Goal: Task Accomplishment & Management: Use online tool/utility

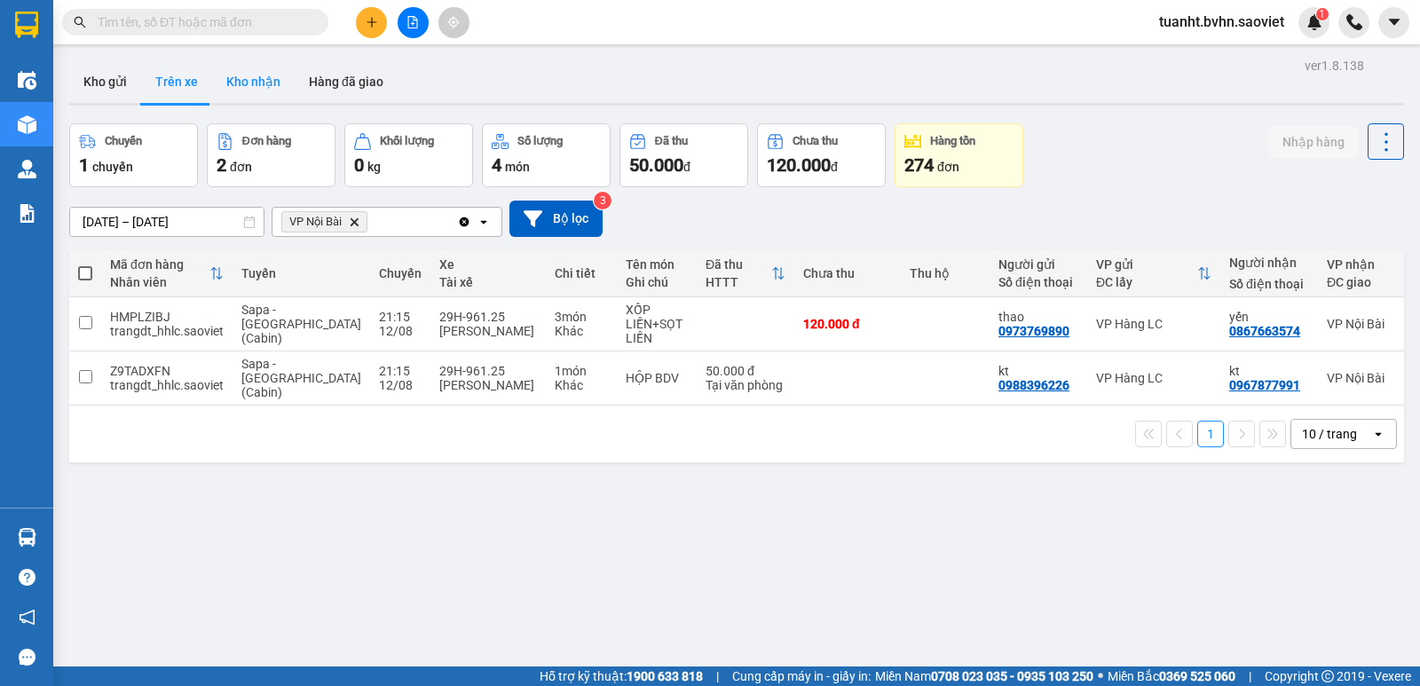
click at [267, 90] on button "Kho nhận" at bounding box center [253, 81] width 83 height 43
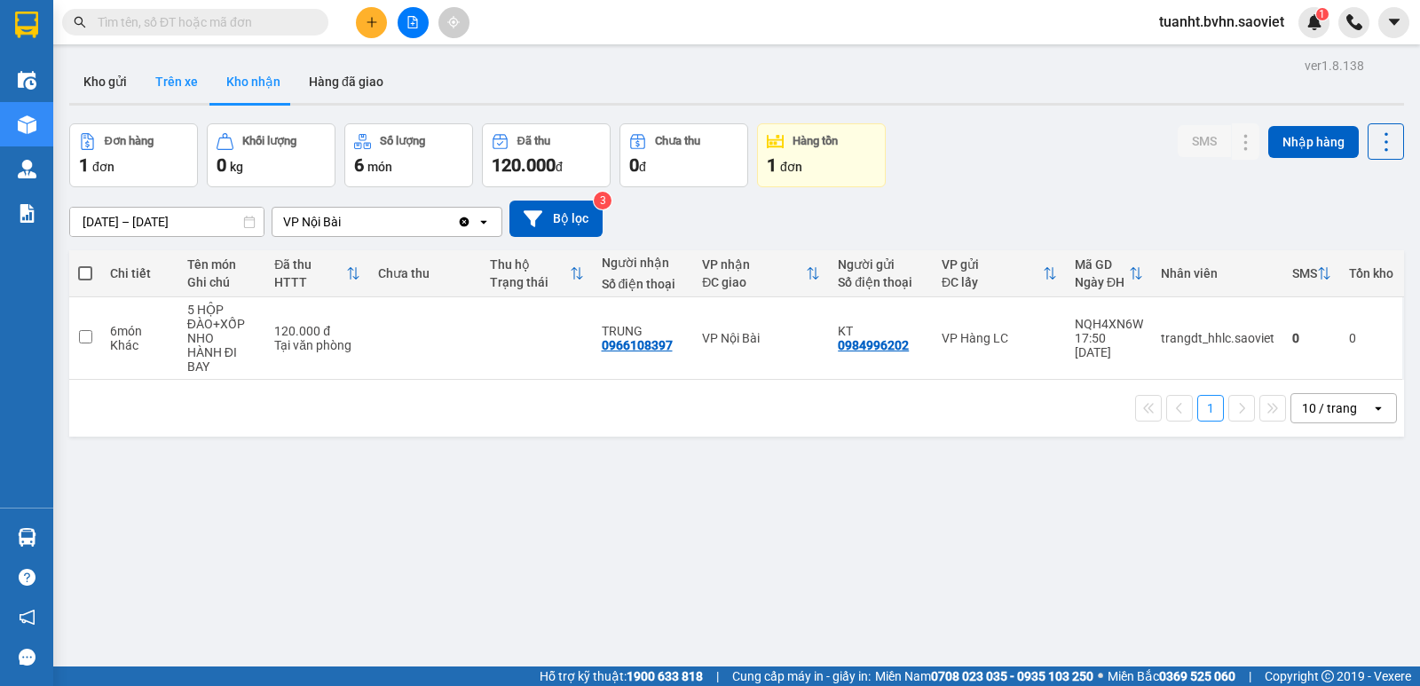
click at [169, 90] on button "Trên xe" at bounding box center [176, 81] width 71 height 43
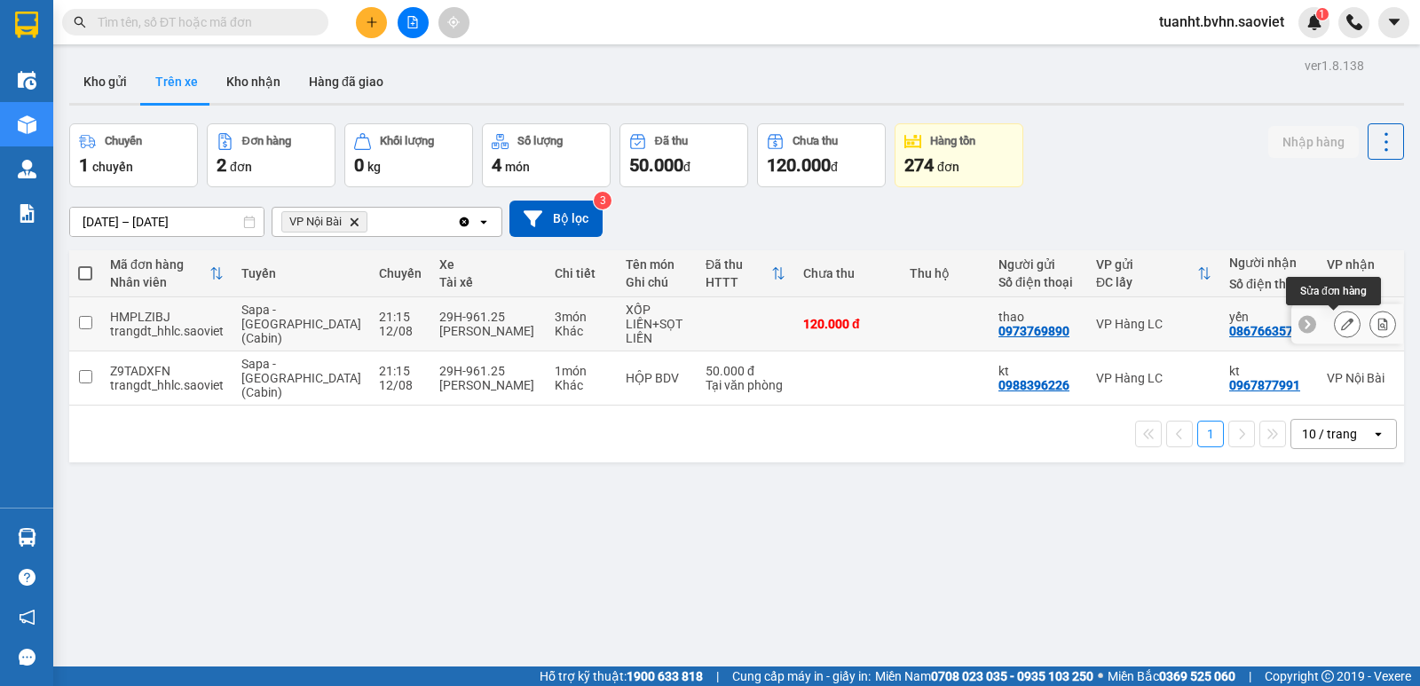
click at [1341, 328] on icon at bounding box center [1347, 324] width 12 height 12
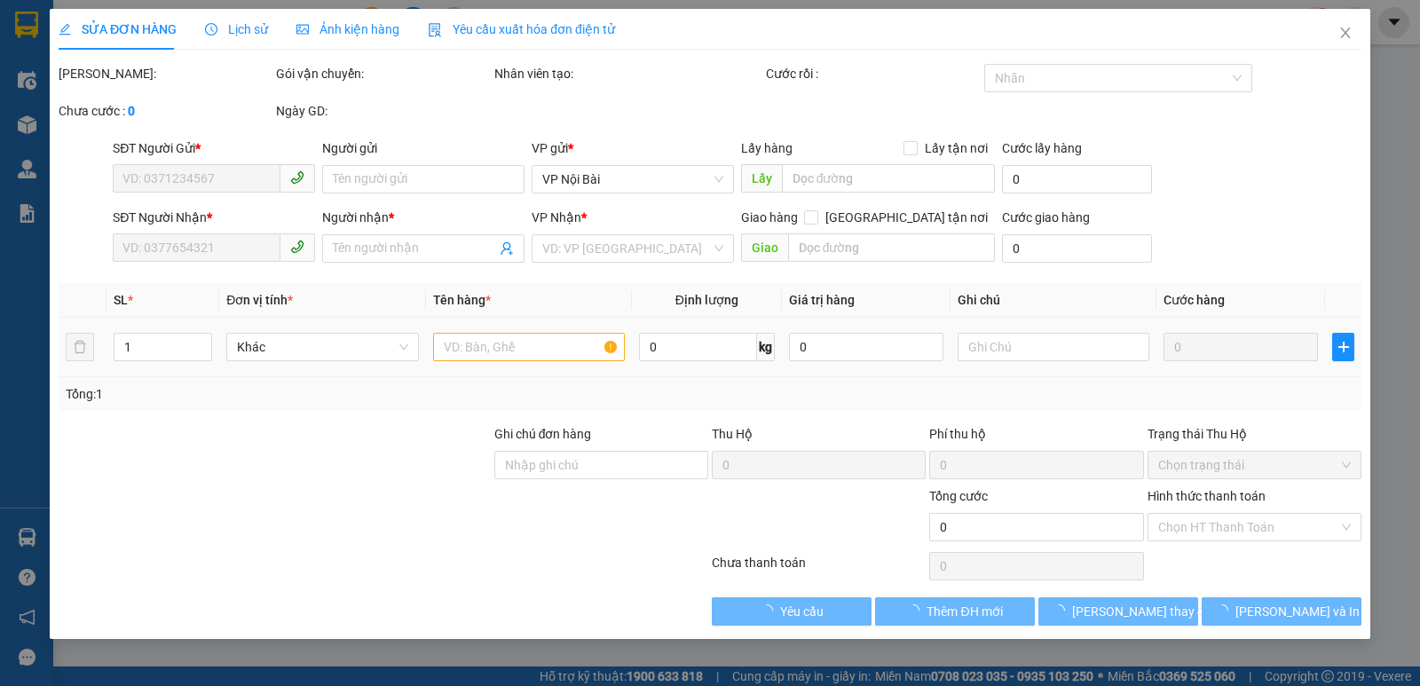
type input "0973769890"
type input "thao"
type input "0867663574"
type input "yến"
type input "120.000"
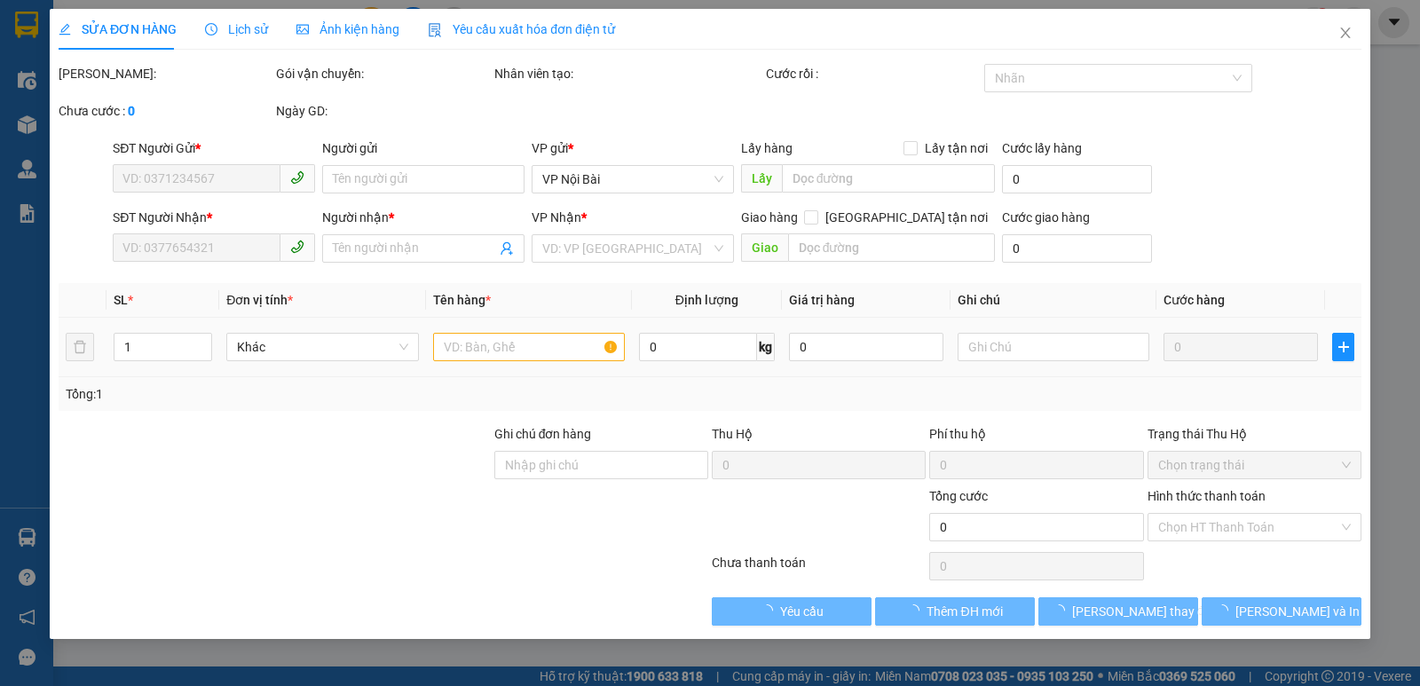
type input "120.000"
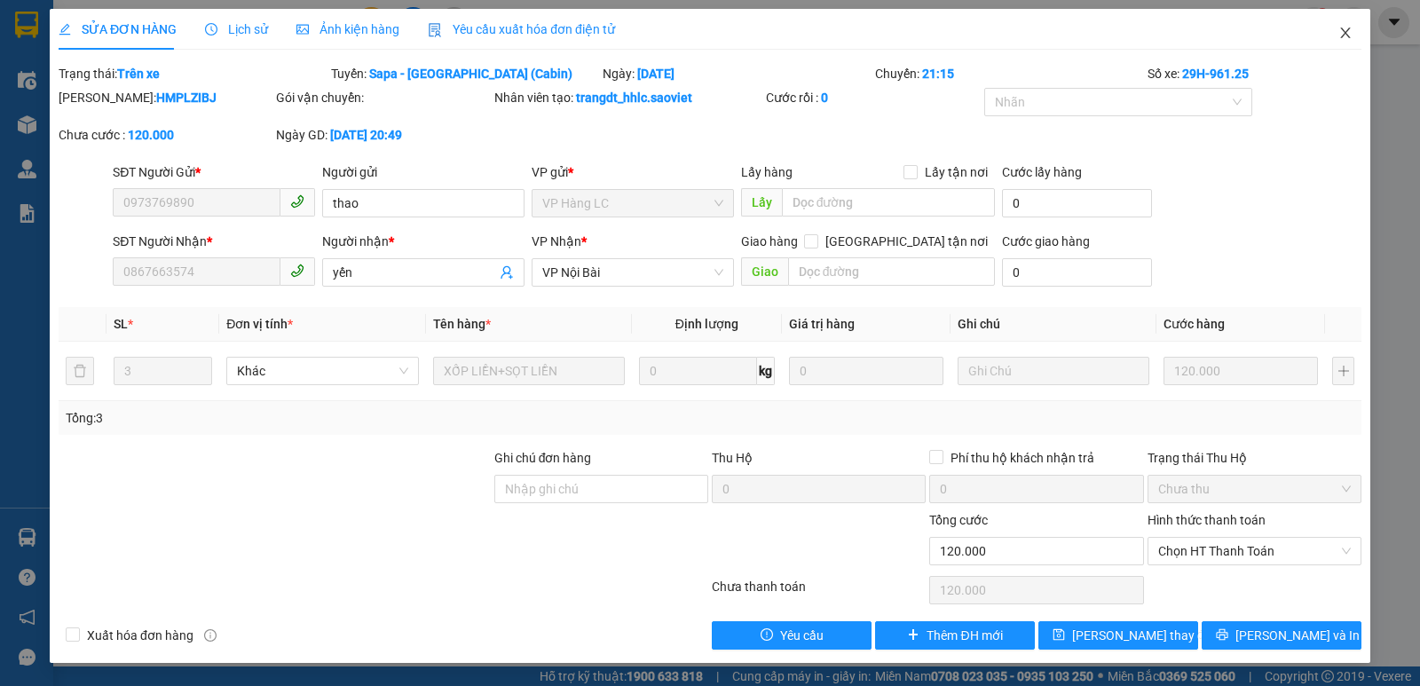
click at [1340, 35] on icon "close" at bounding box center [1345, 33] width 14 height 14
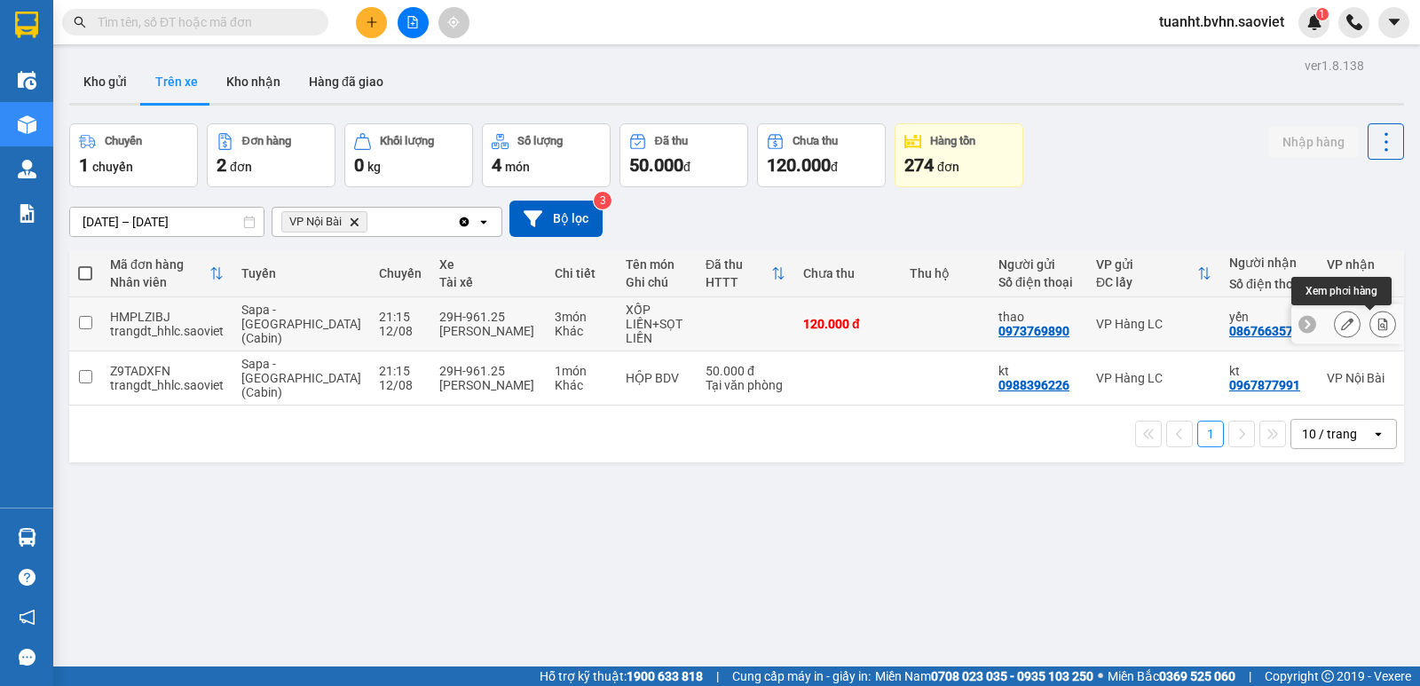
click at [1378, 324] on icon at bounding box center [1383, 324] width 10 height 12
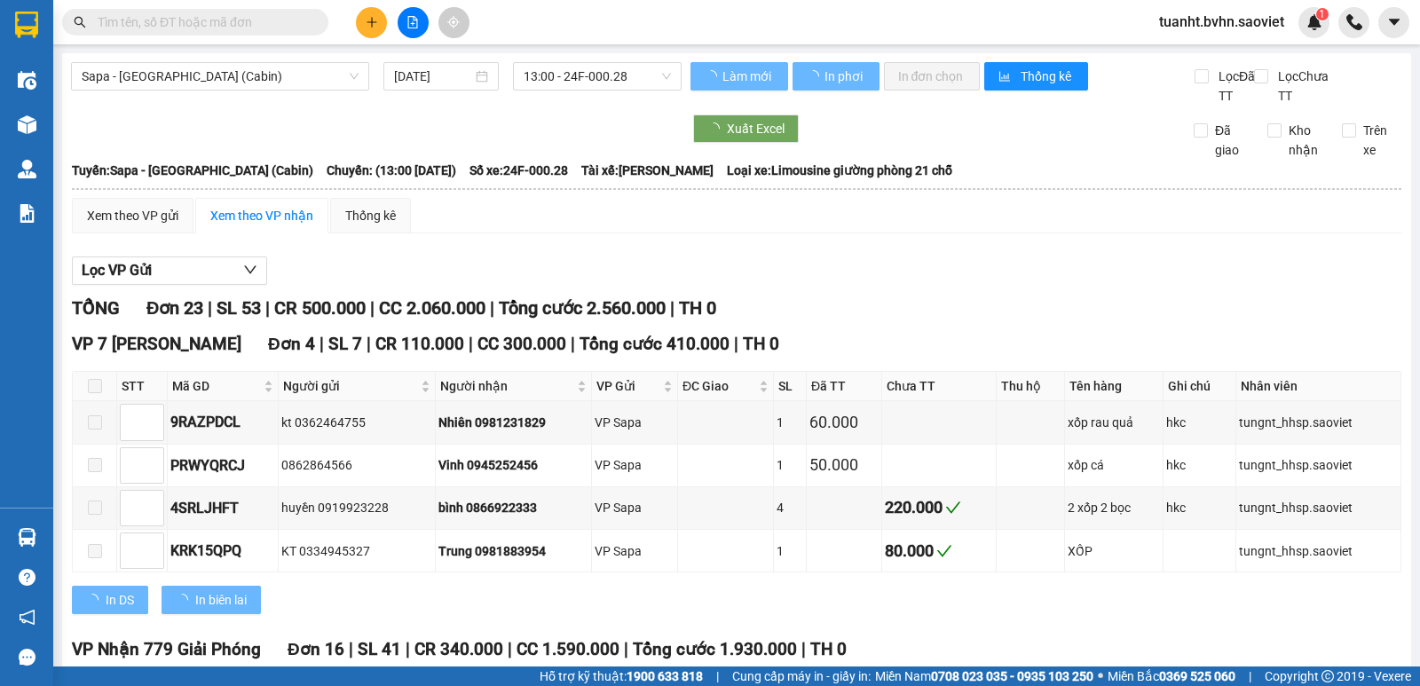
type input "[DATE]"
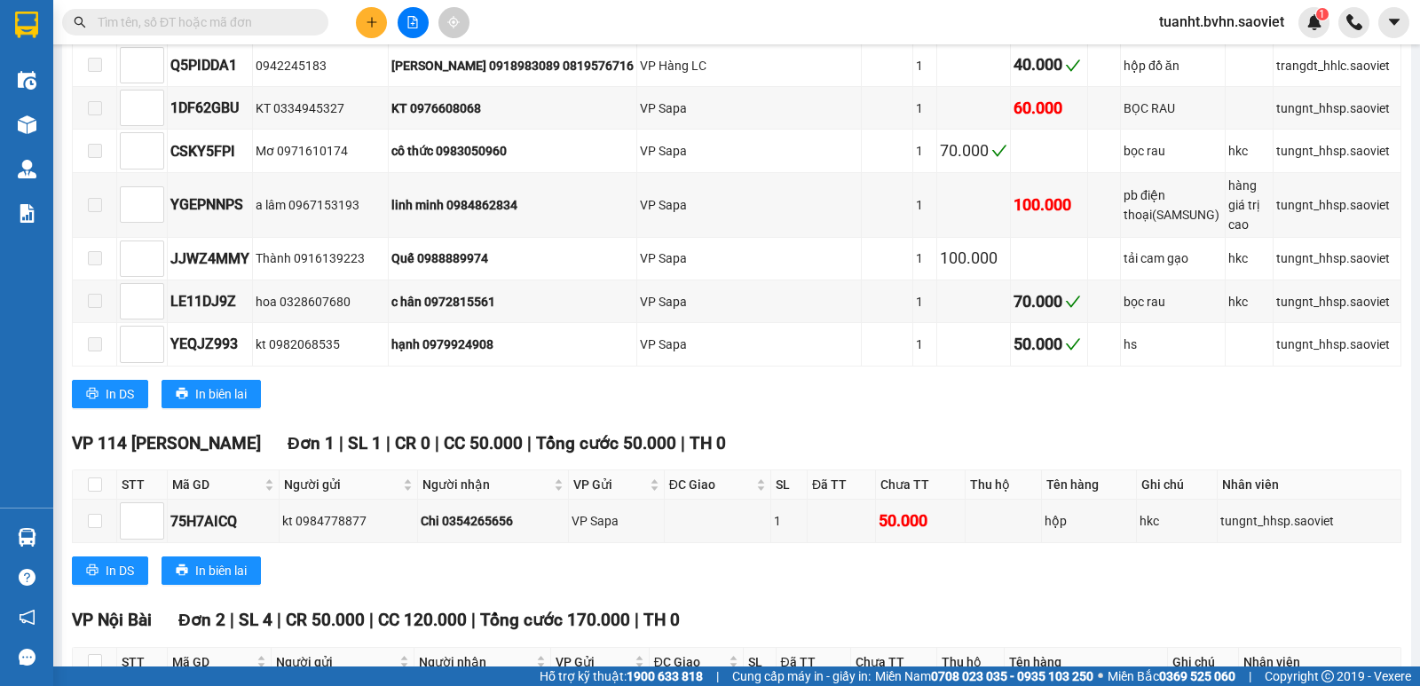
scroll to position [1239, 0]
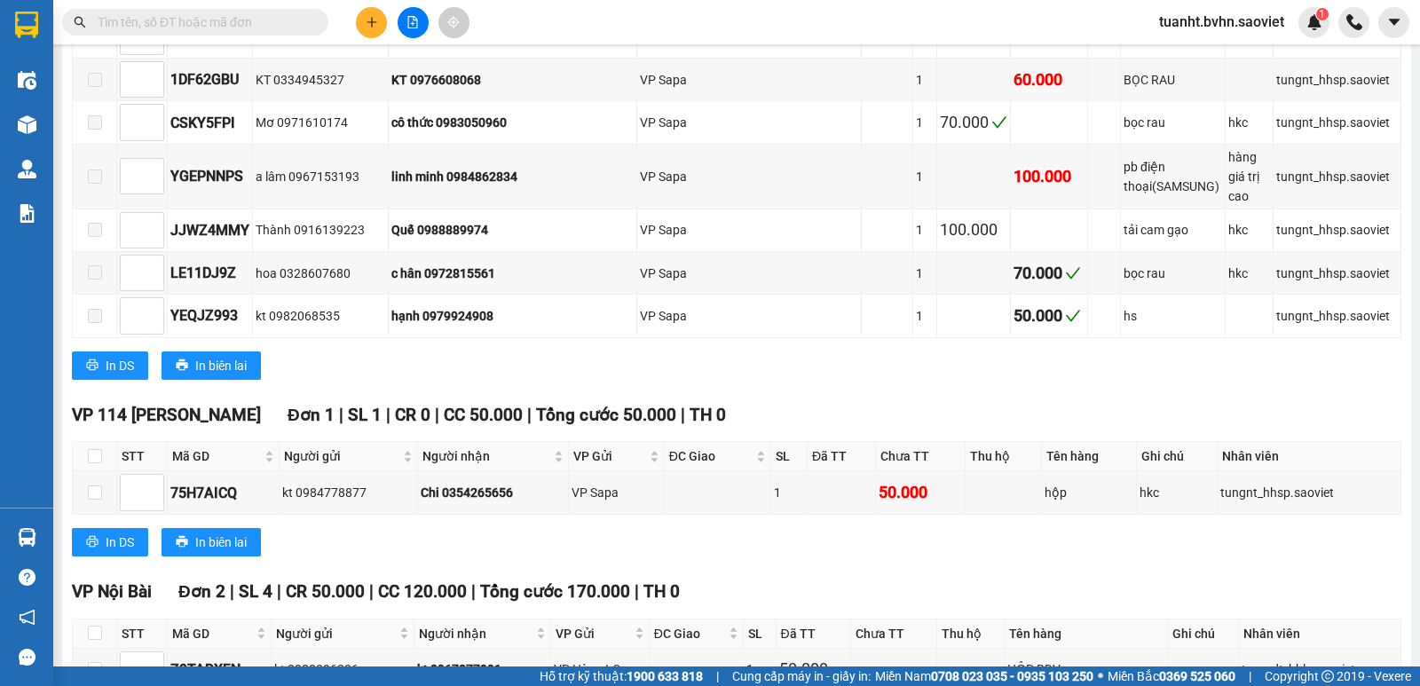
checkbox input "true"
click at [102, 649] on td at bounding box center [95, 670] width 44 height 43
click at [100, 662] on input "checkbox" at bounding box center [95, 669] width 14 height 14
checkbox input "true"
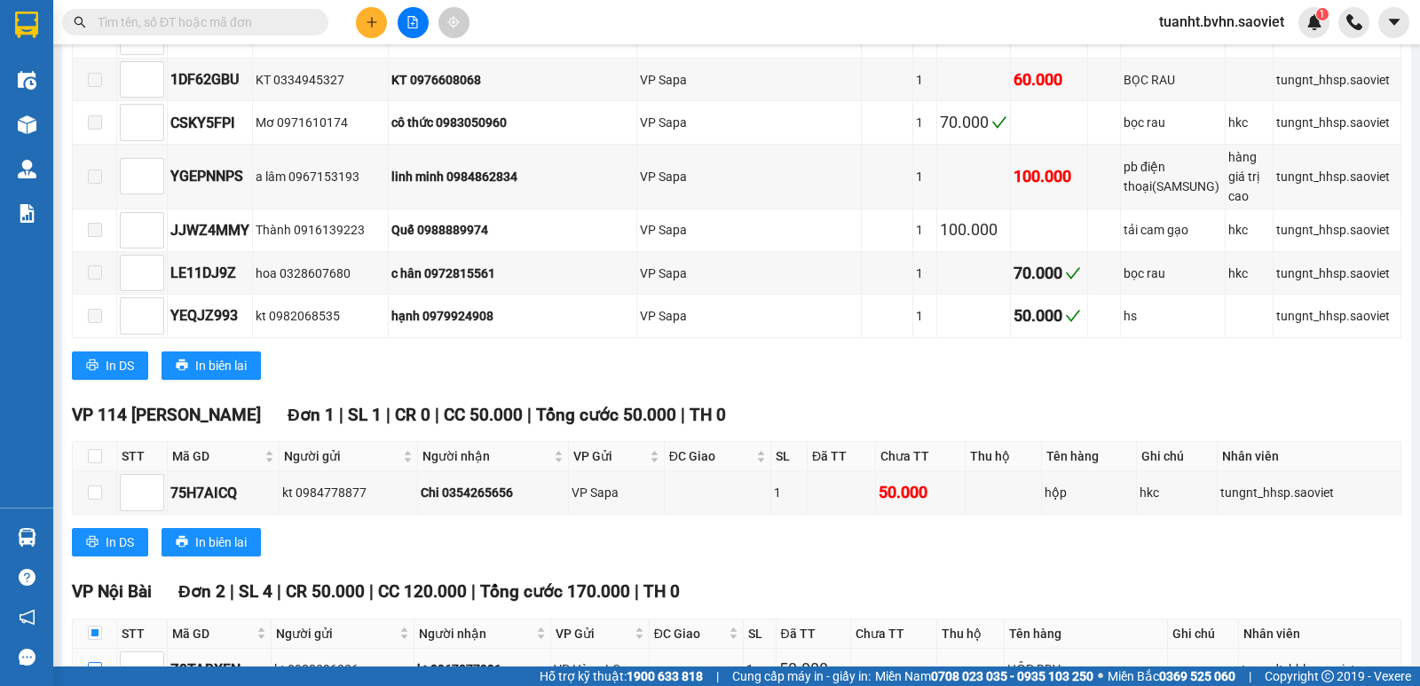
checkbox input "true"
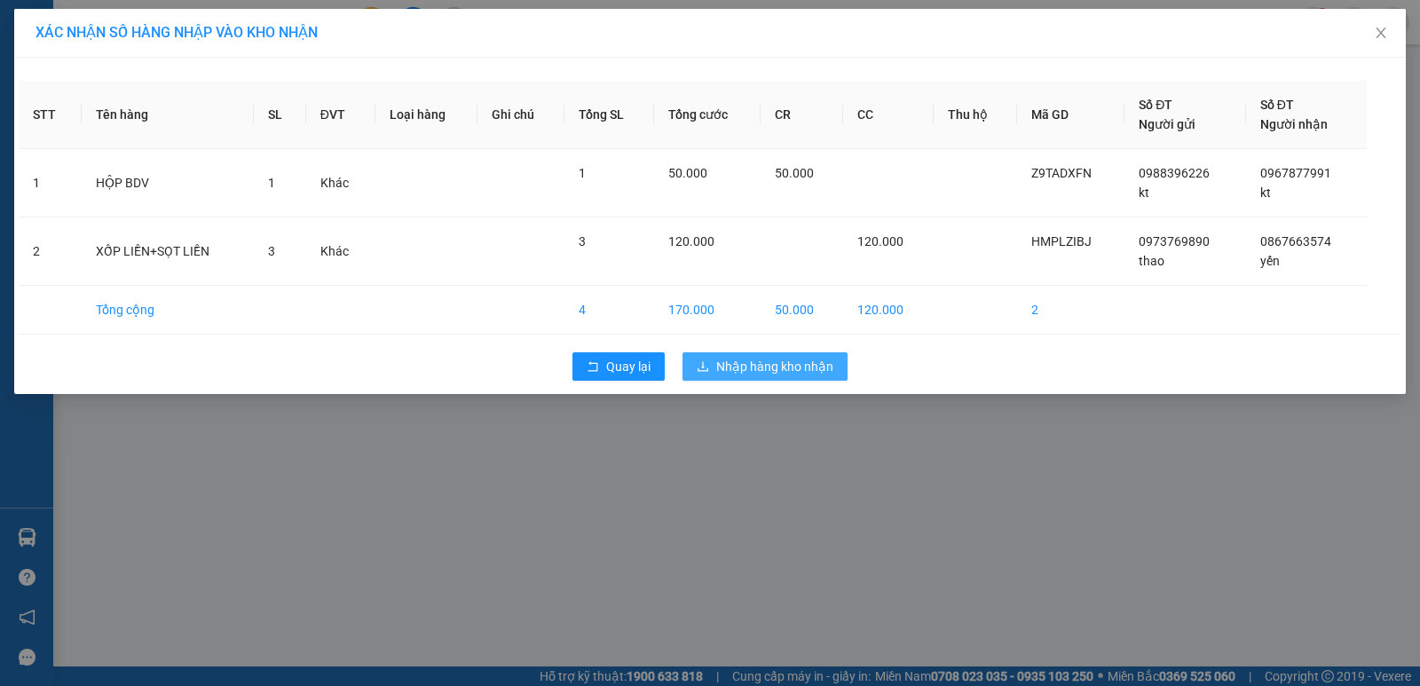
click at [801, 374] on span "Nhập hàng kho nhận" at bounding box center [774, 367] width 117 height 20
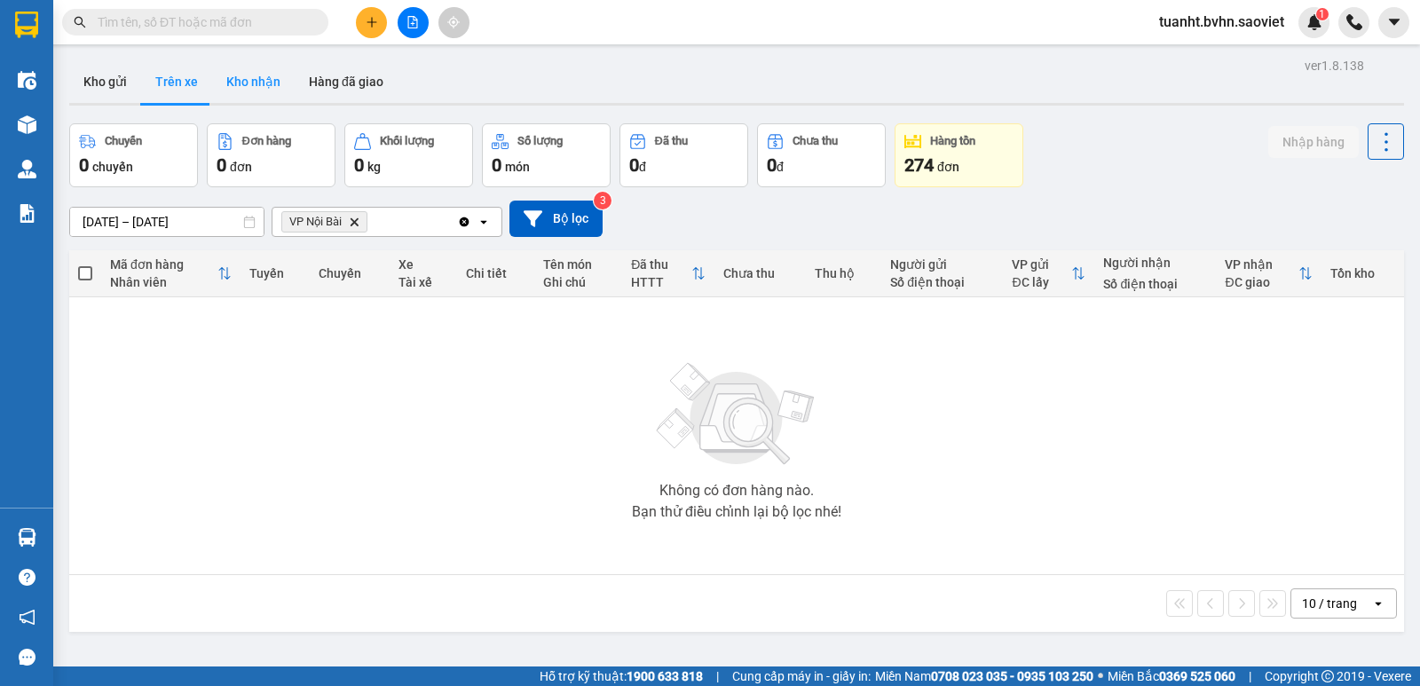
click at [263, 98] on button "Kho nhận" at bounding box center [253, 81] width 83 height 43
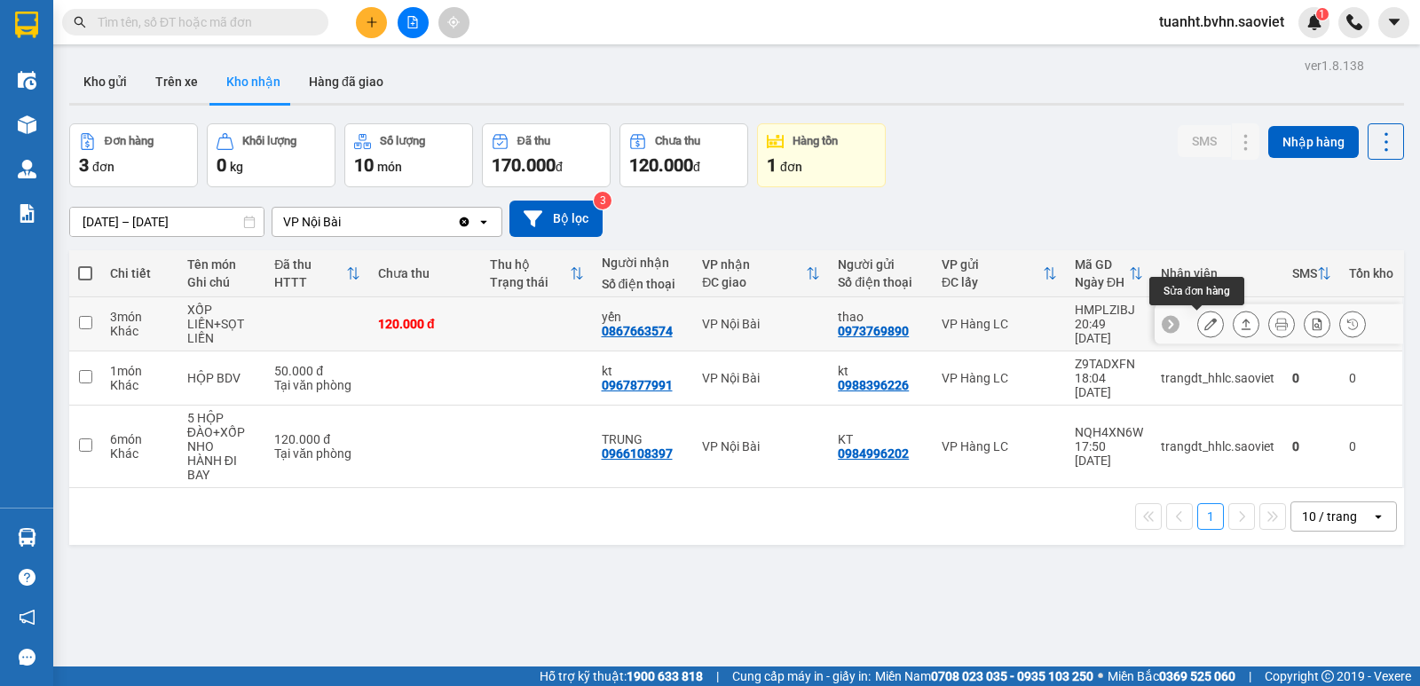
click at [1204, 325] on icon at bounding box center [1210, 324] width 12 height 12
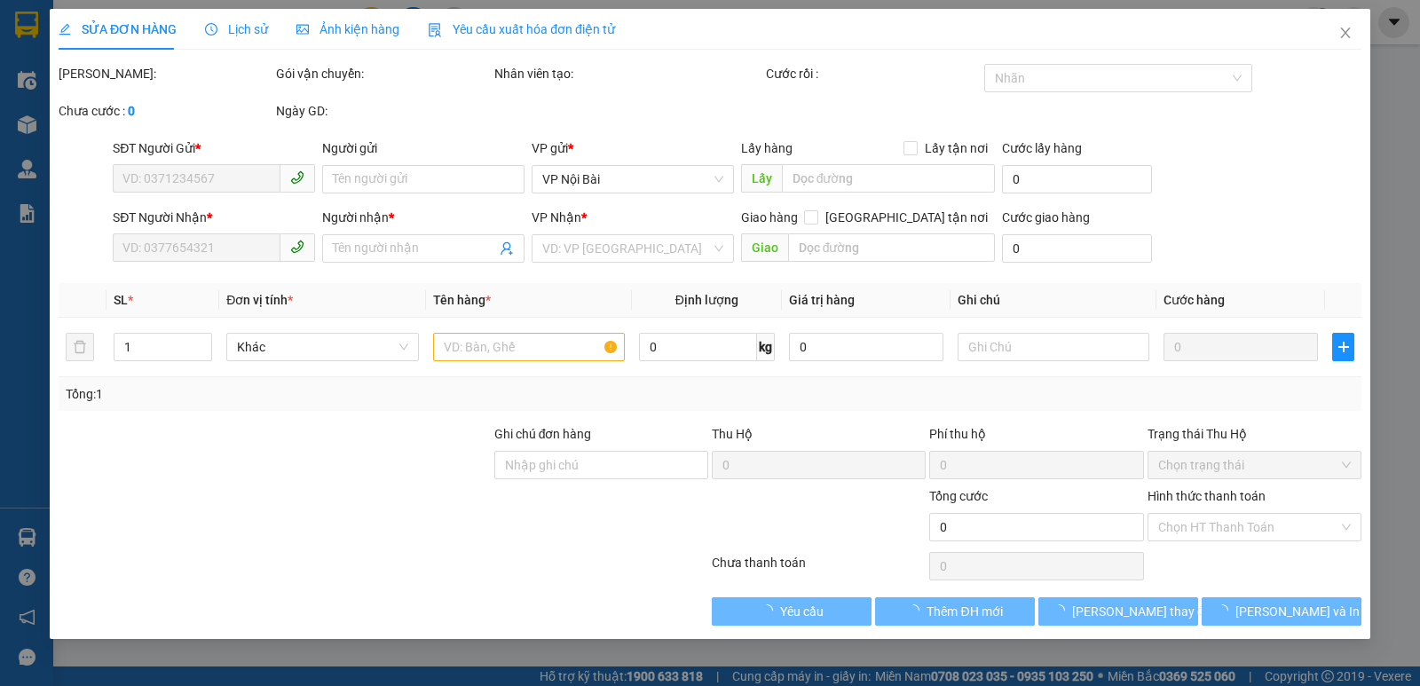
type input "0973769890"
type input "thao"
type input "0867663574"
type input "yến"
type input "120.000"
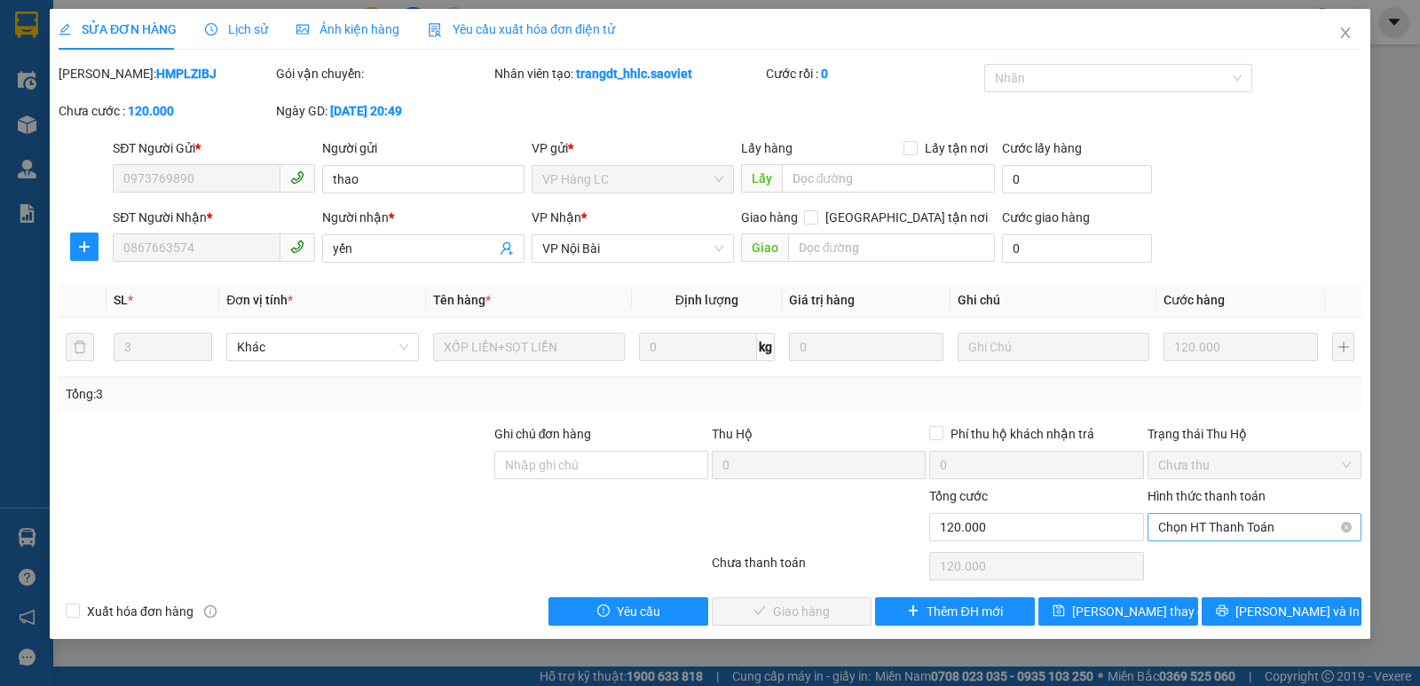
click at [1199, 529] on span "Chọn HT Thanh Toán" at bounding box center [1254, 527] width 193 height 27
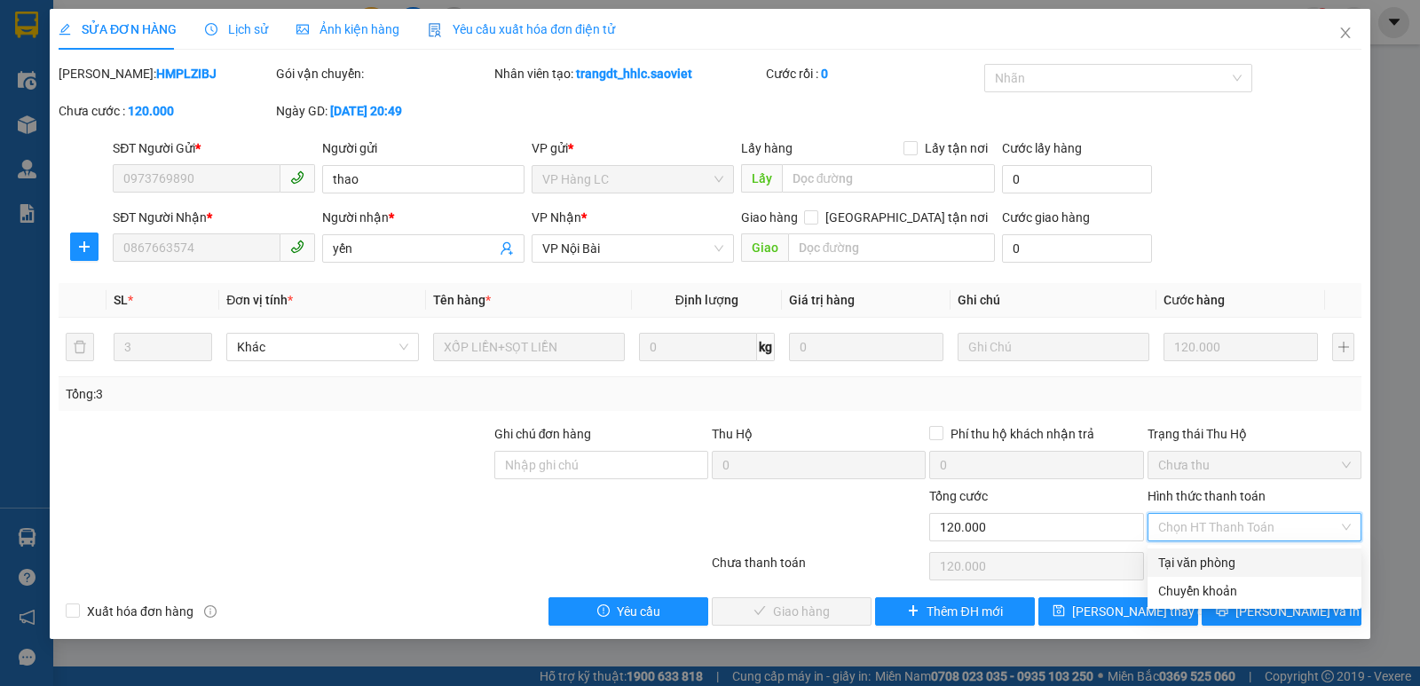
click at [1210, 561] on div "Tại văn phòng" at bounding box center [1254, 563] width 193 height 20
type input "0"
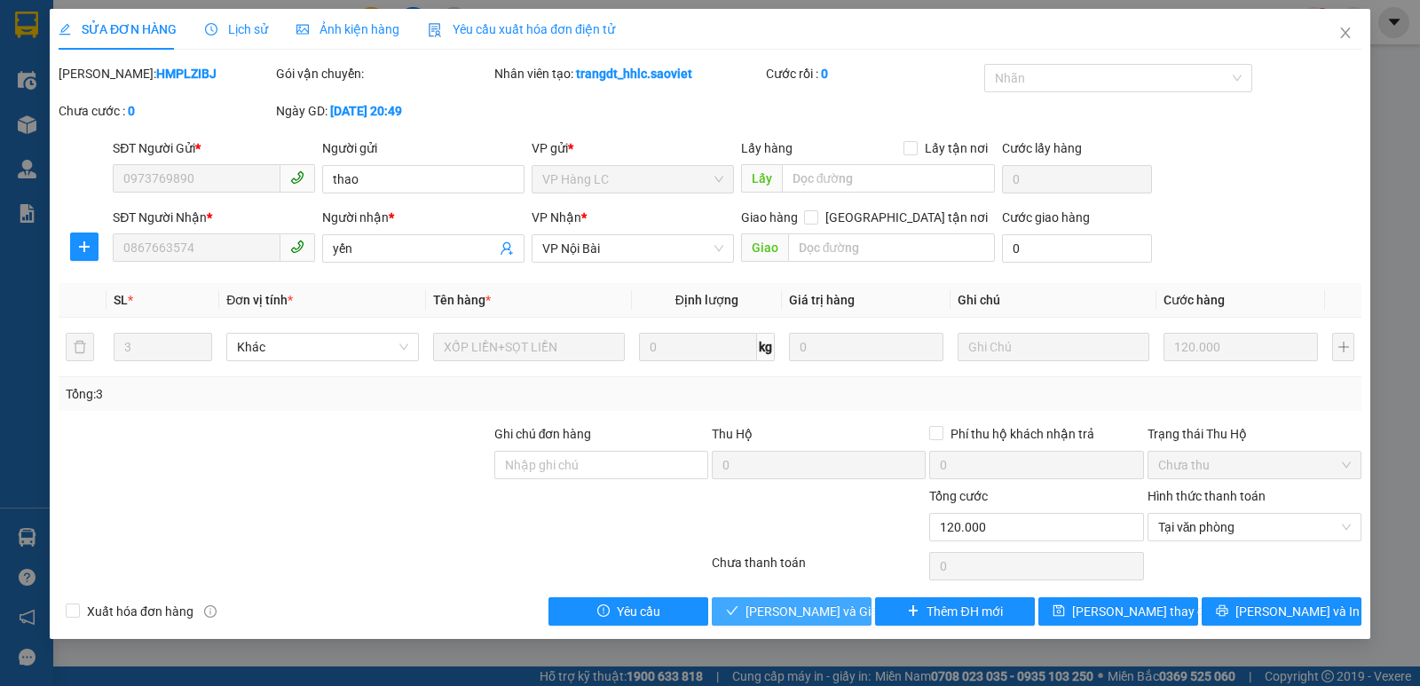
click at [825, 612] on span "[PERSON_NAME] và Giao hàng" at bounding box center [830, 612] width 170 height 20
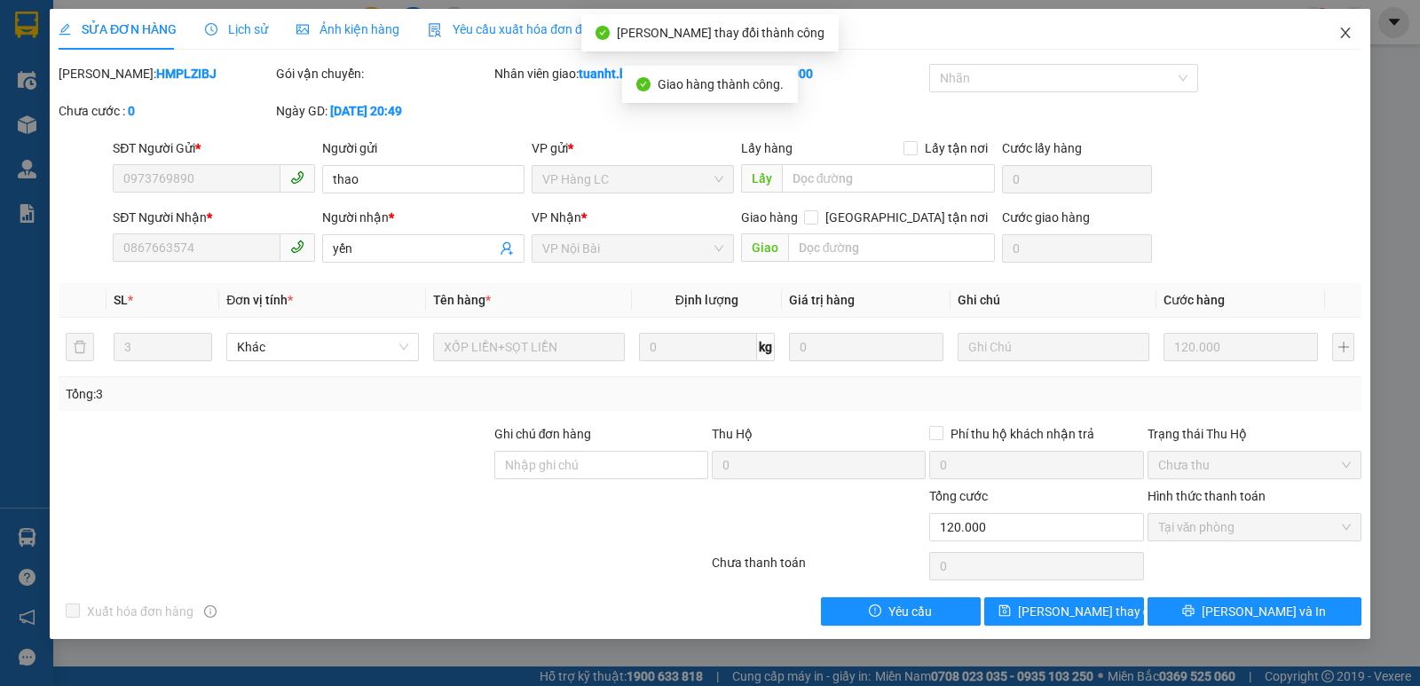
click at [1345, 30] on icon "close" at bounding box center [1345, 33] width 14 height 14
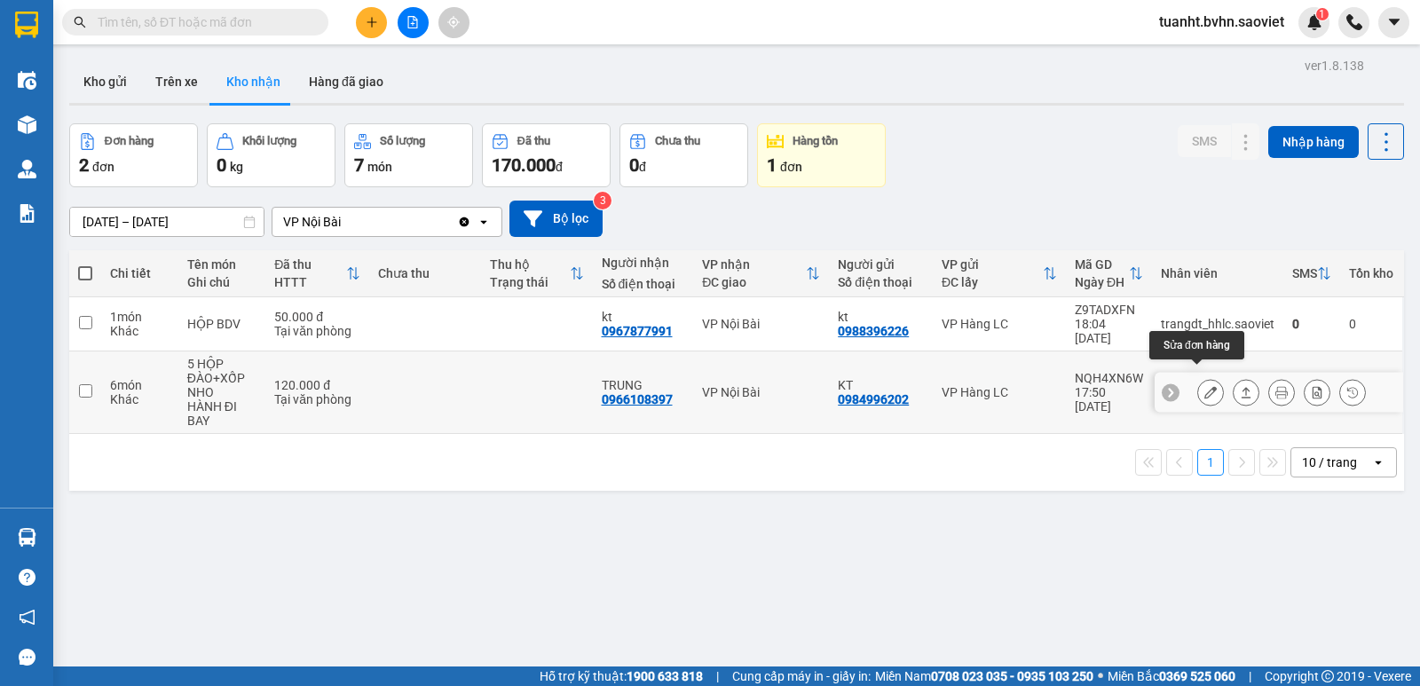
click at [1204, 386] on icon at bounding box center [1210, 392] width 12 height 12
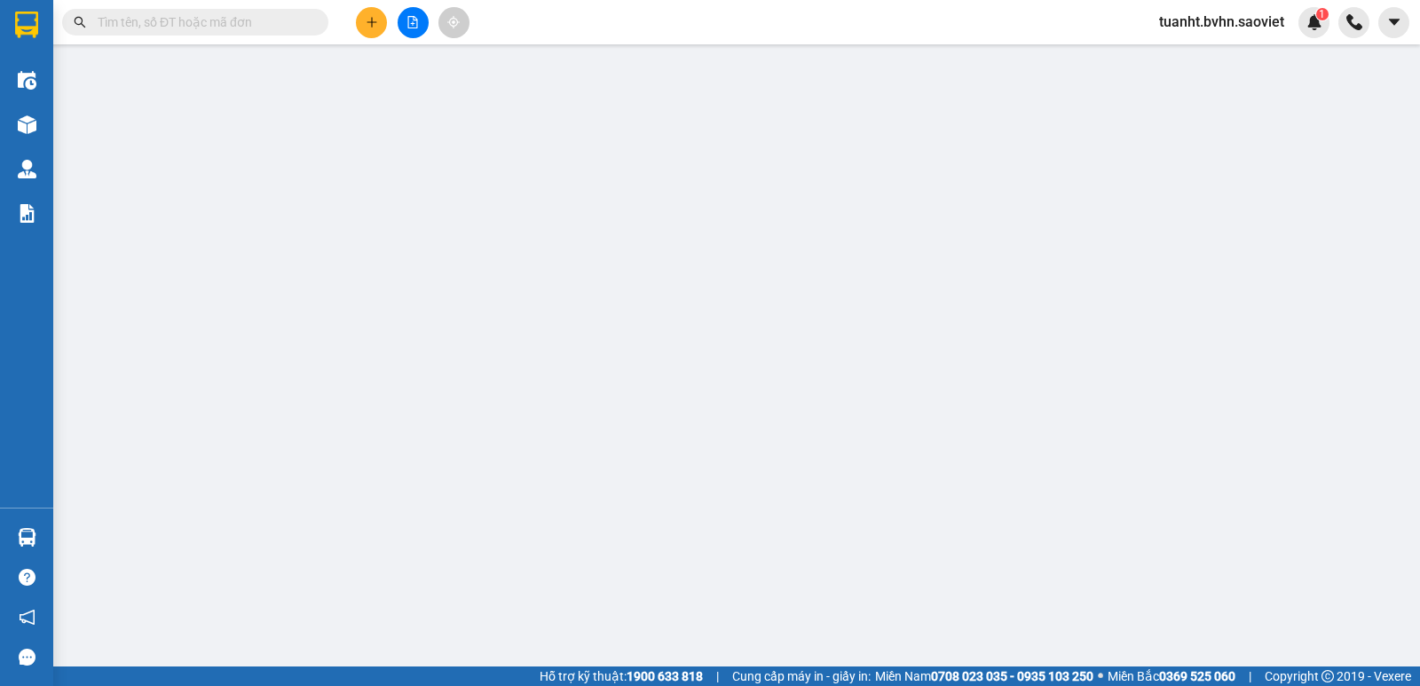
type input "0984996202"
type input "KT"
type input "0966108397"
type input "TRUNG"
type input "120.000"
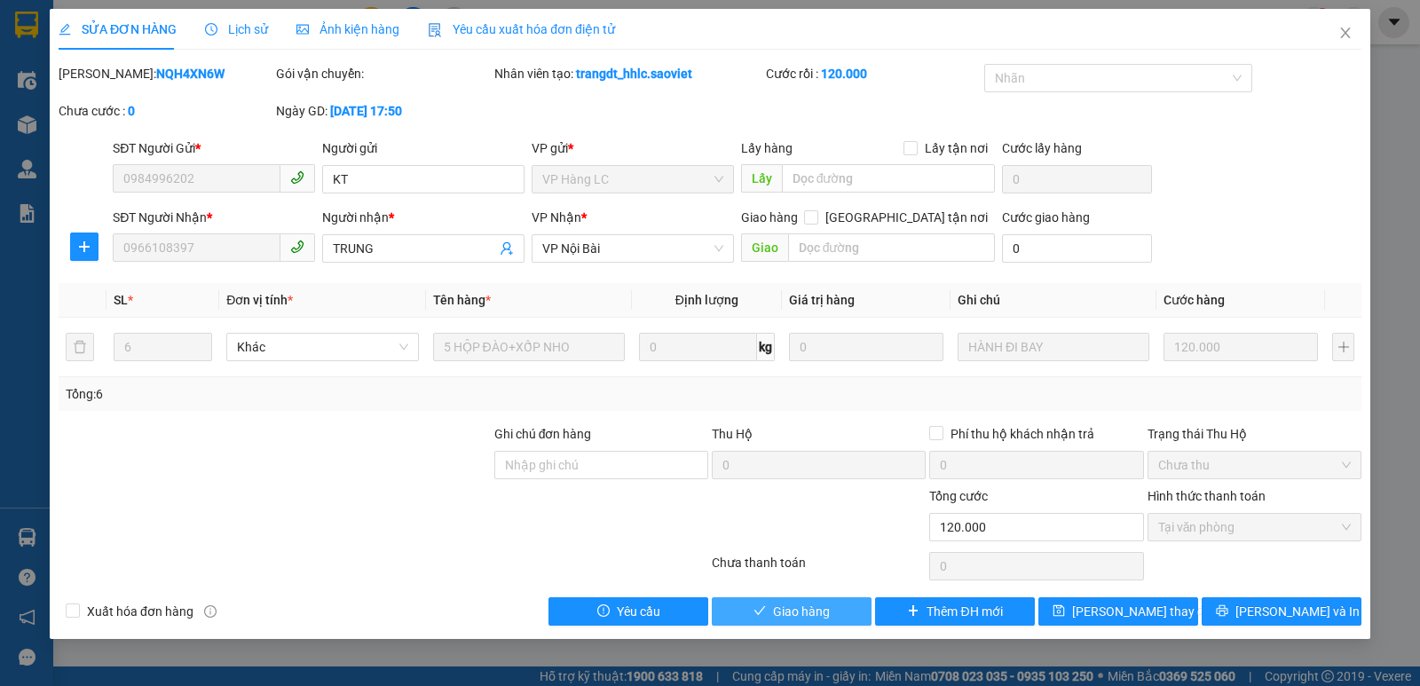
click at [835, 611] on button "Giao hàng" at bounding box center [792, 611] width 160 height 28
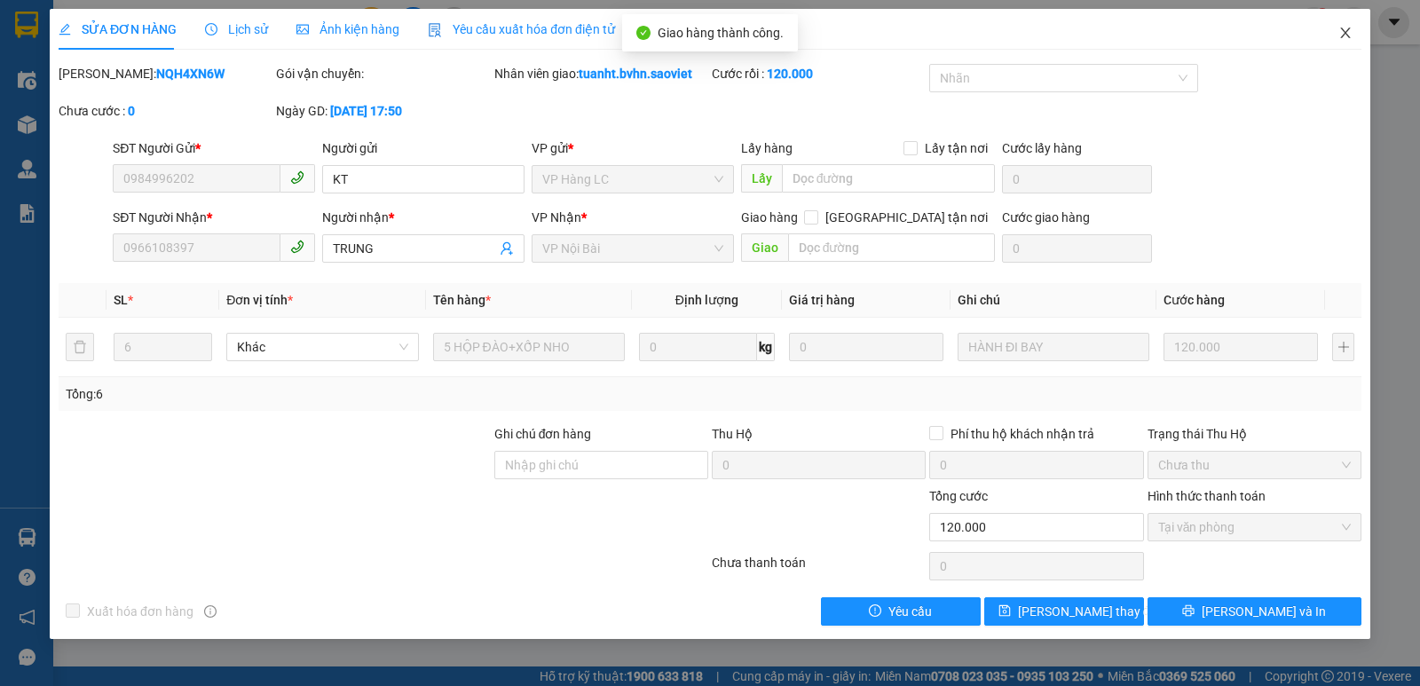
click at [1349, 27] on icon "close" at bounding box center [1345, 33] width 14 height 14
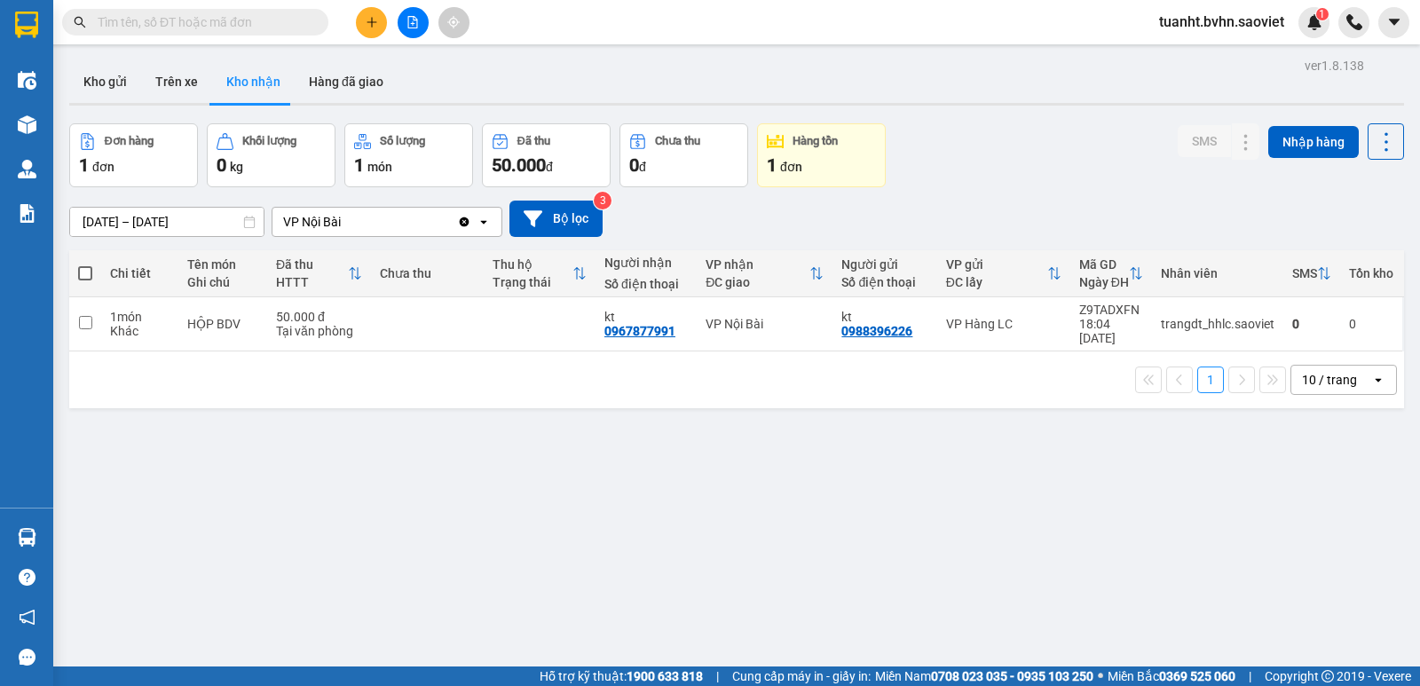
click at [263, 20] on input "text" at bounding box center [202, 22] width 209 height 20
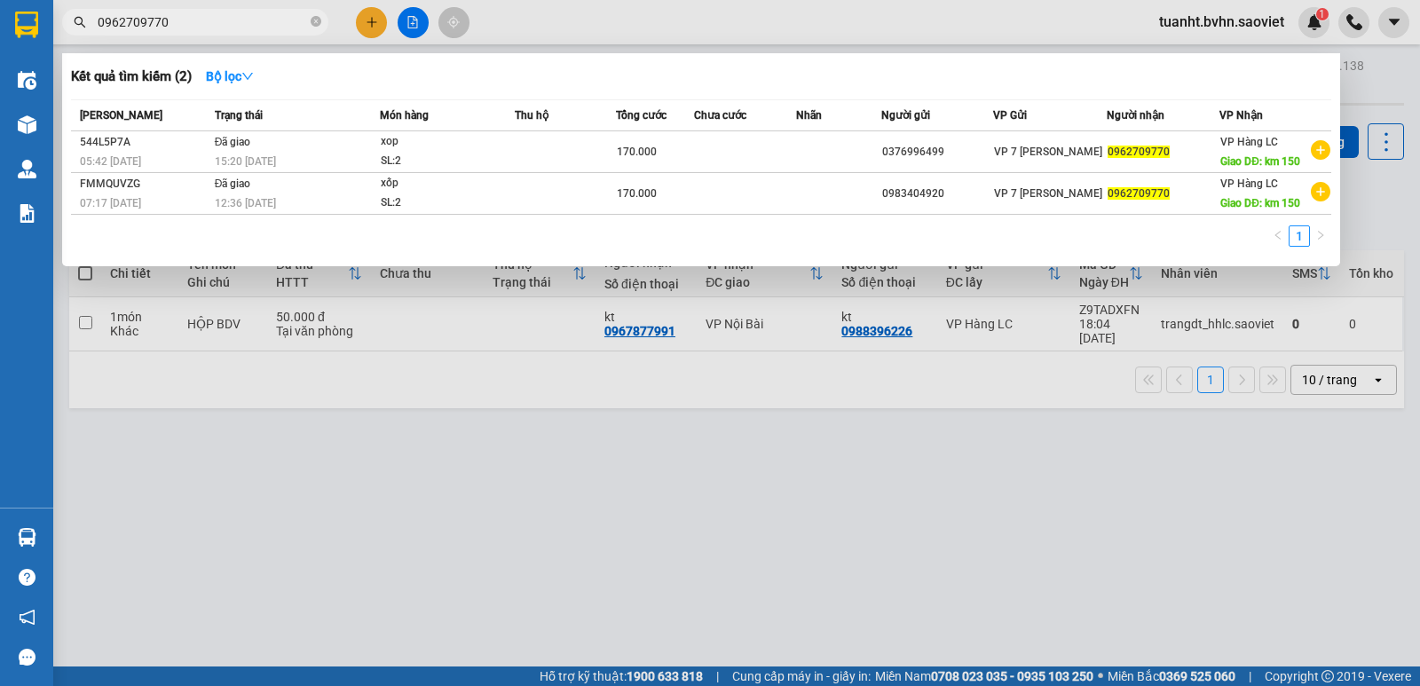
type input "0962709770"
click at [362, 23] on div at bounding box center [710, 343] width 1420 height 686
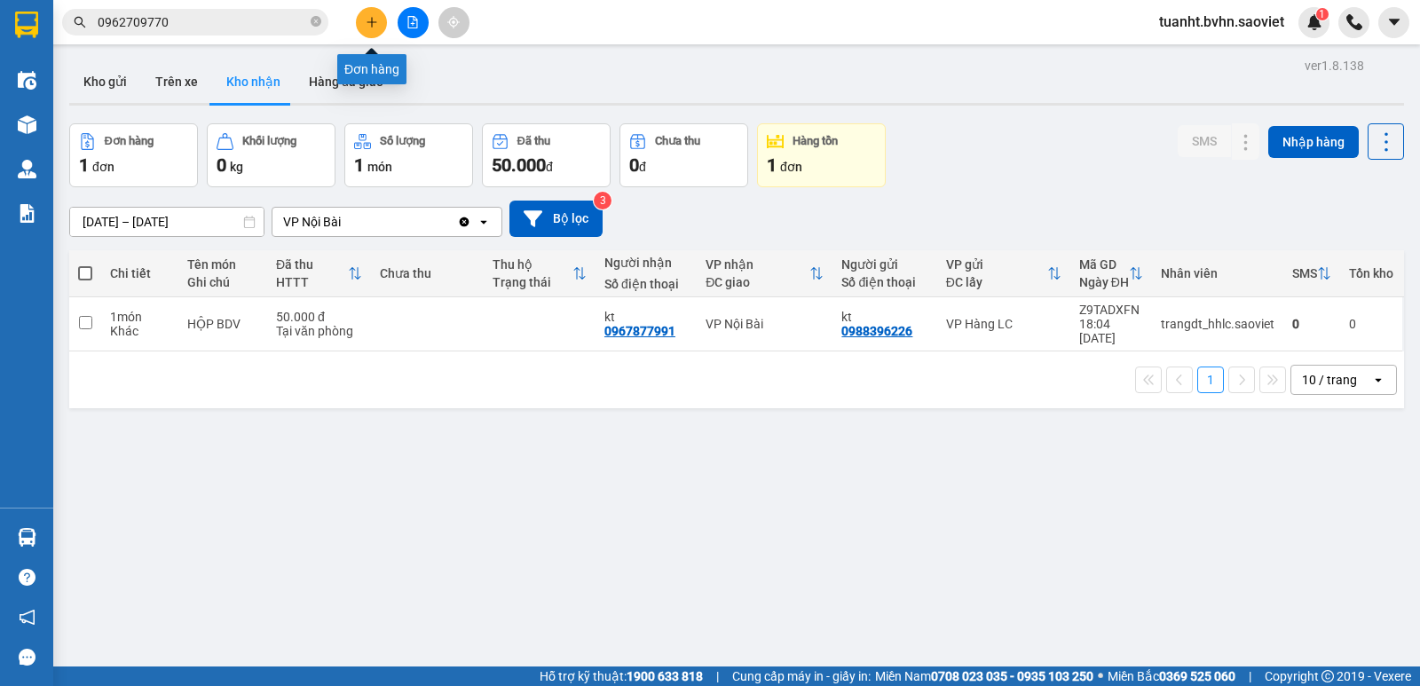
click at [362, 23] on button at bounding box center [371, 22] width 31 height 31
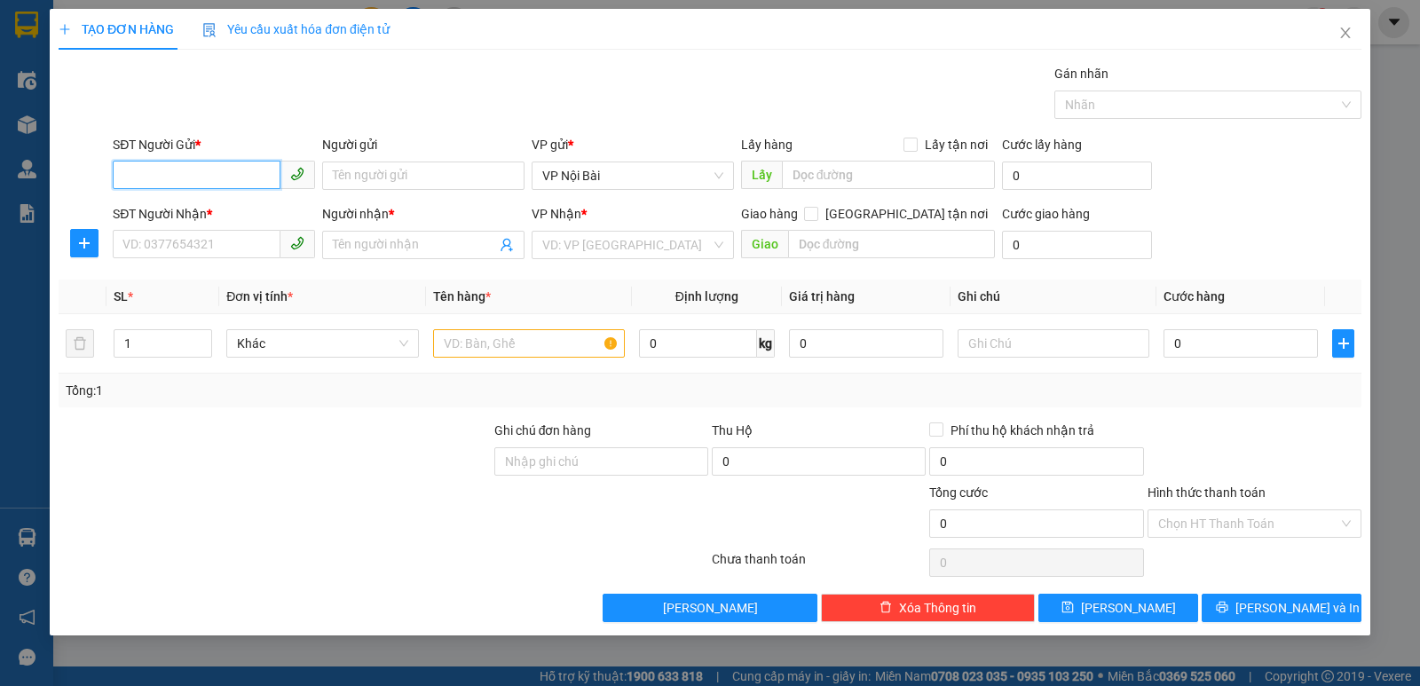
click at [209, 174] on input "SĐT Người Gửi *" at bounding box center [197, 175] width 168 height 28
type input "0363151559"
click at [376, 173] on input "Người gửi" at bounding box center [423, 175] width 202 height 28
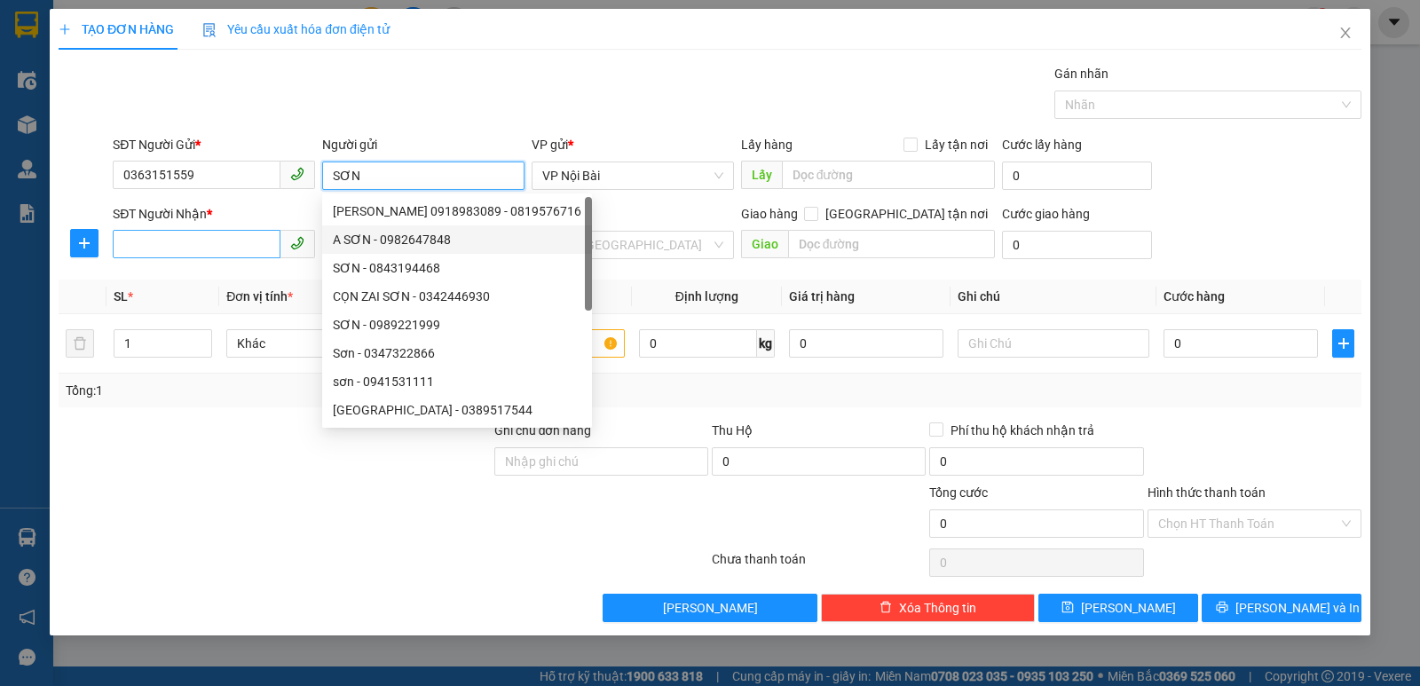
type input "SƠN"
click at [262, 248] on input "SĐT Người Nhận *" at bounding box center [197, 244] width 168 height 28
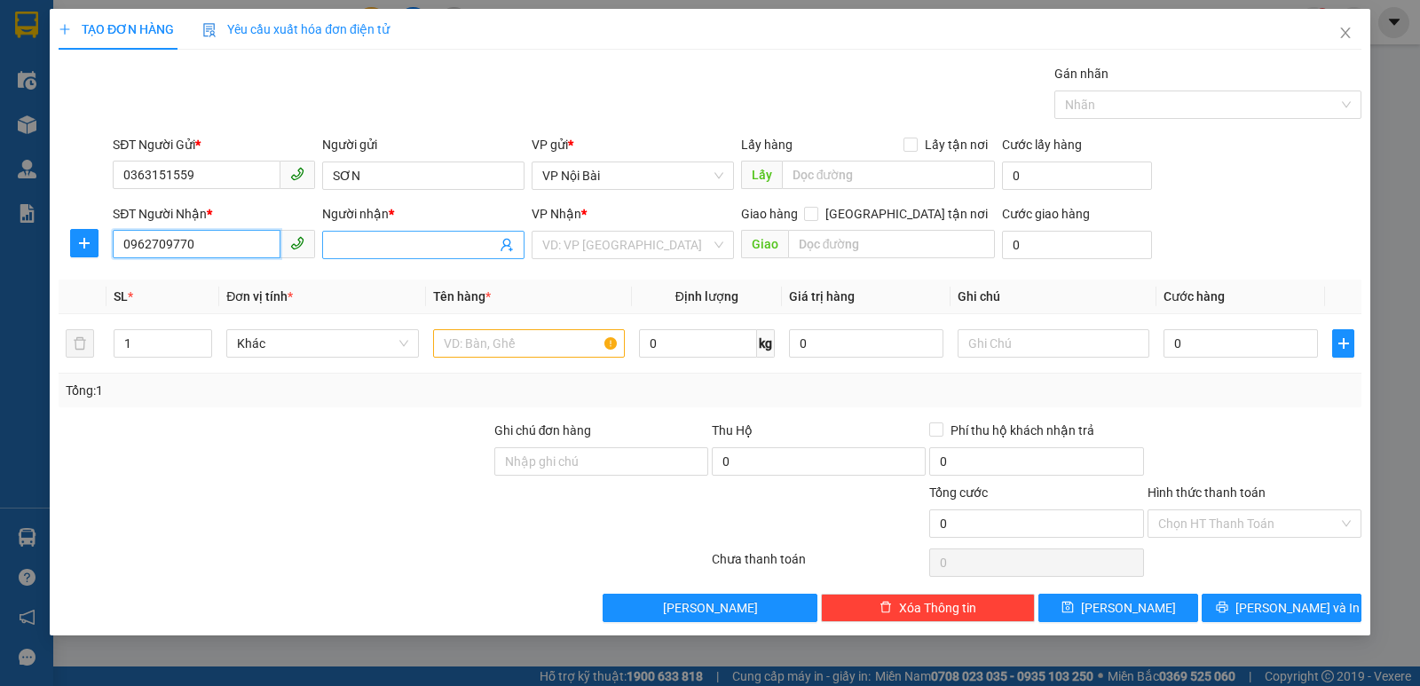
type input "0962709770"
click at [368, 240] on input "Người nhận *" at bounding box center [414, 245] width 163 height 20
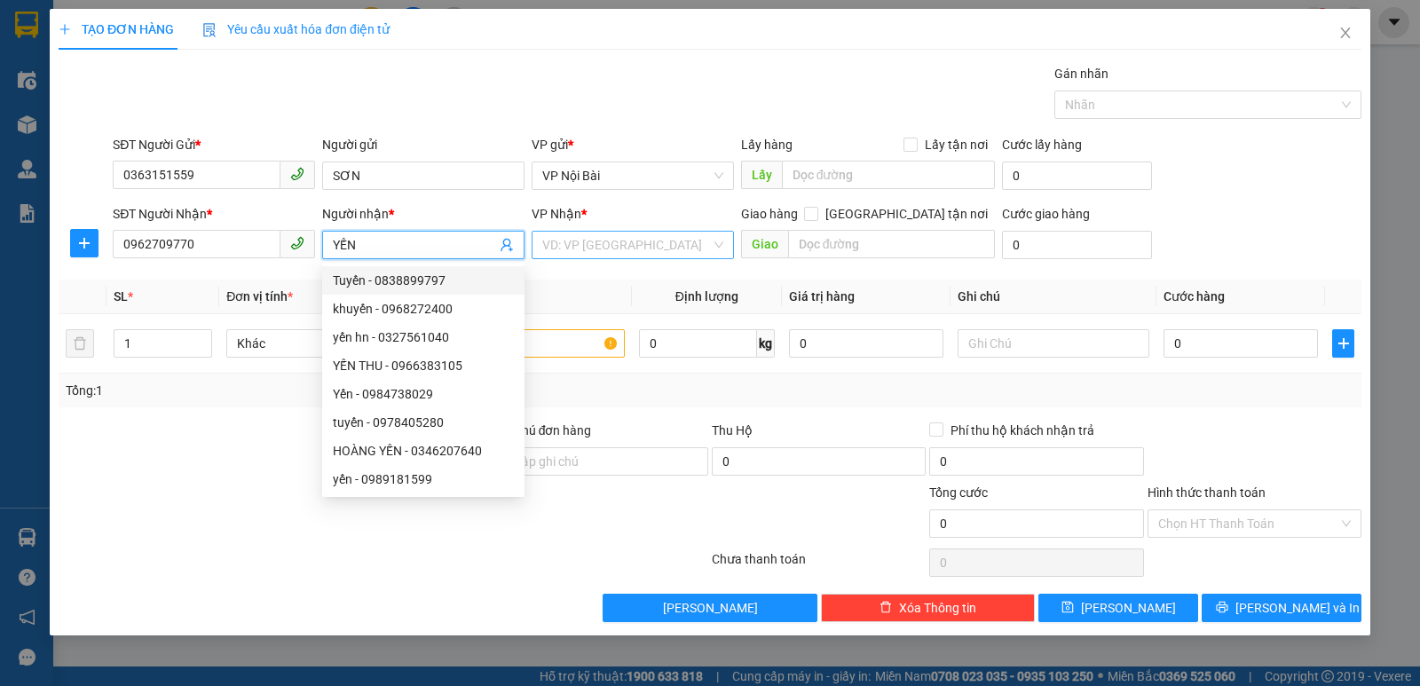
type input "YẾN"
click at [610, 249] on input "search" at bounding box center [626, 245] width 169 height 27
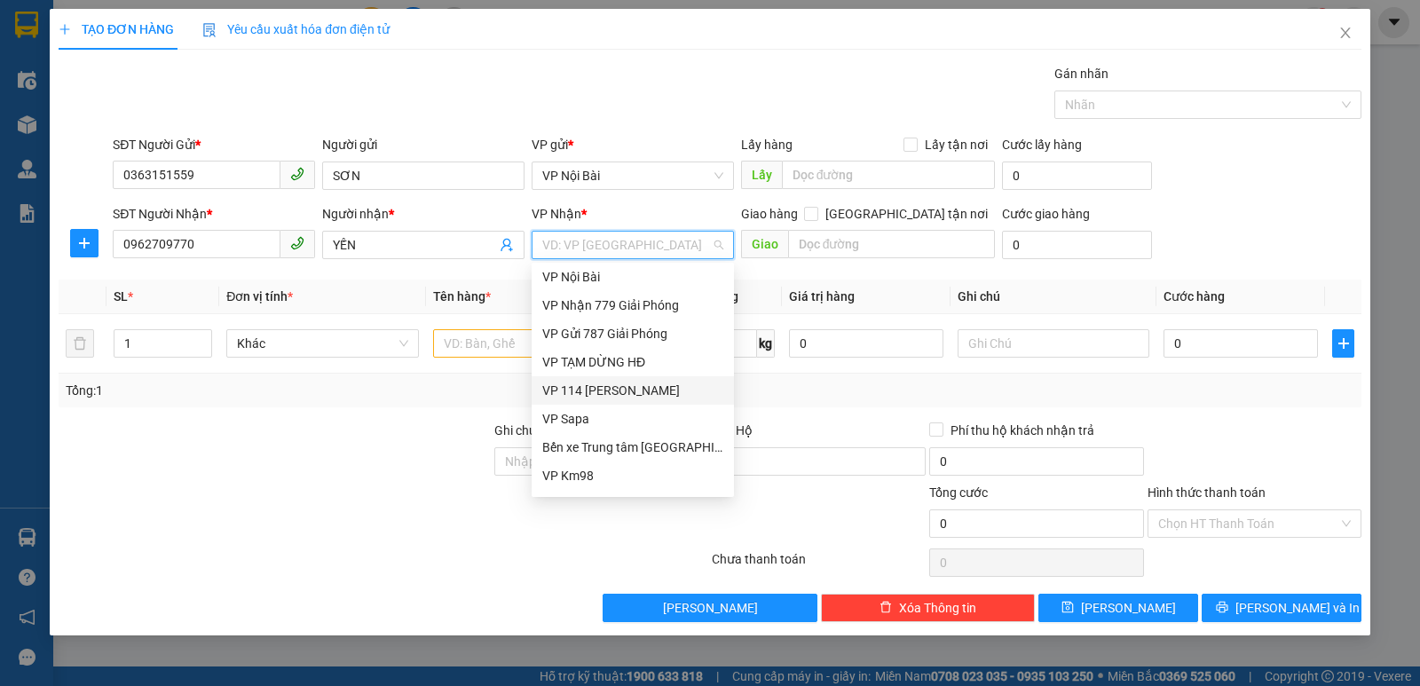
scroll to position [199, 0]
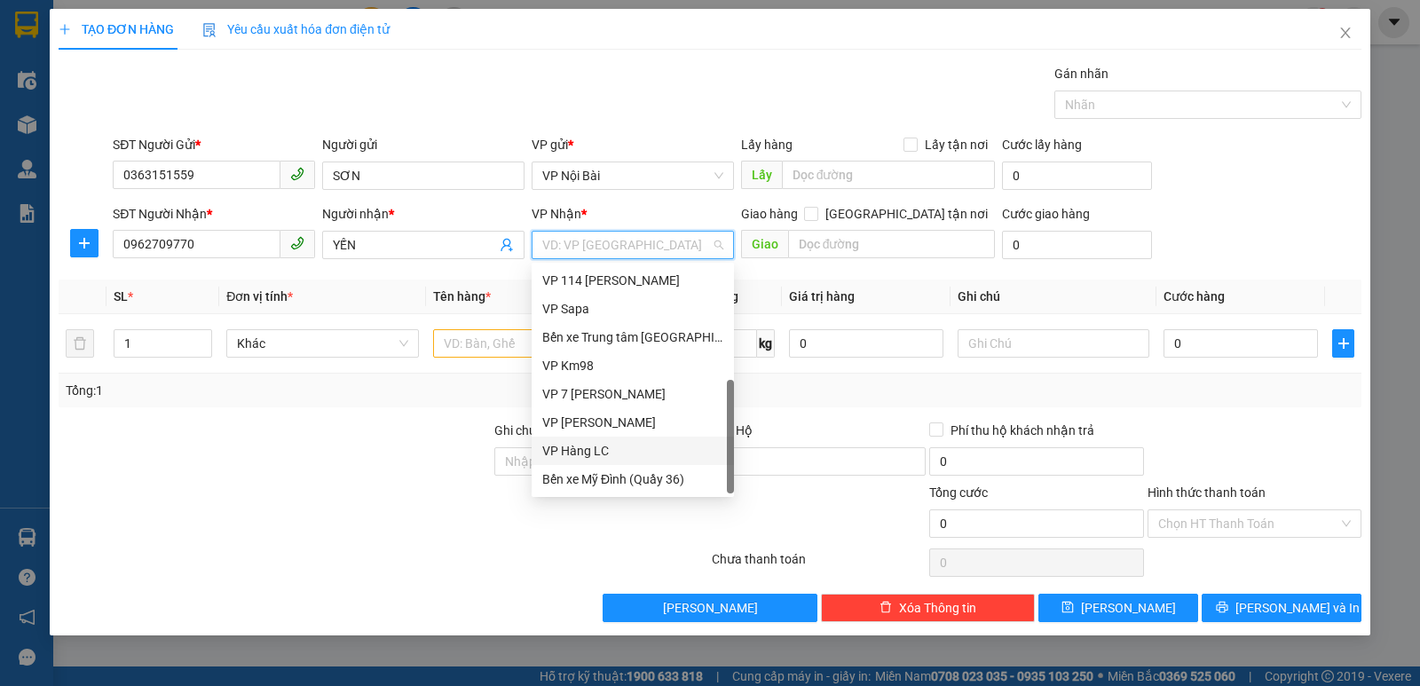
click at [602, 450] on div "VP Hàng LC" at bounding box center [632, 451] width 181 height 20
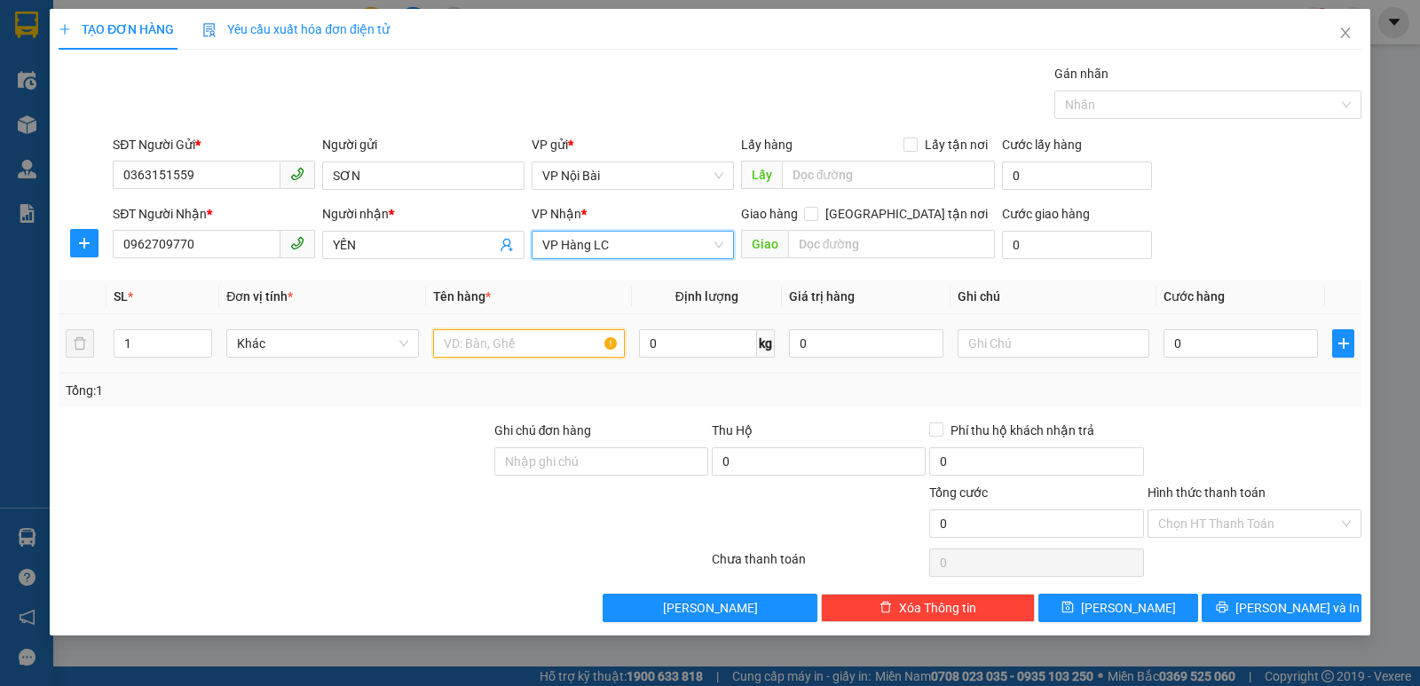
click at [552, 346] on input "text" at bounding box center [529, 343] width 192 height 28
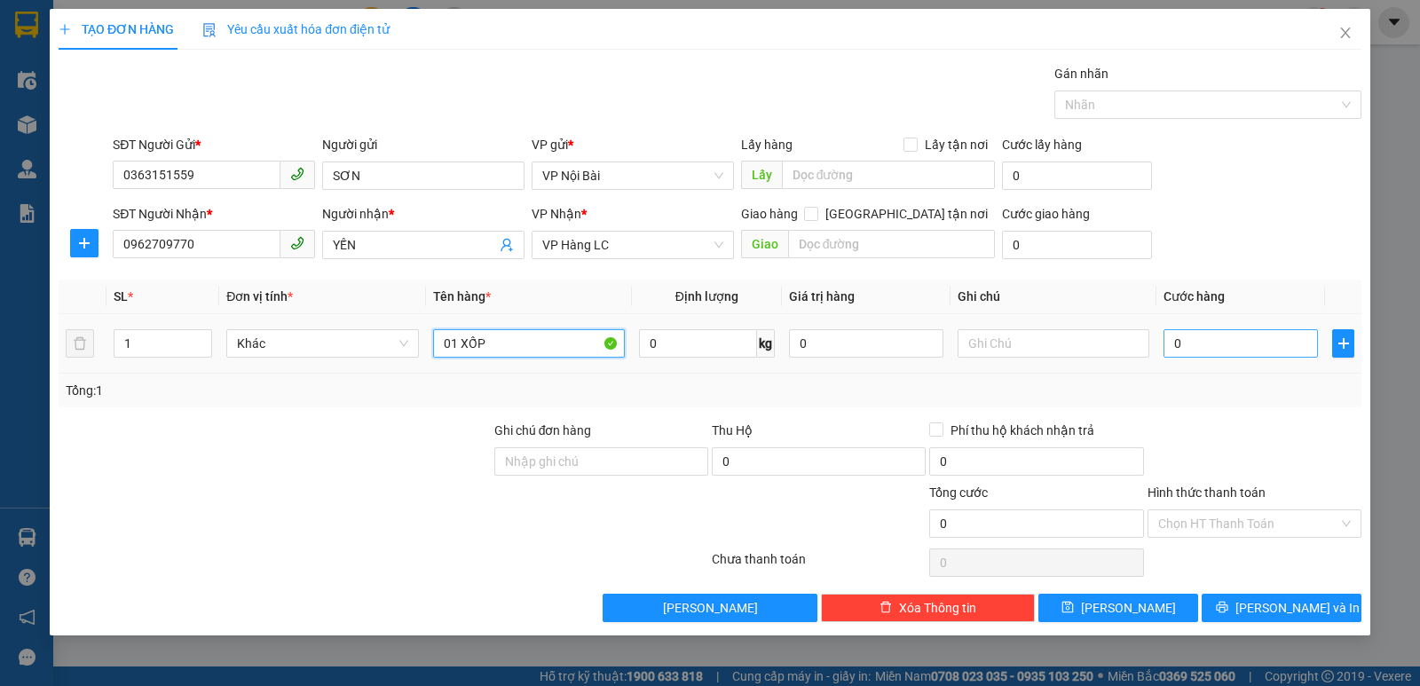
type input "01 XỐP"
click at [1267, 349] on input "0" at bounding box center [1240, 343] width 154 height 28
type input "1"
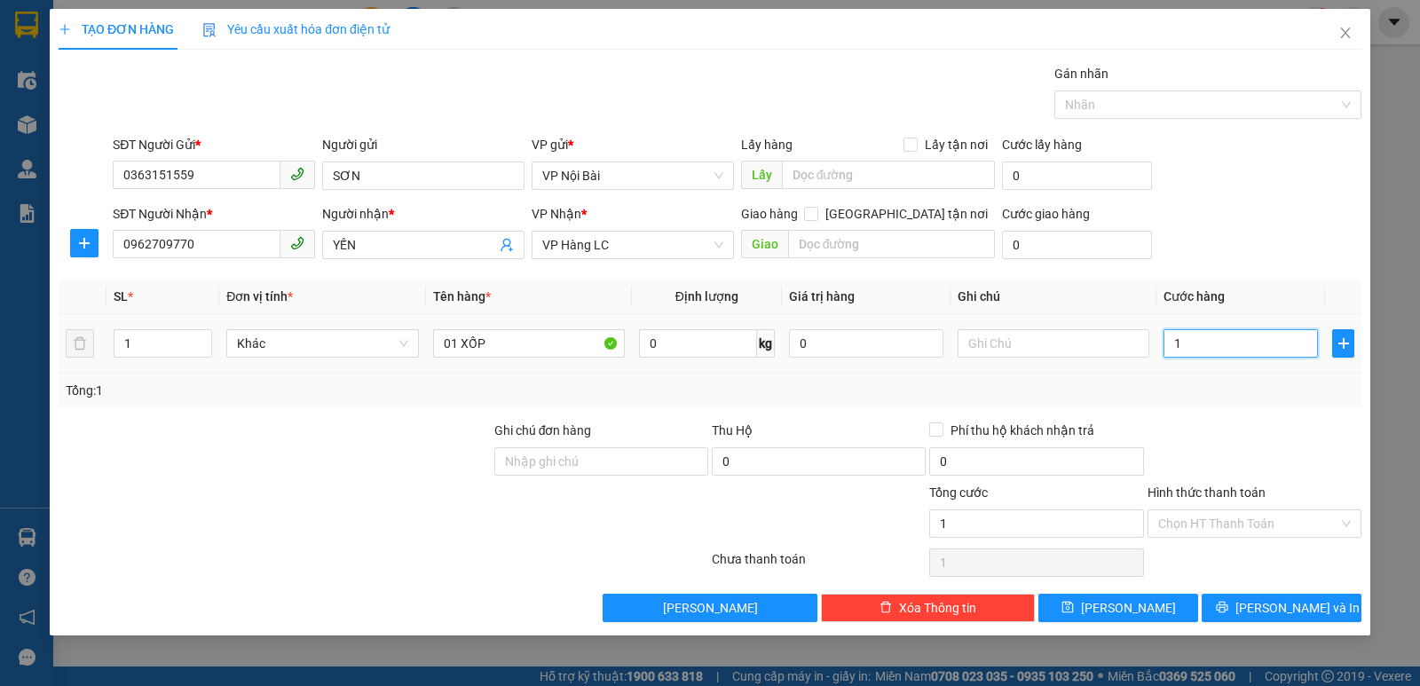
type input "15"
type input "150"
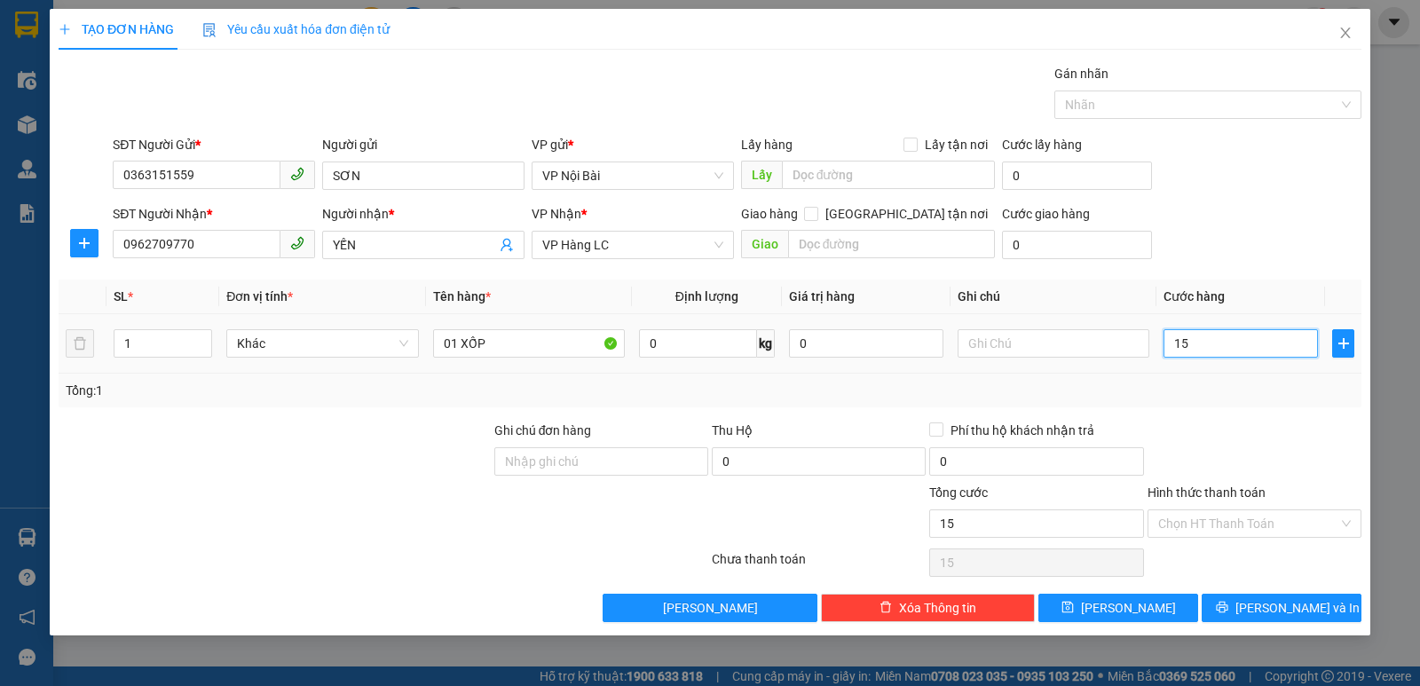
type input "150"
type input "150.000"
click at [1254, 375] on div "Tổng: 1" at bounding box center [710, 391] width 1302 height 34
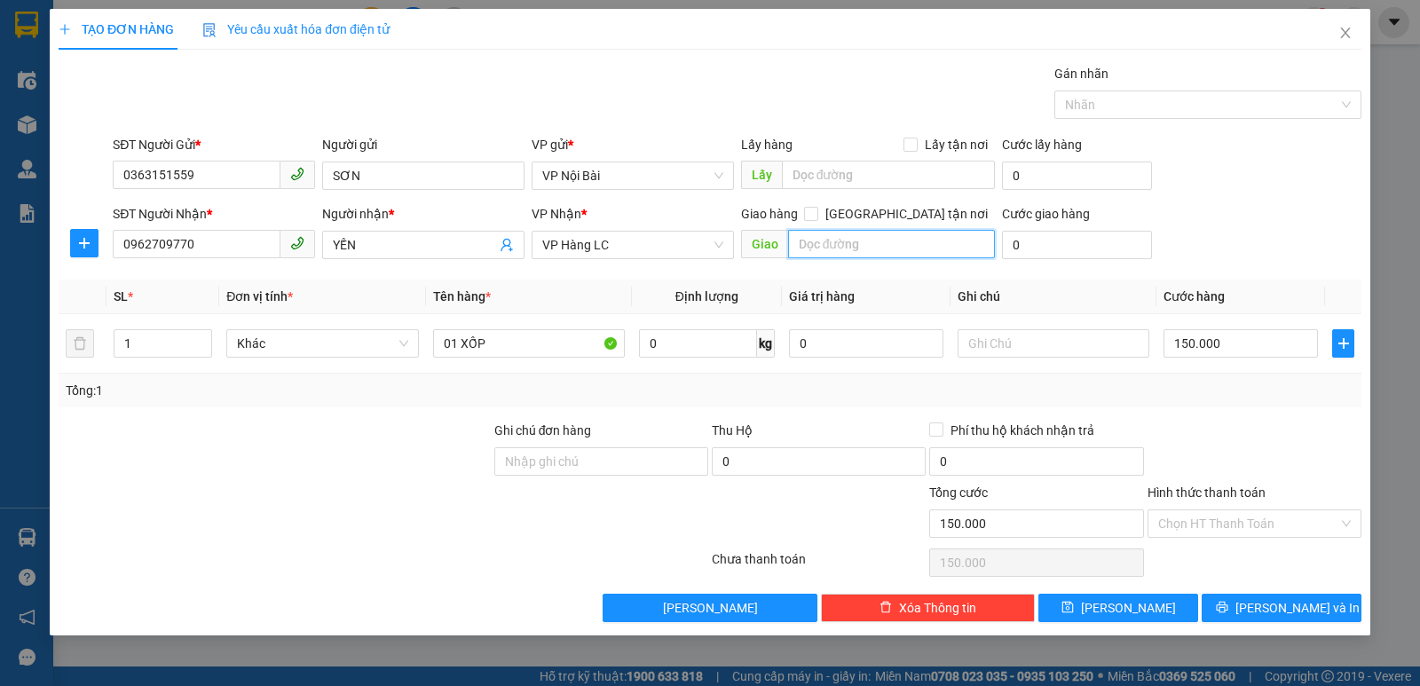
click at [839, 247] on input "text" at bounding box center [892, 244] width 208 height 28
type input "KM150"
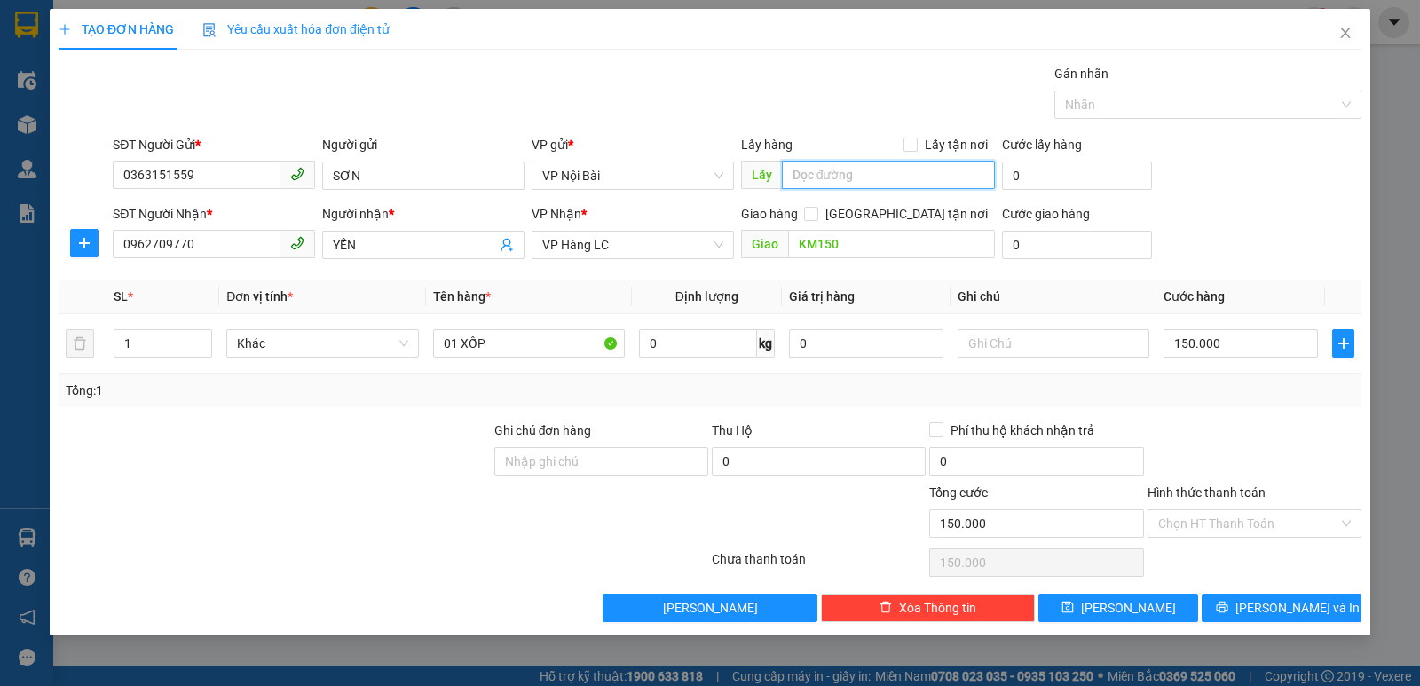
click at [852, 177] on input "text" at bounding box center [889, 175] width 214 height 28
type input "KM150"
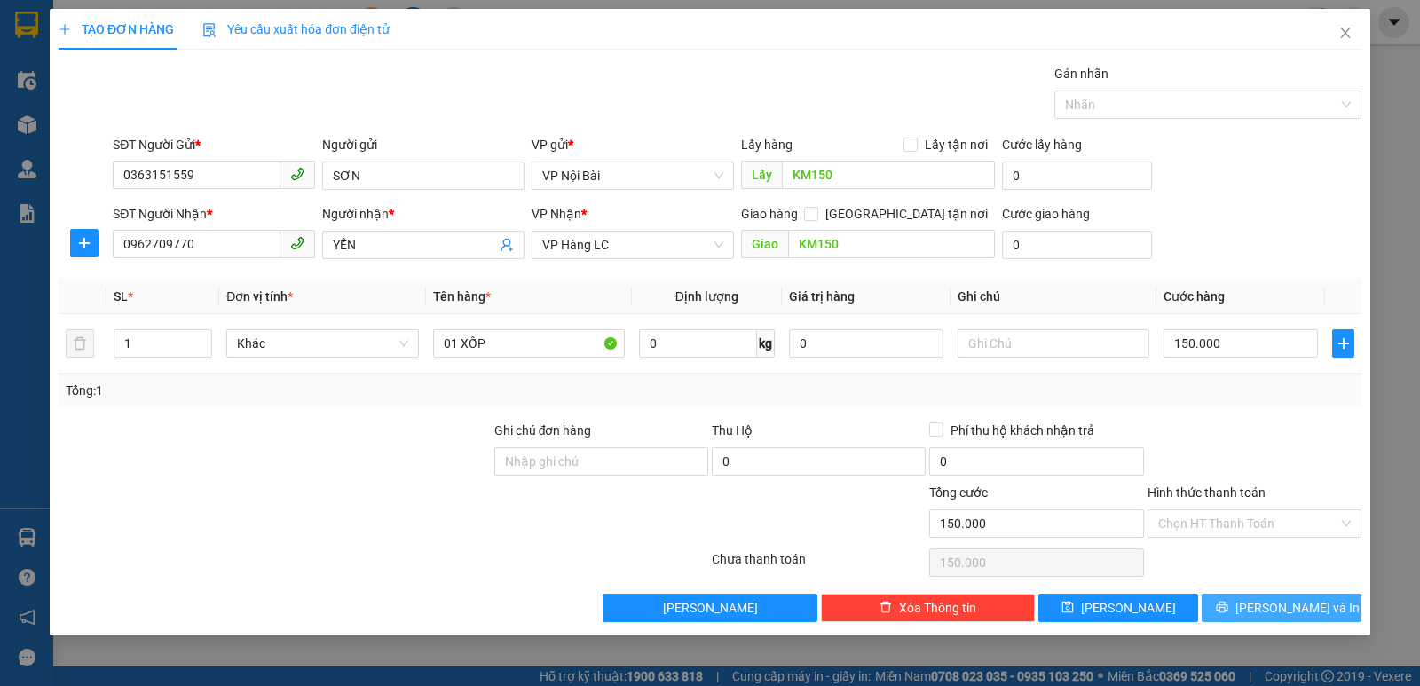
click at [1243, 606] on button "[PERSON_NAME] và In" at bounding box center [1281, 608] width 160 height 28
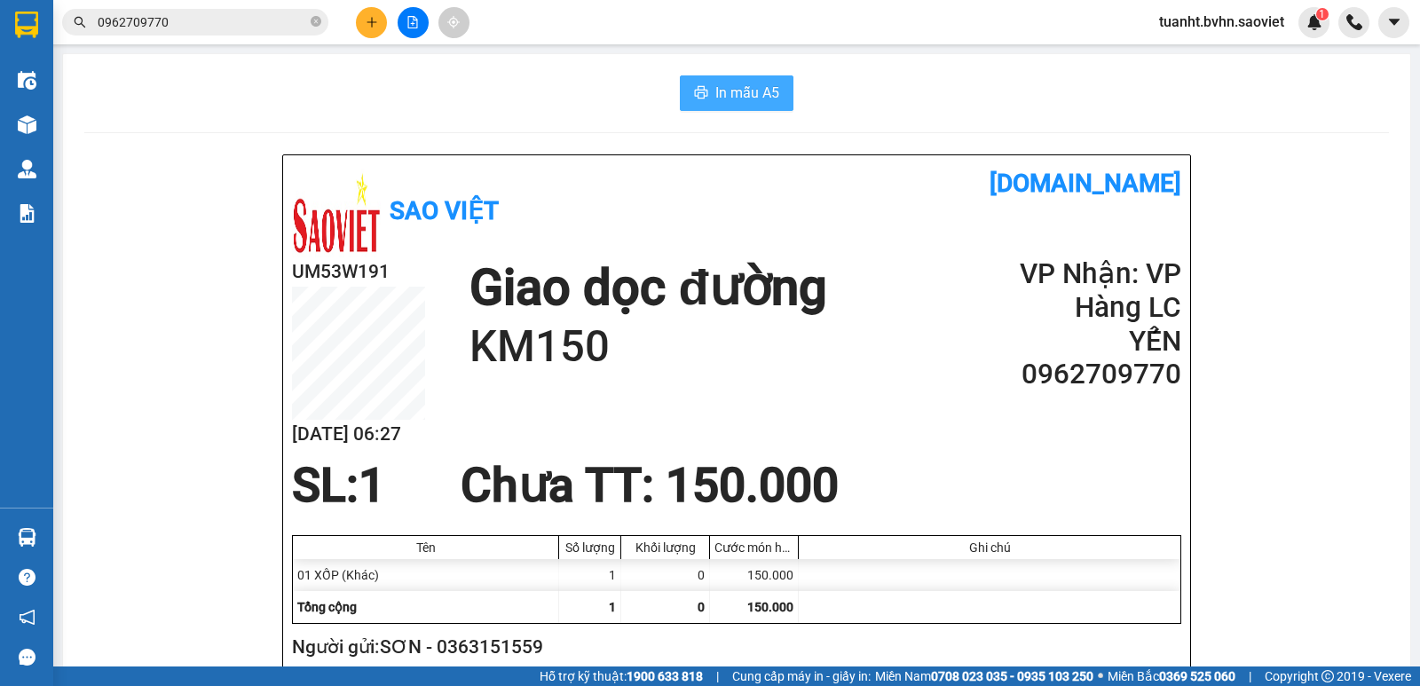
click at [739, 98] on span "In mẫu A5" at bounding box center [747, 93] width 64 height 22
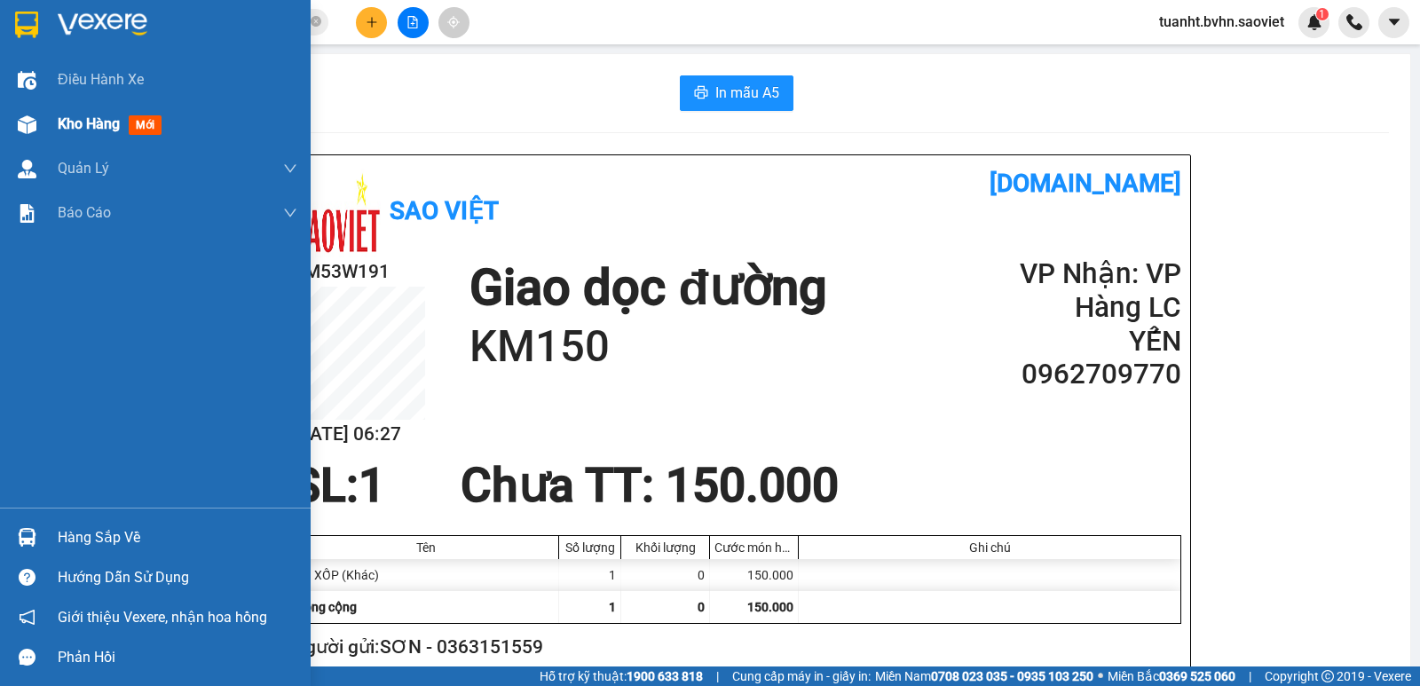
click at [54, 122] on div "Kho hàng mới" at bounding box center [155, 124] width 311 height 44
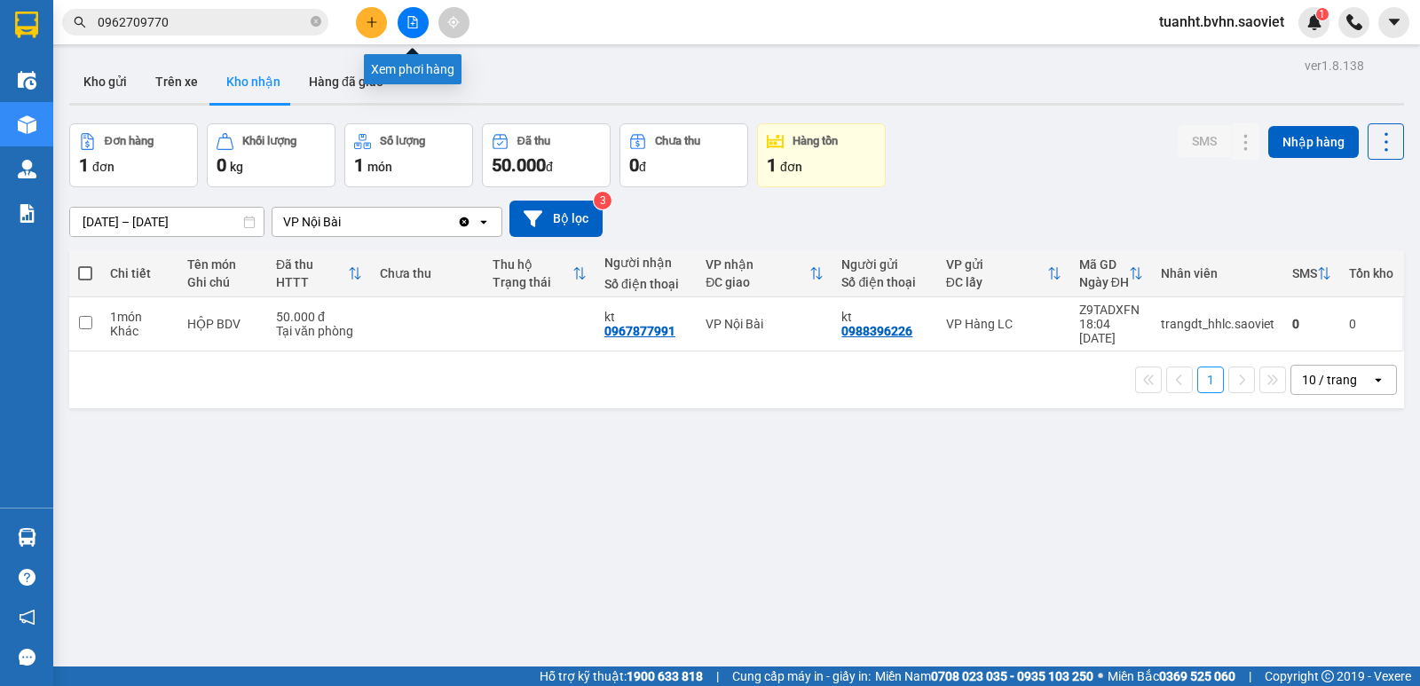
click at [406, 28] on icon "file-add" at bounding box center [412, 22] width 12 height 12
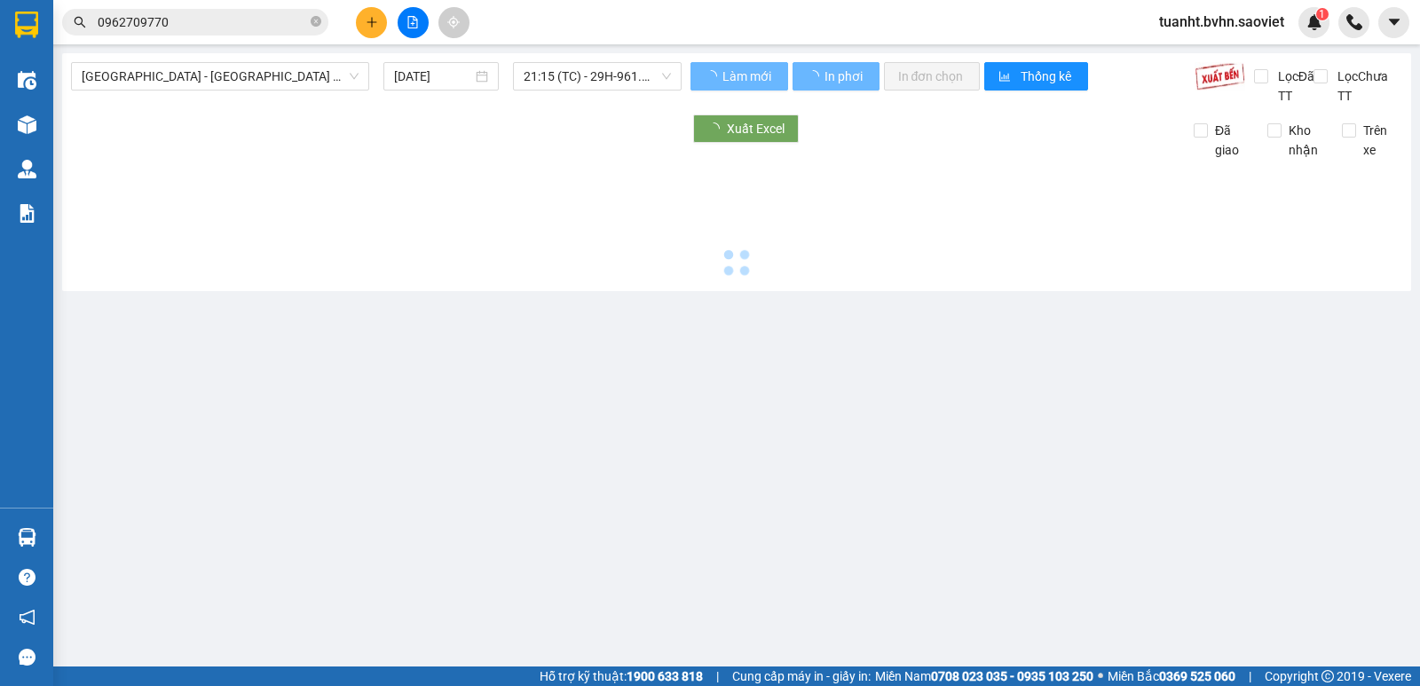
type input "[DATE]"
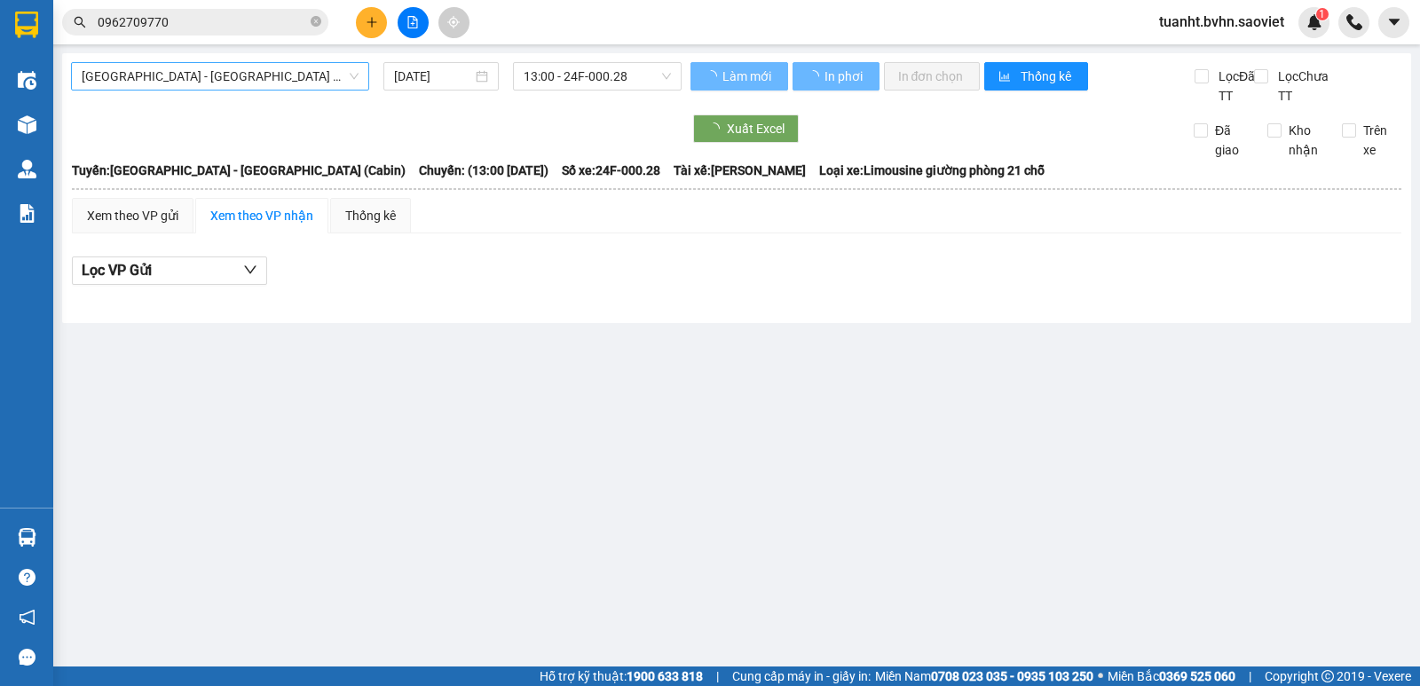
click at [250, 80] on span "[GEOGRAPHIC_DATA] - [GEOGRAPHIC_DATA] (Cabin)" at bounding box center [220, 76] width 277 height 27
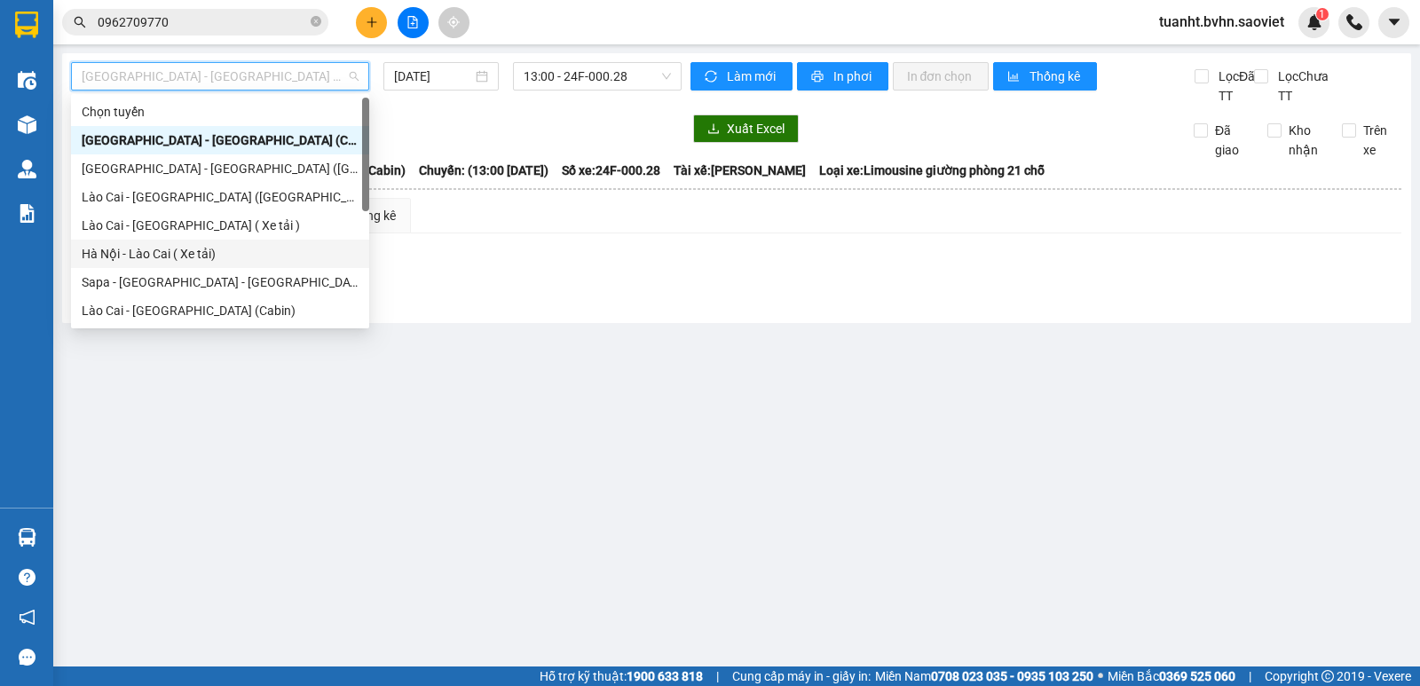
scroll to position [142, 0]
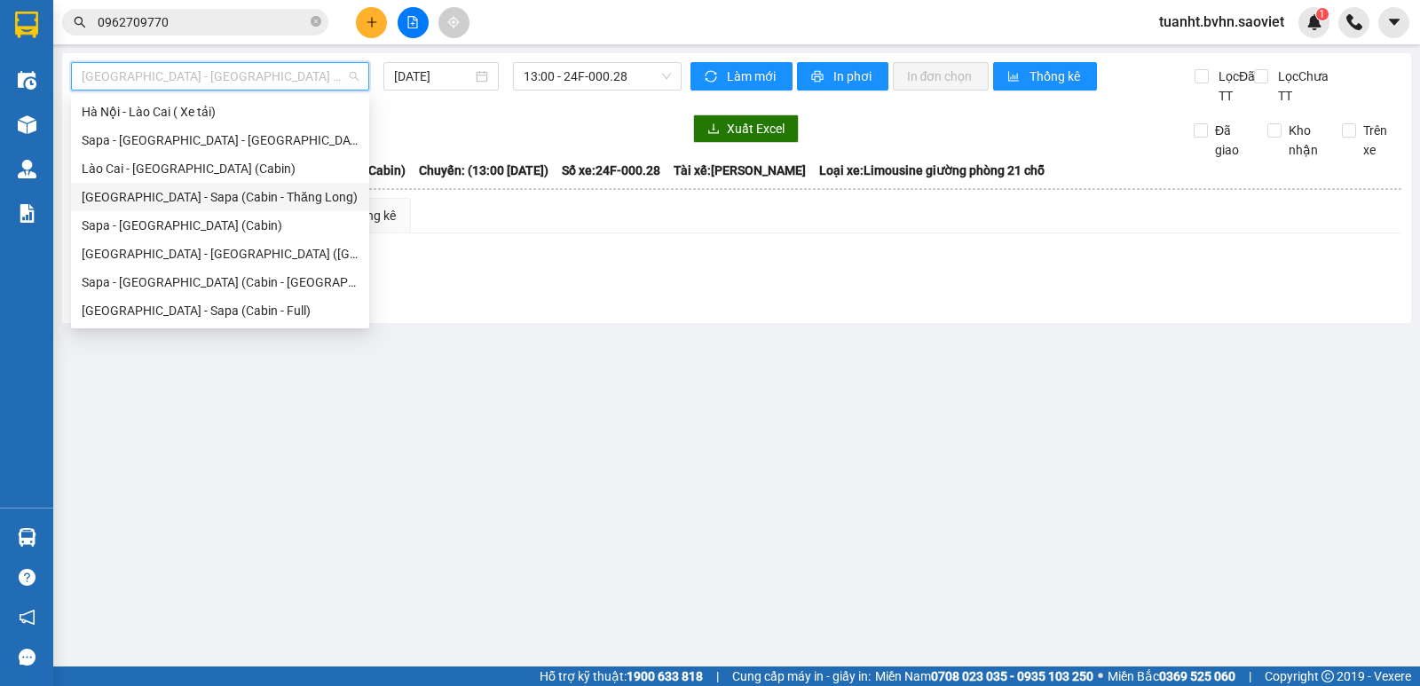
click at [232, 199] on div "[GEOGRAPHIC_DATA] - Sapa (Cabin - Thăng Long)" at bounding box center [220, 197] width 277 height 20
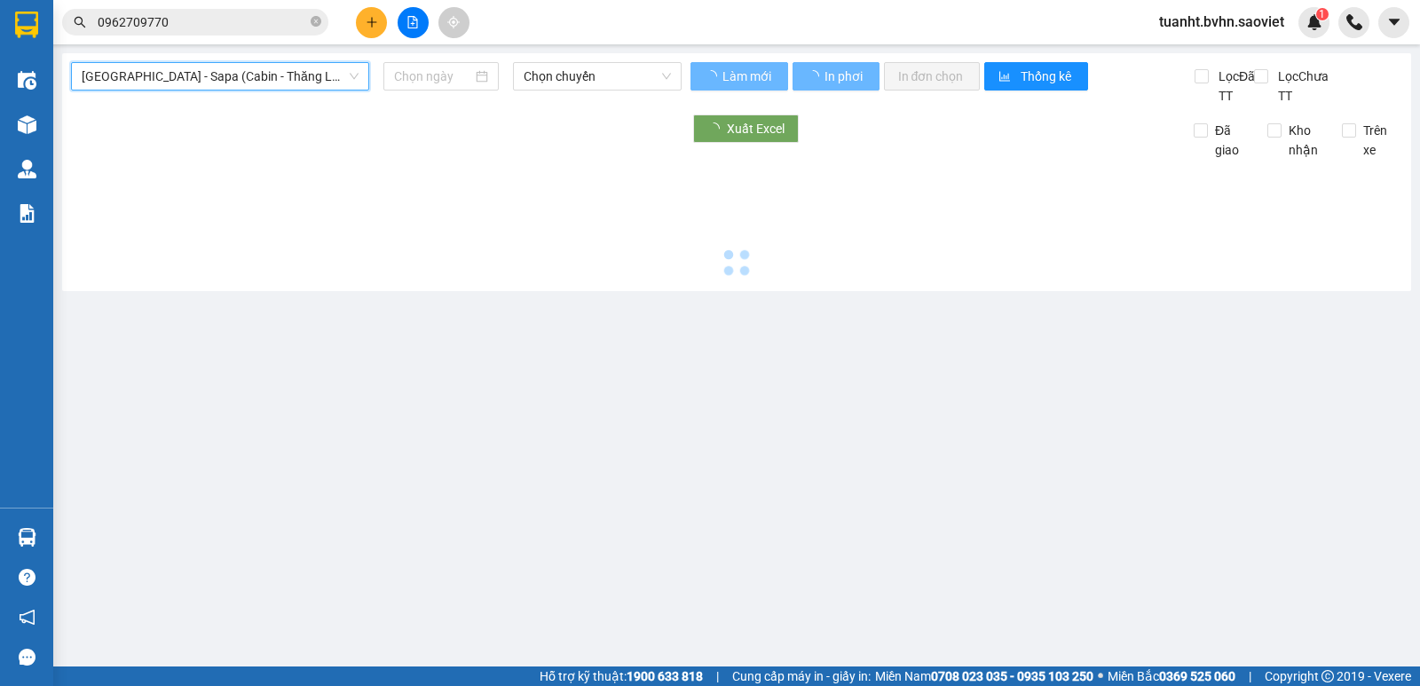
type input "[DATE]"
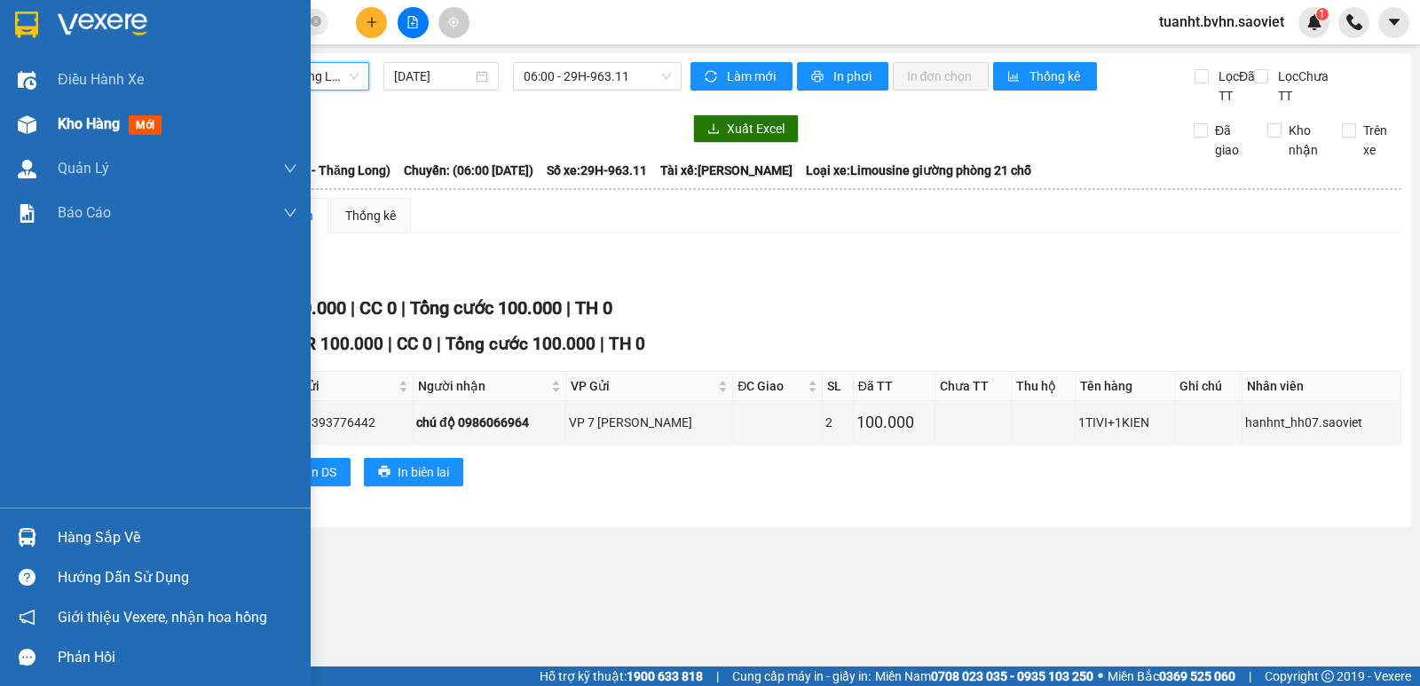
click at [32, 125] on img at bounding box center [27, 124] width 19 height 19
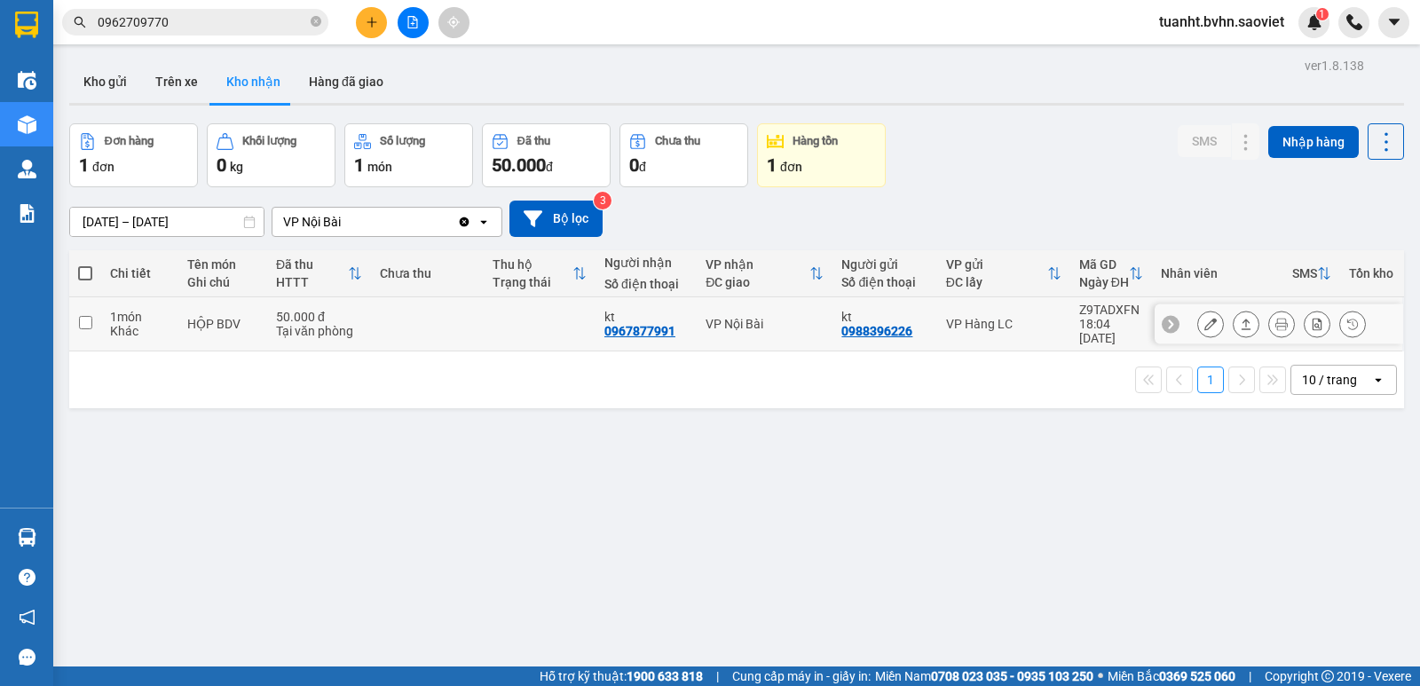
click at [84, 317] on input "checkbox" at bounding box center [85, 322] width 13 height 13
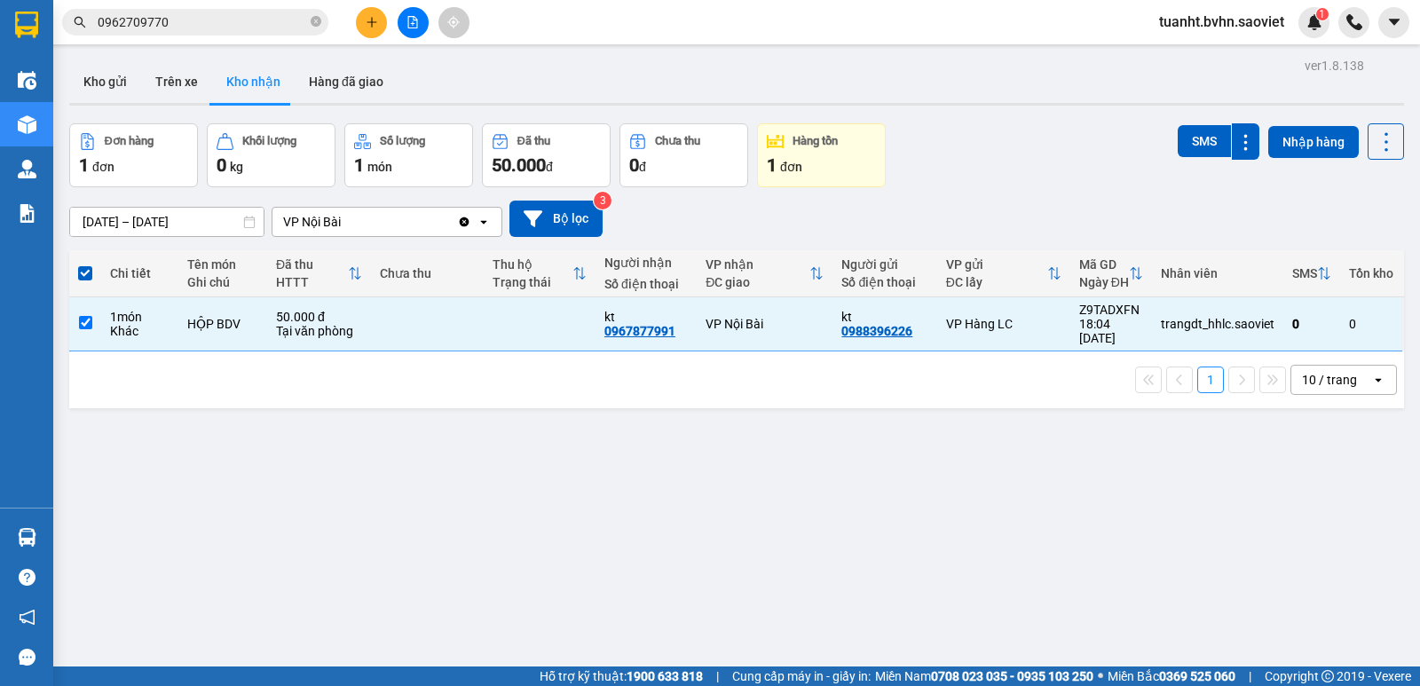
click at [225, 460] on div "ver 1.8.138 Kho gửi Trên xe Kho nhận Hàng đã giao Đơn hàng 1 đơn Khối lượng 0 k…" at bounding box center [736, 396] width 1349 height 686
click at [80, 316] on input "checkbox" at bounding box center [85, 322] width 13 height 13
checkbox input "false"
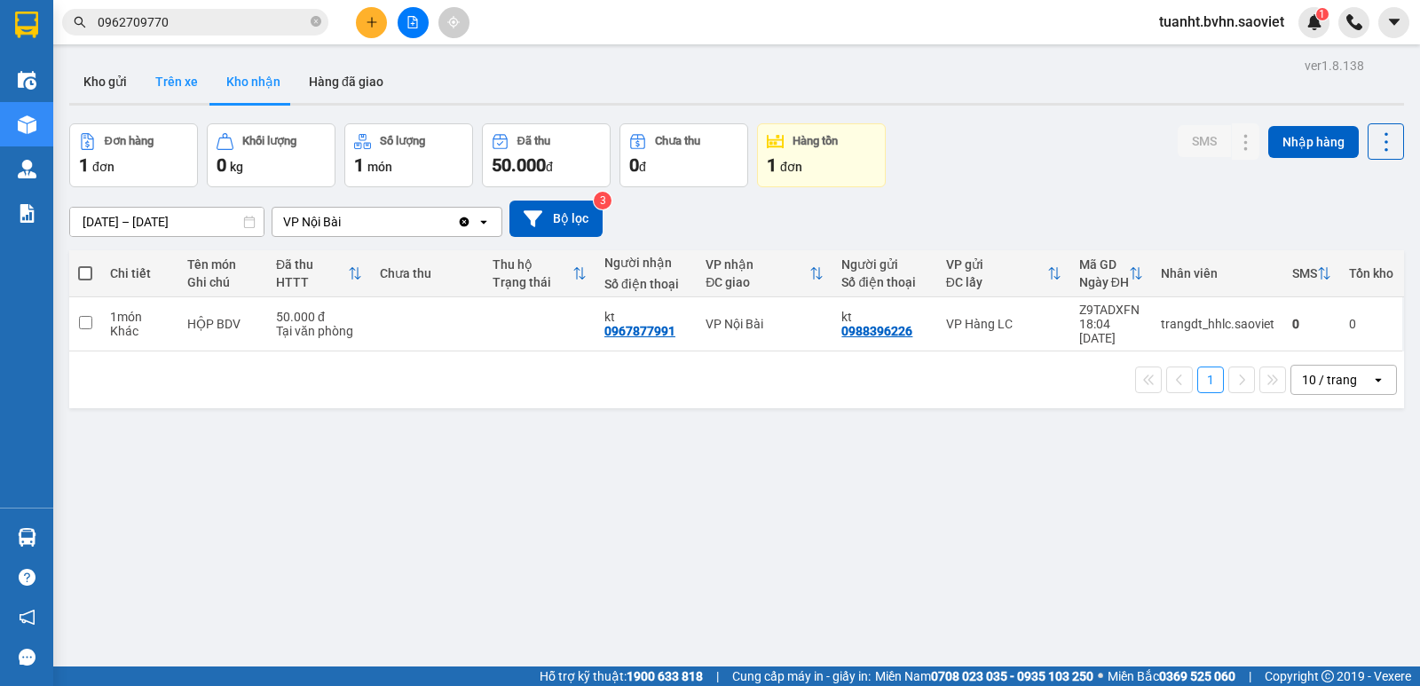
click at [170, 74] on button "Trên xe" at bounding box center [176, 81] width 71 height 43
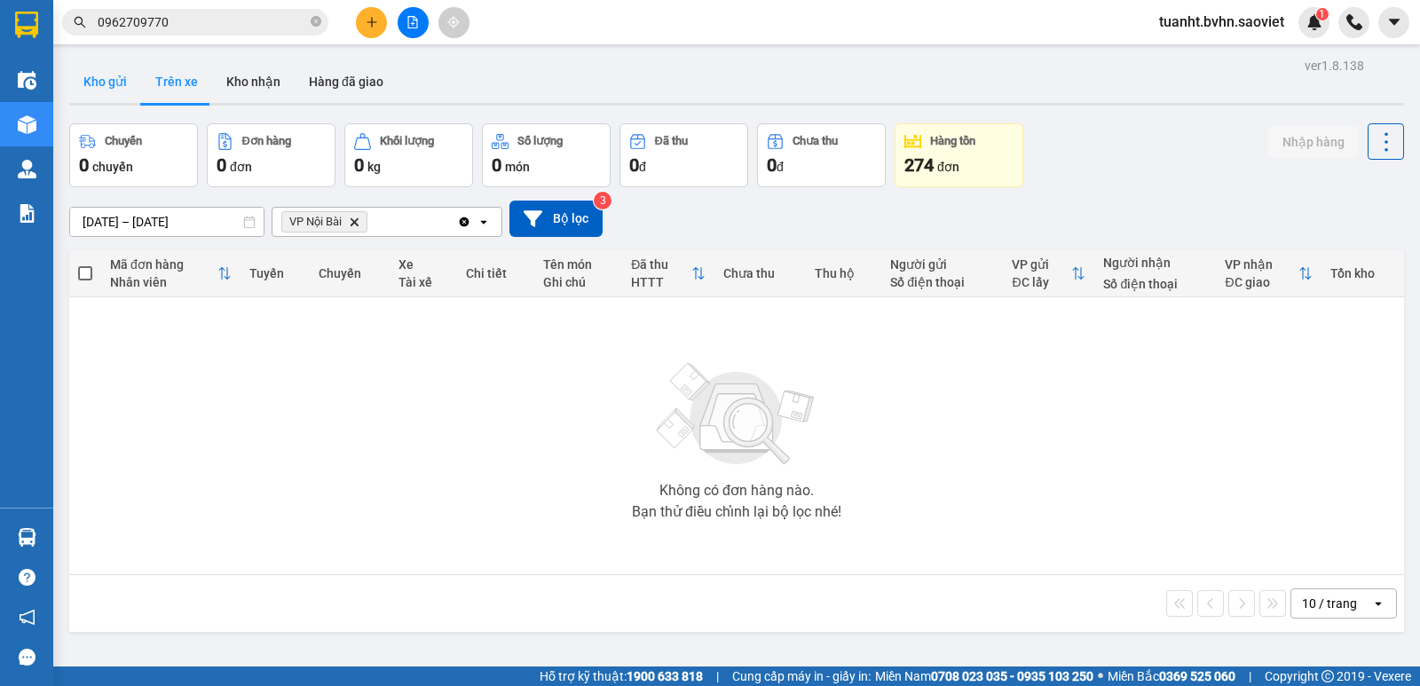
click at [96, 81] on button "Kho gửi" at bounding box center [105, 81] width 72 height 43
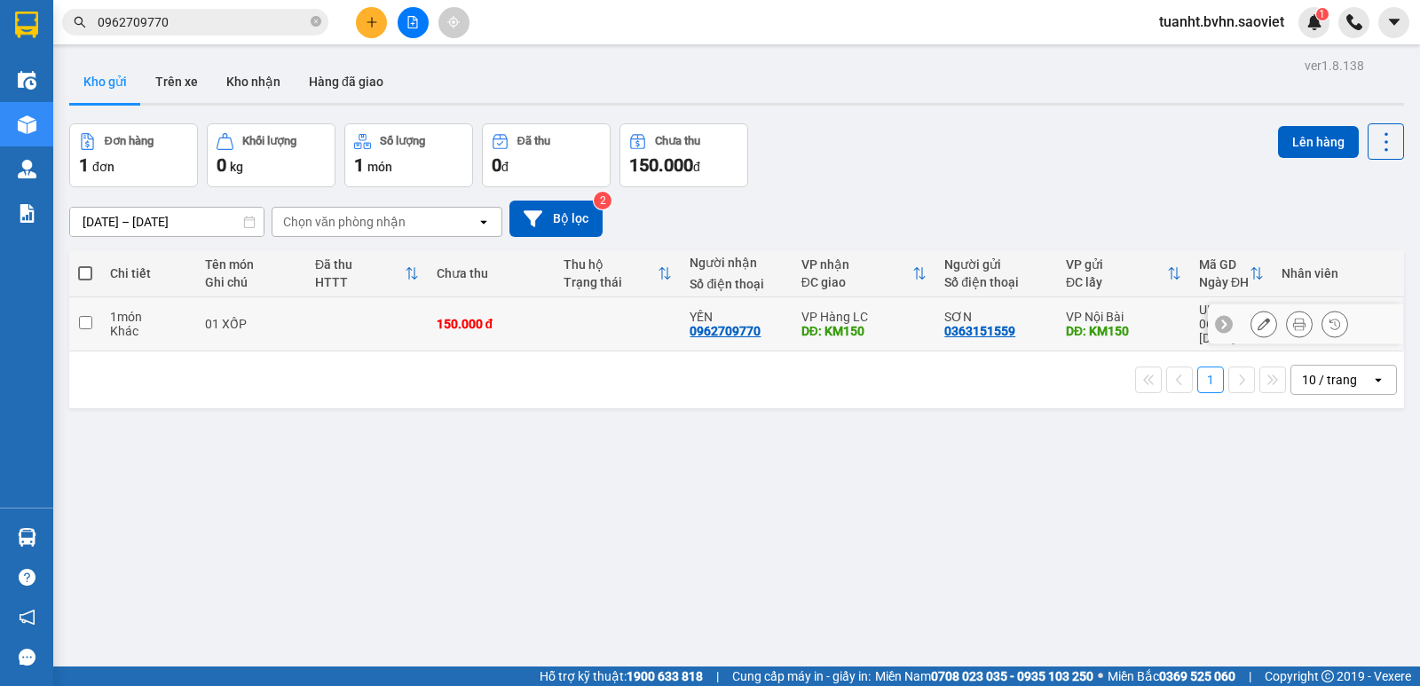
click at [87, 319] on input "checkbox" at bounding box center [85, 322] width 13 height 13
checkbox input "true"
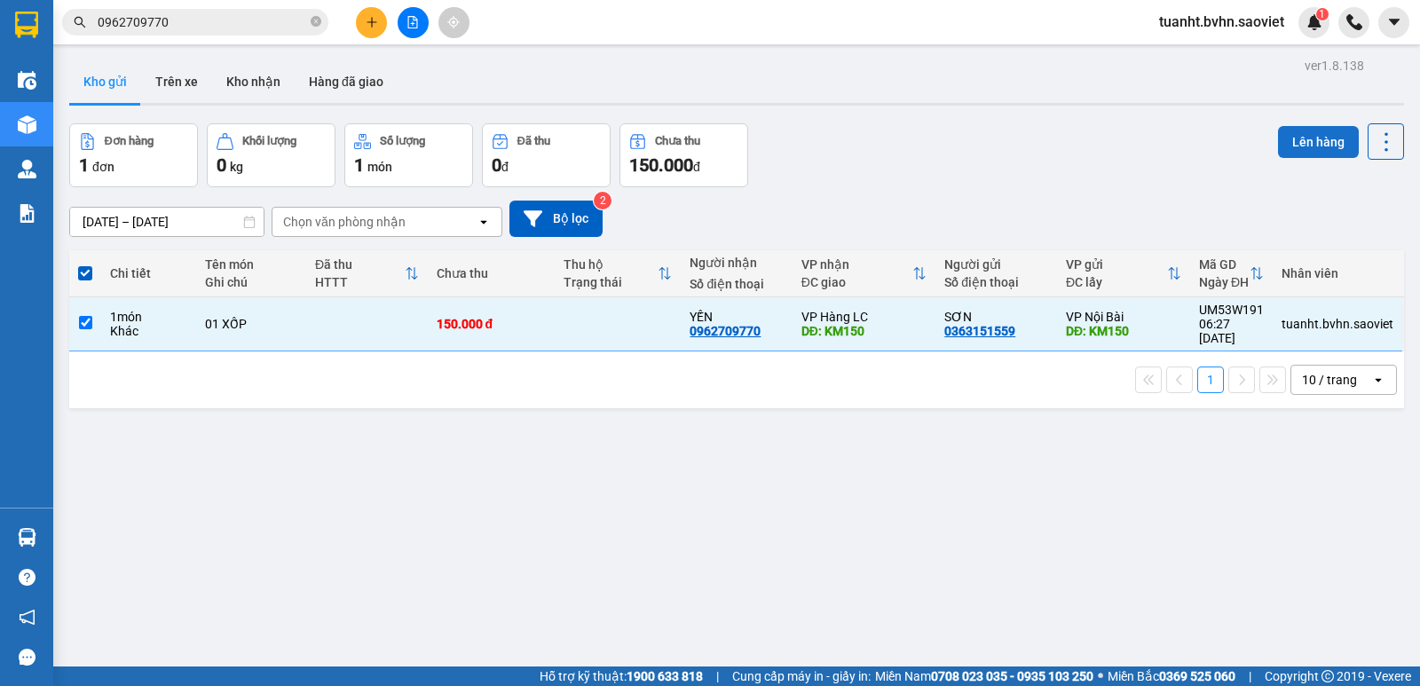
click at [1323, 149] on button "Lên hàng" at bounding box center [1318, 142] width 81 height 32
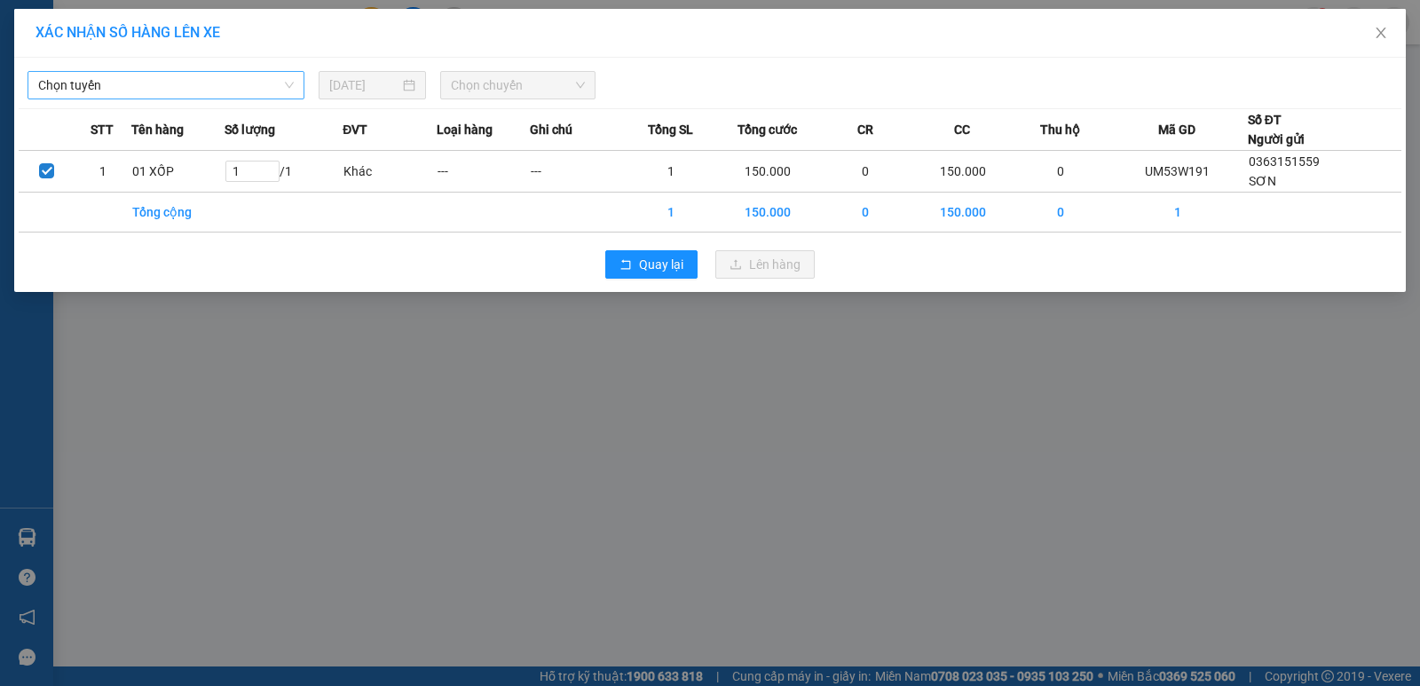
click at [140, 87] on span "Chọn tuyến" at bounding box center [166, 85] width 256 height 27
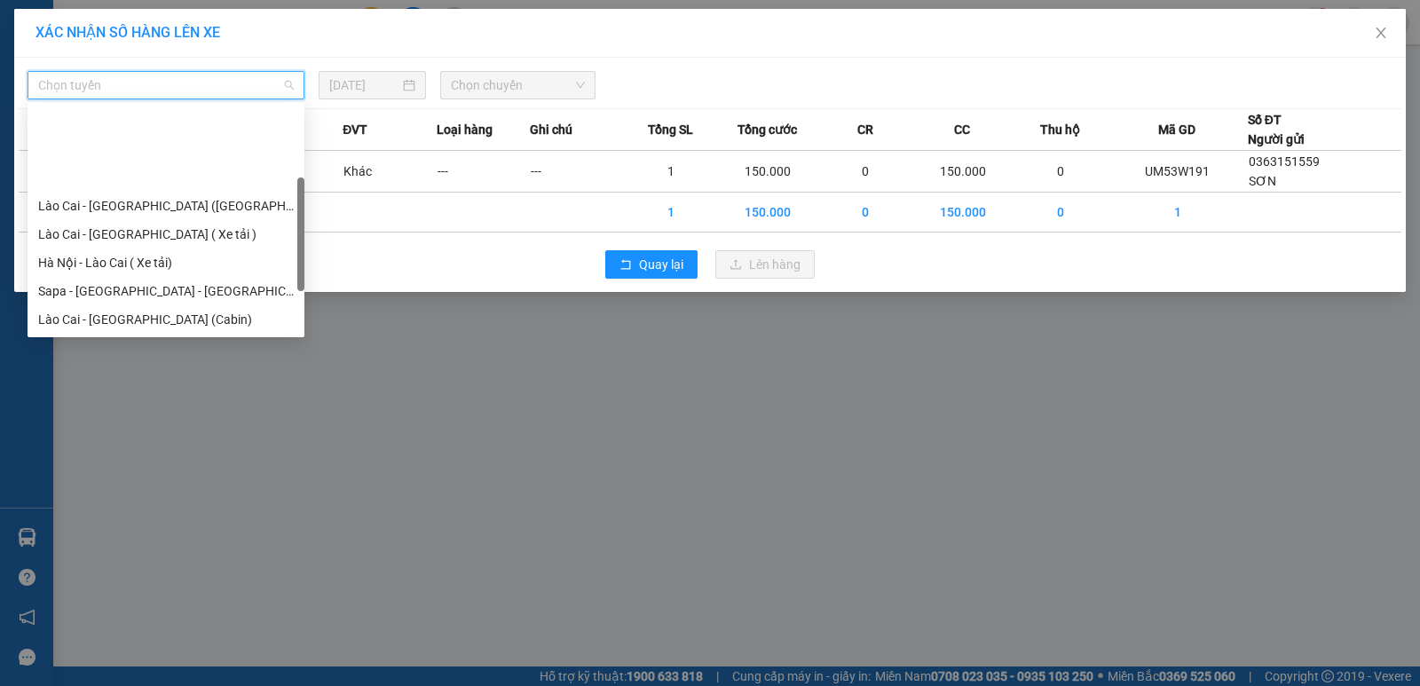
scroll to position [142, 0]
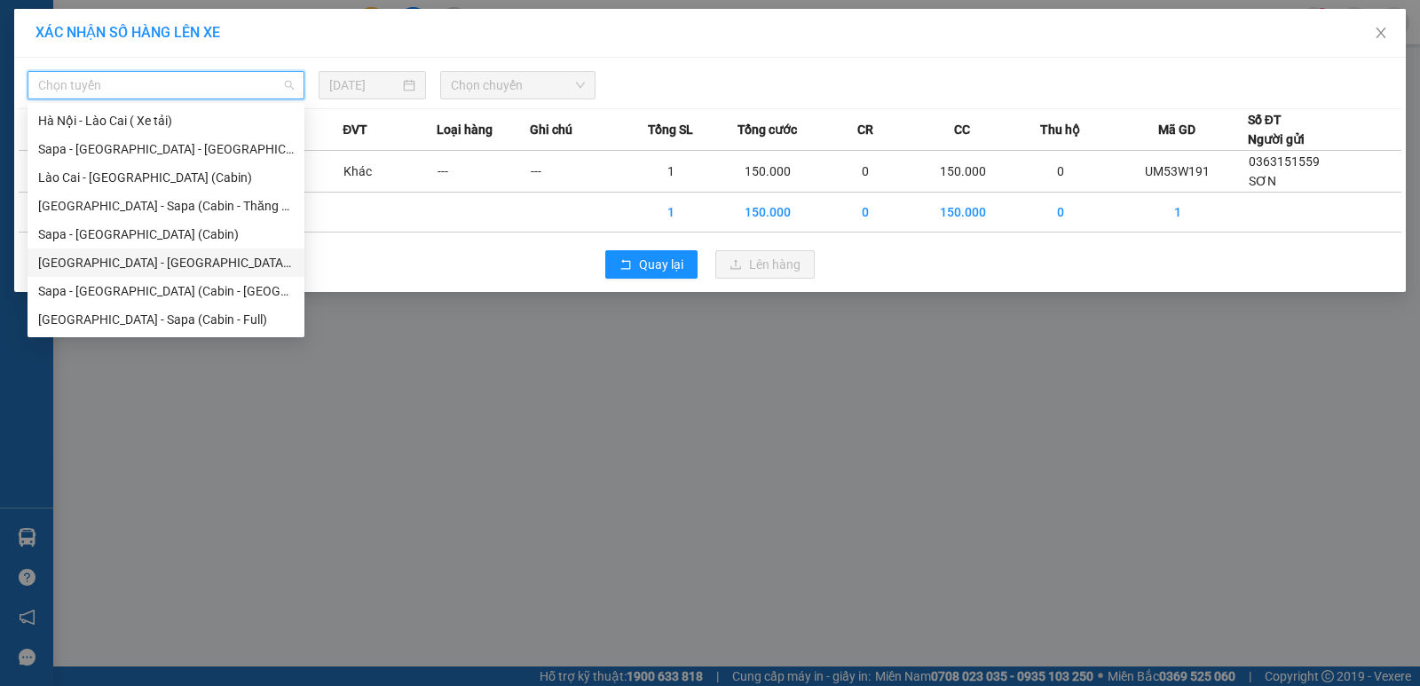
click at [208, 263] on div "[GEOGRAPHIC_DATA] - [GEOGRAPHIC_DATA] ([GEOGRAPHIC_DATA])" at bounding box center [166, 263] width 256 height 20
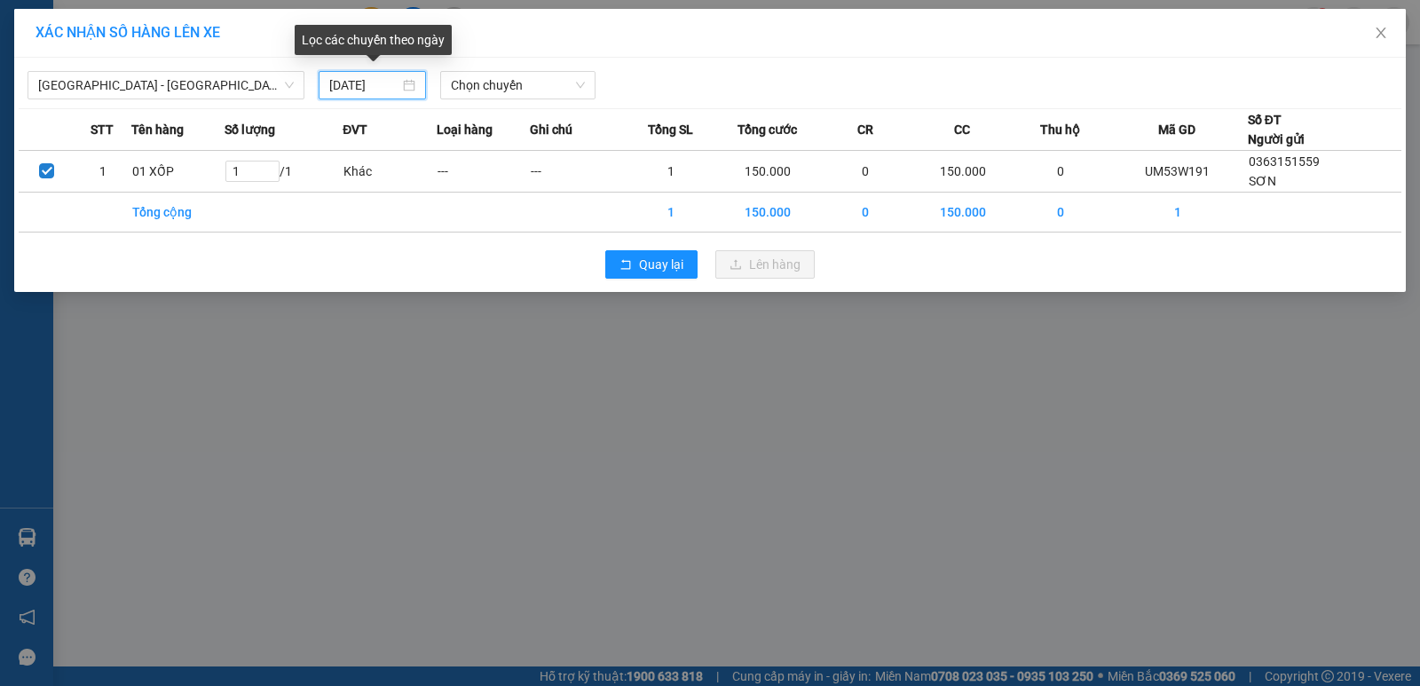
click at [340, 82] on input "[DATE]" at bounding box center [364, 85] width 70 height 20
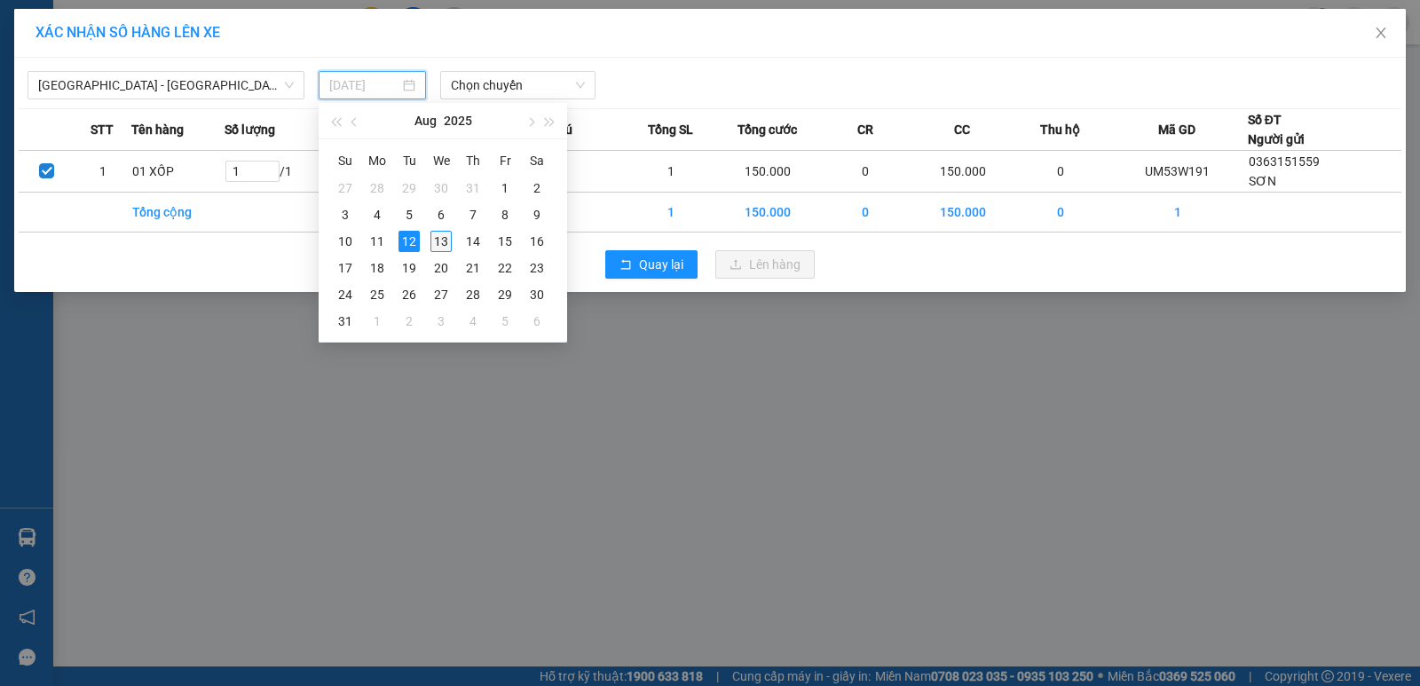
click at [442, 239] on div "13" at bounding box center [440, 241] width 21 height 21
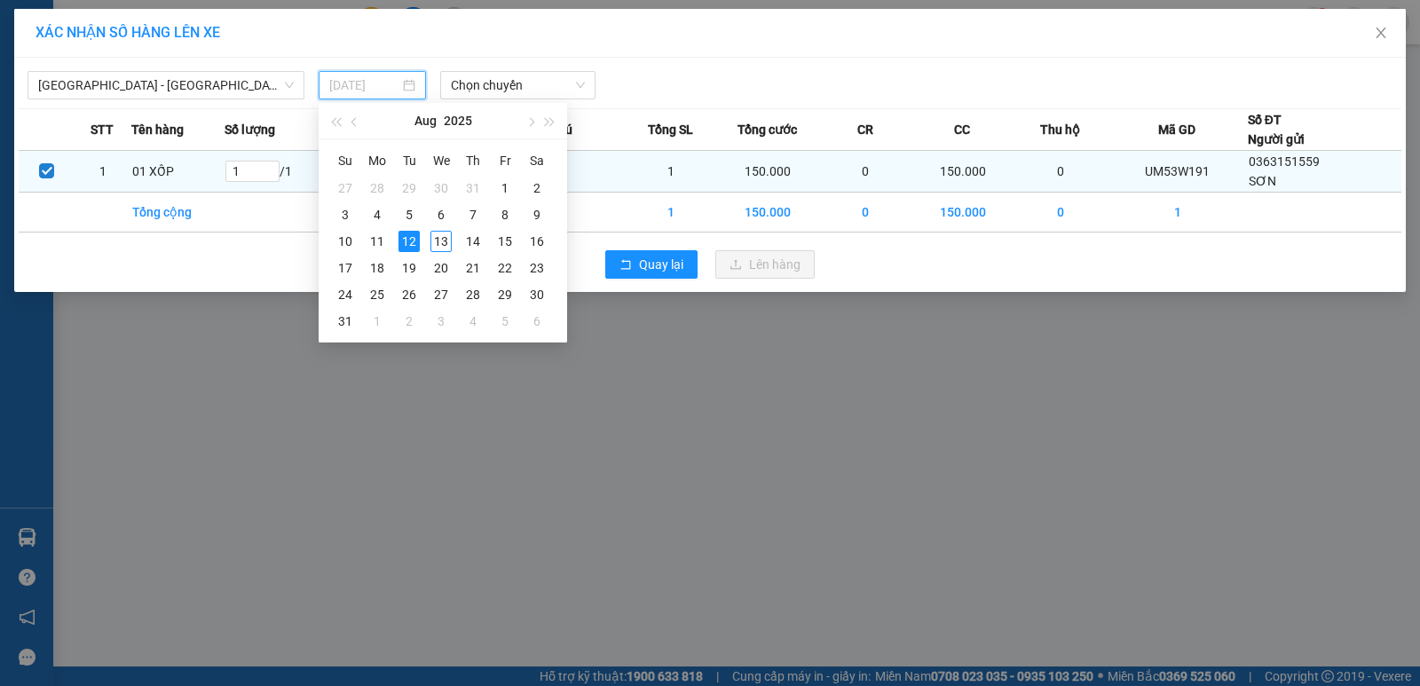
type input "[DATE]"
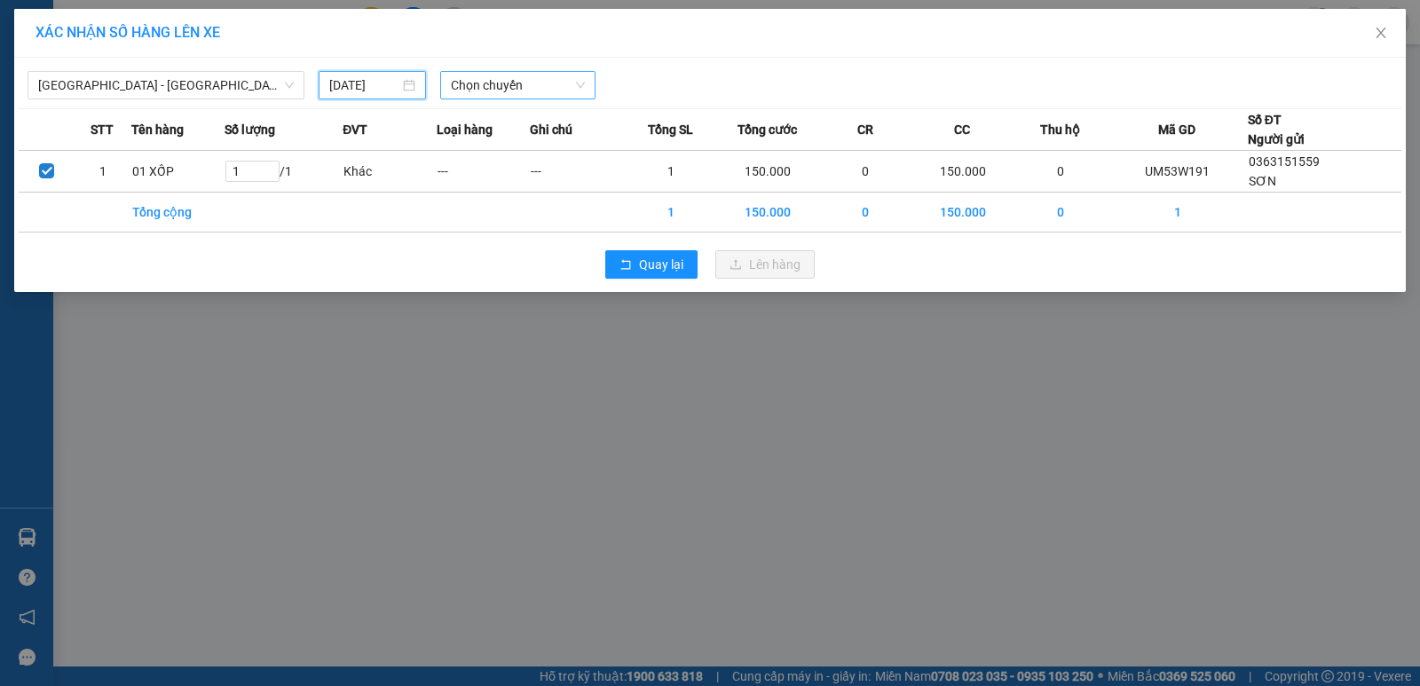
click at [518, 84] on span "Chọn chuyến" at bounding box center [518, 85] width 134 height 27
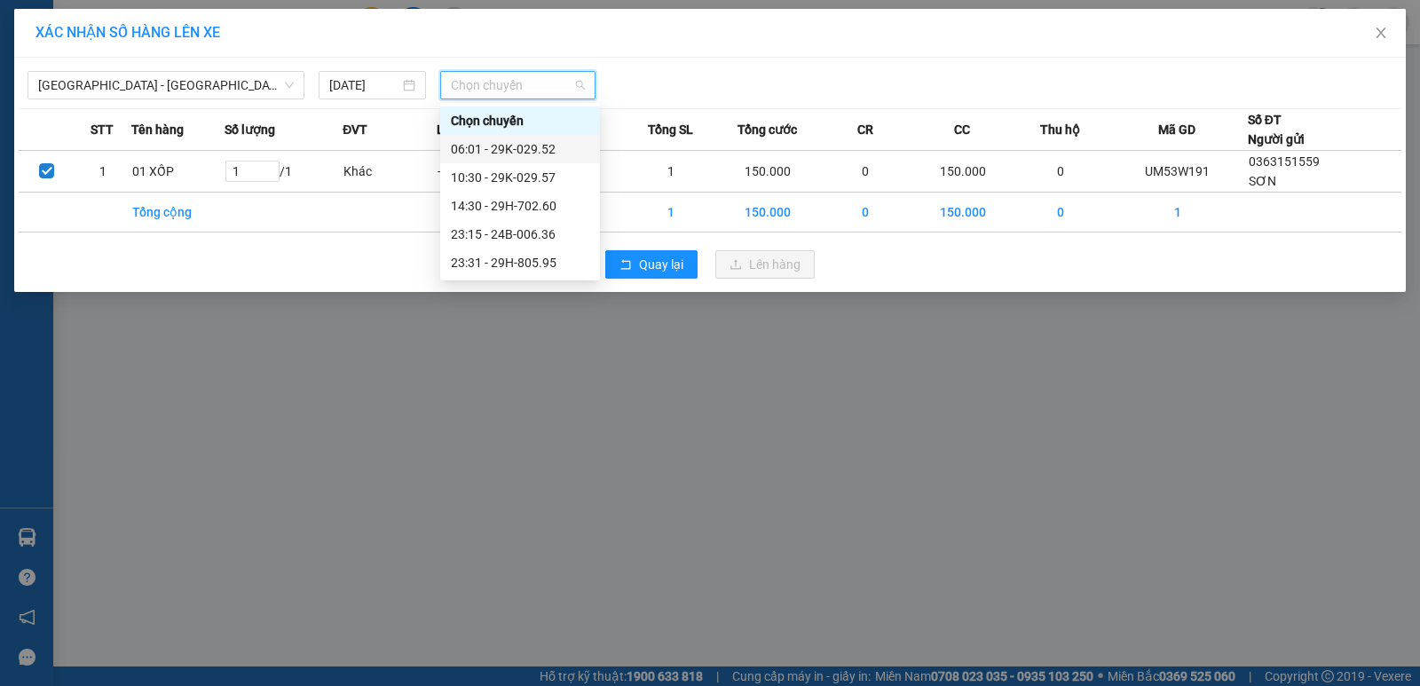
click at [552, 154] on div "06:01 - 29K-029.52" at bounding box center [520, 149] width 138 height 20
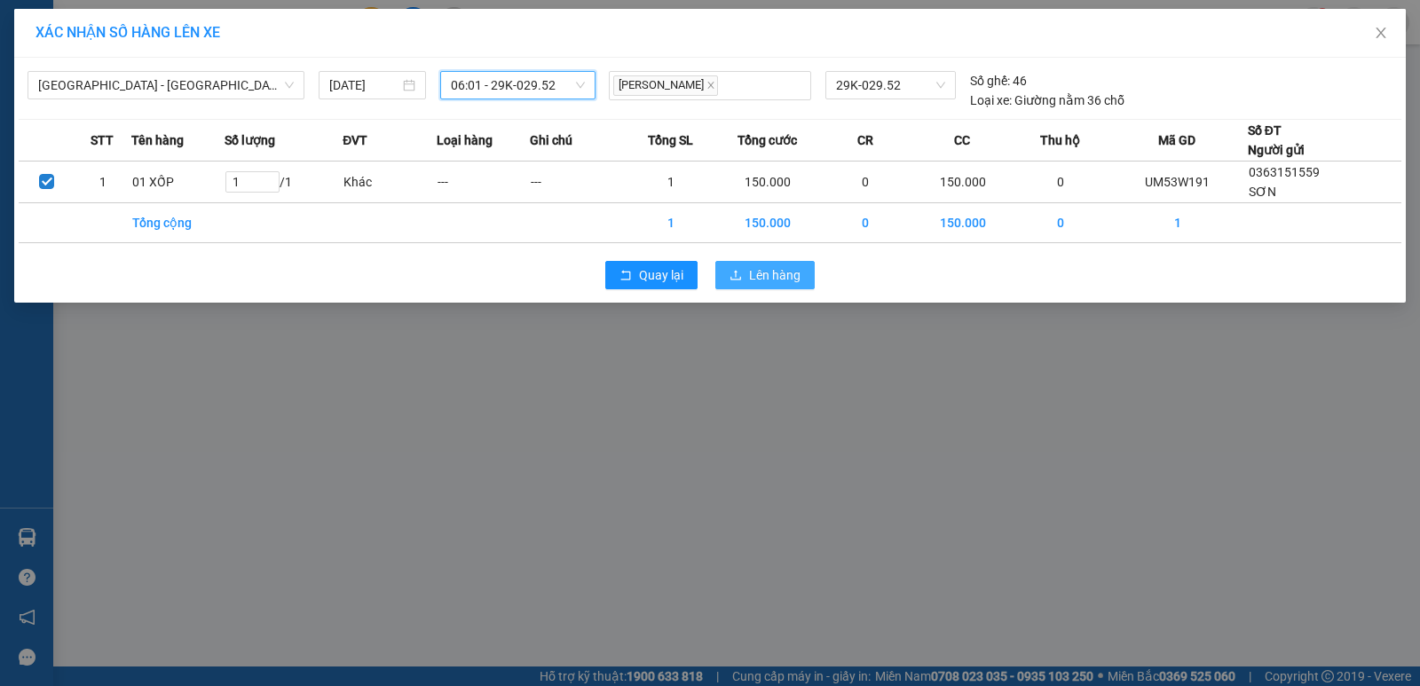
click at [782, 269] on span "Lên hàng" at bounding box center [774, 275] width 51 height 20
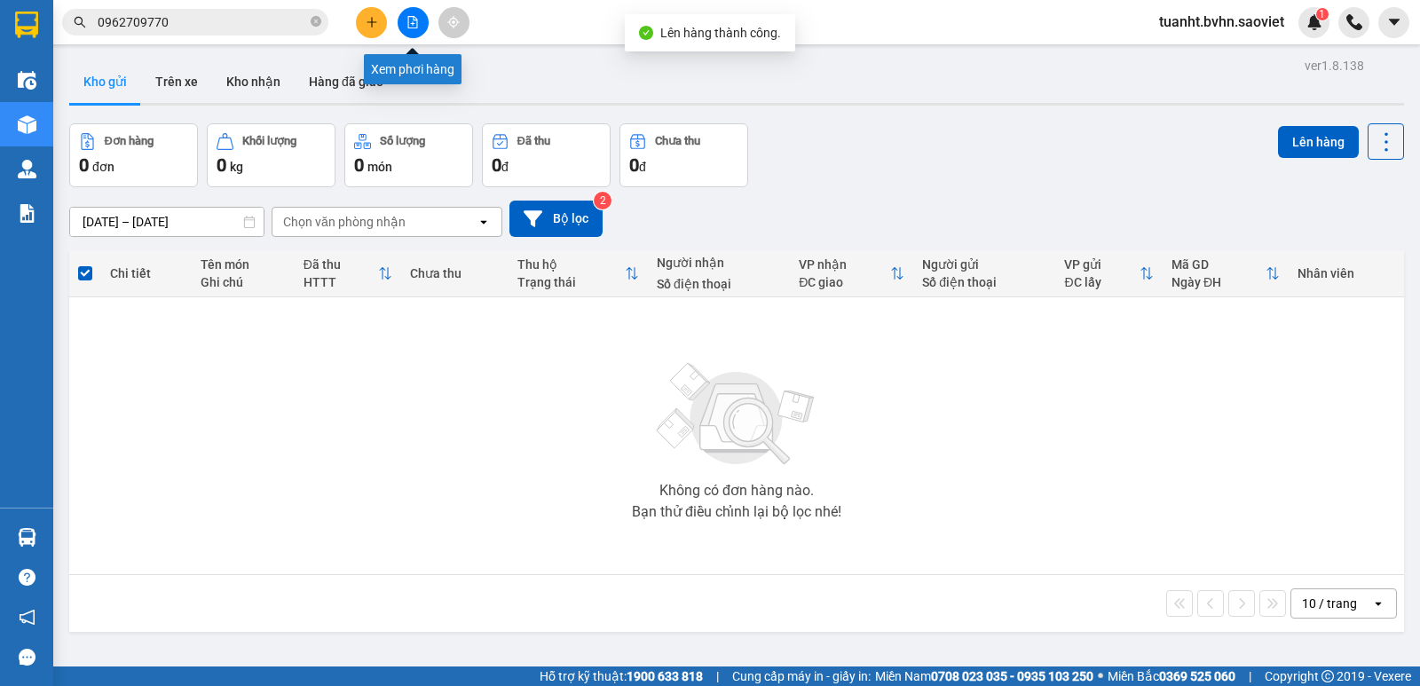
click at [425, 29] on button at bounding box center [412, 22] width 31 height 31
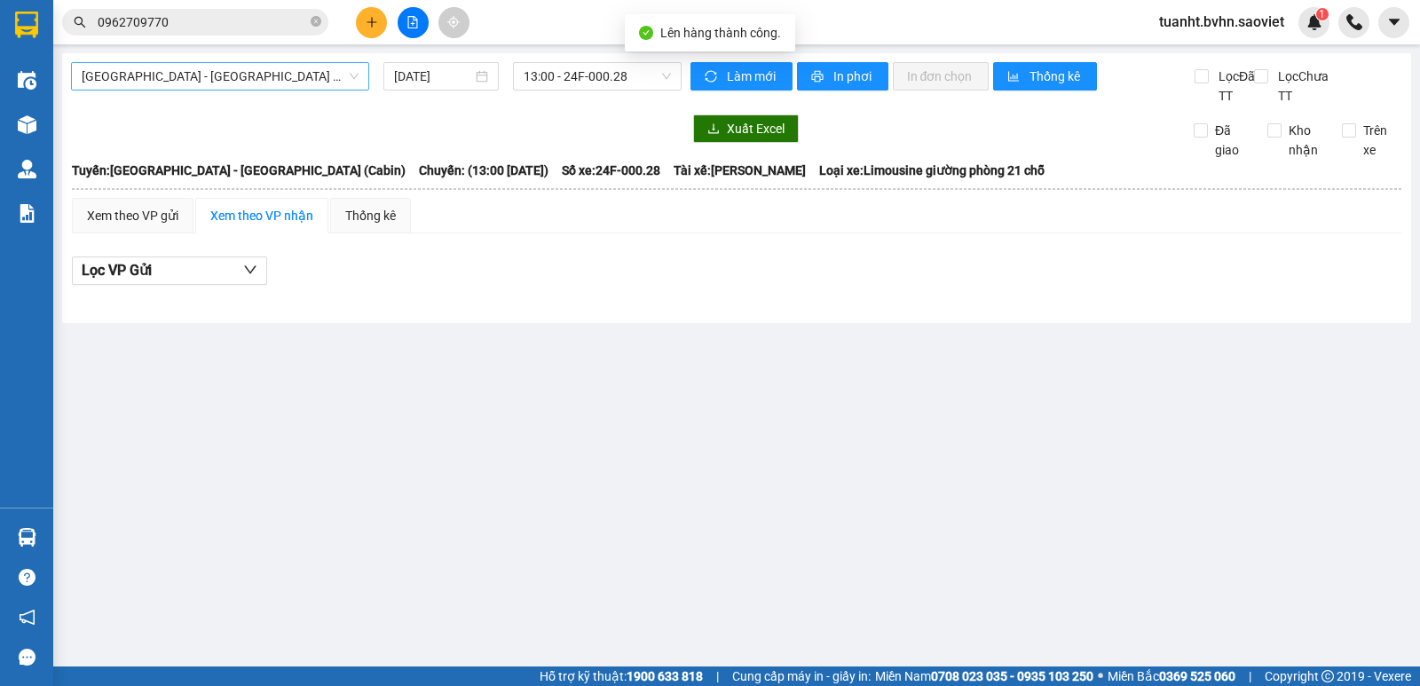
click at [310, 88] on span "[GEOGRAPHIC_DATA] - [GEOGRAPHIC_DATA] (Cabin)" at bounding box center [220, 76] width 277 height 27
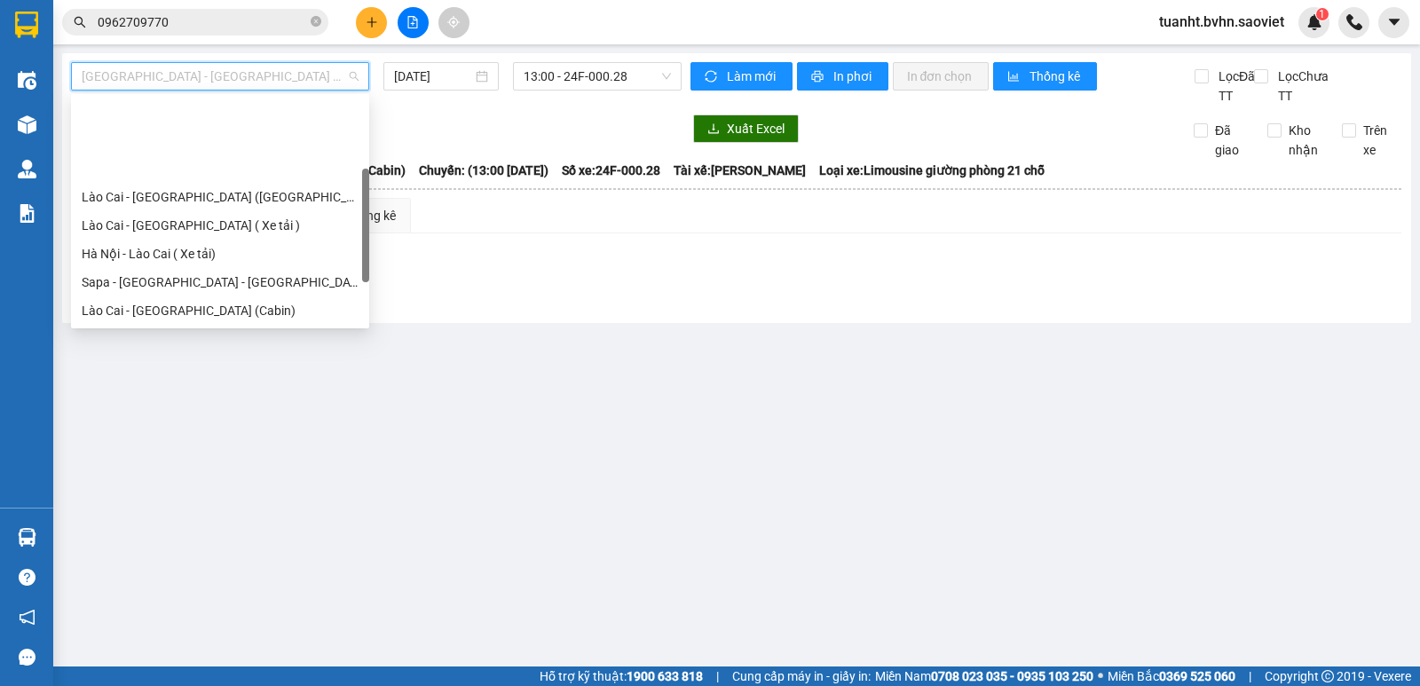
scroll to position [89, 0]
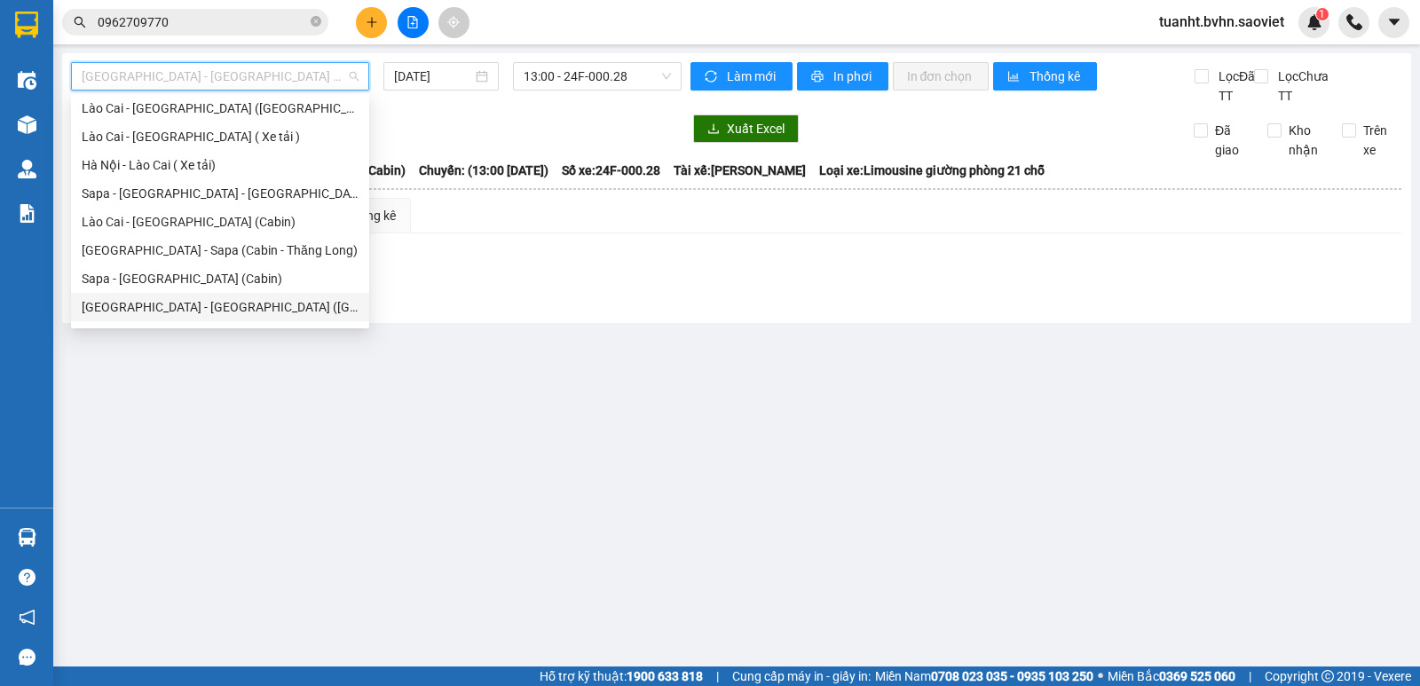
click at [260, 312] on div "[GEOGRAPHIC_DATA] - [GEOGRAPHIC_DATA] ([GEOGRAPHIC_DATA])" at bounding box center [220, 307] width 277 height 20
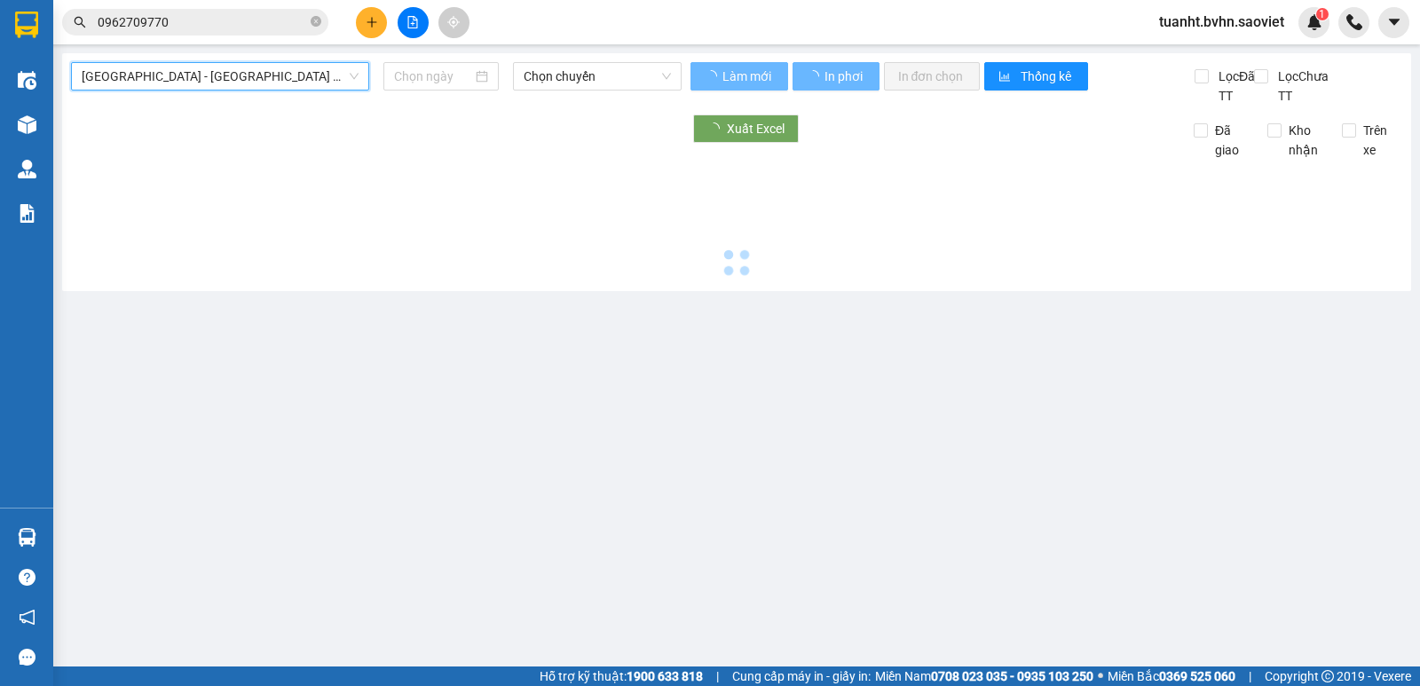
type input "[DATE]"
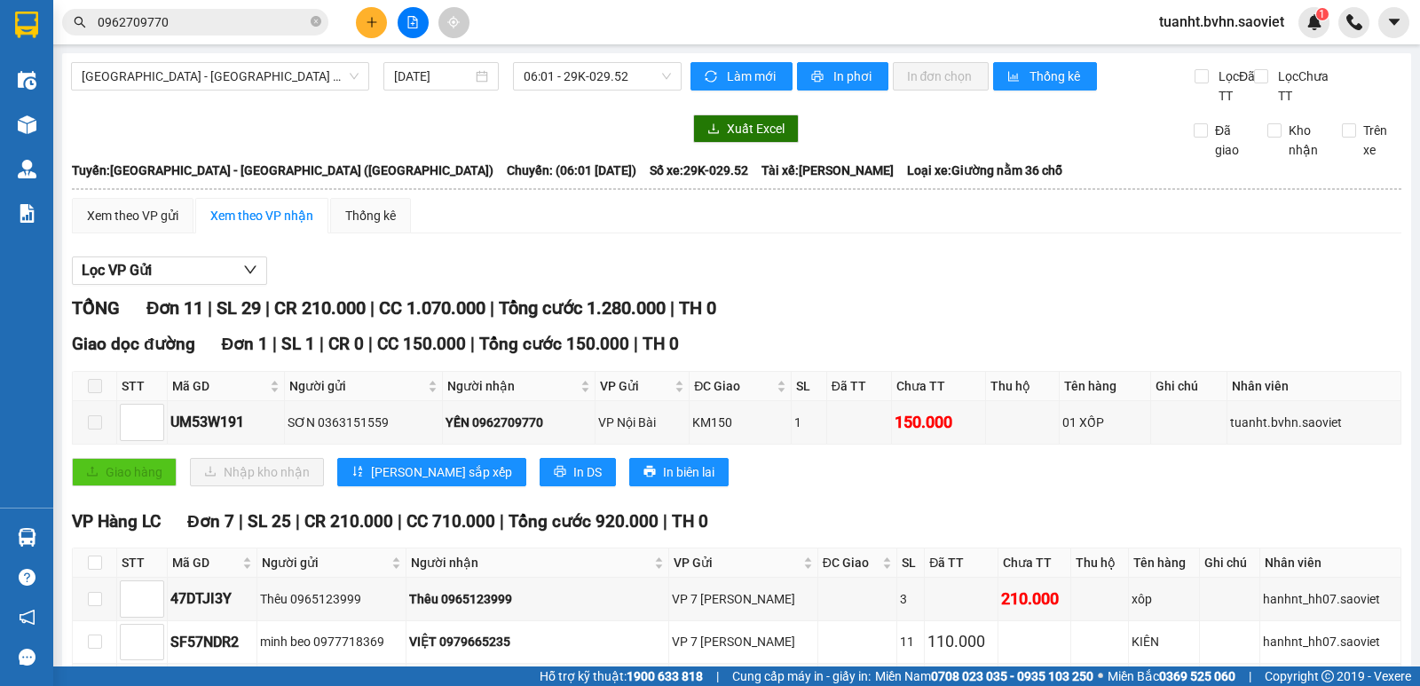
click at [852, 90] on div "Làm mới In phơi In đơn chọn Thống kê" at bounding box center [942, 83] width 504 height 43
click at [852, 81] on span "In phơi" at bounding box center [853, 77] width 41 height 20
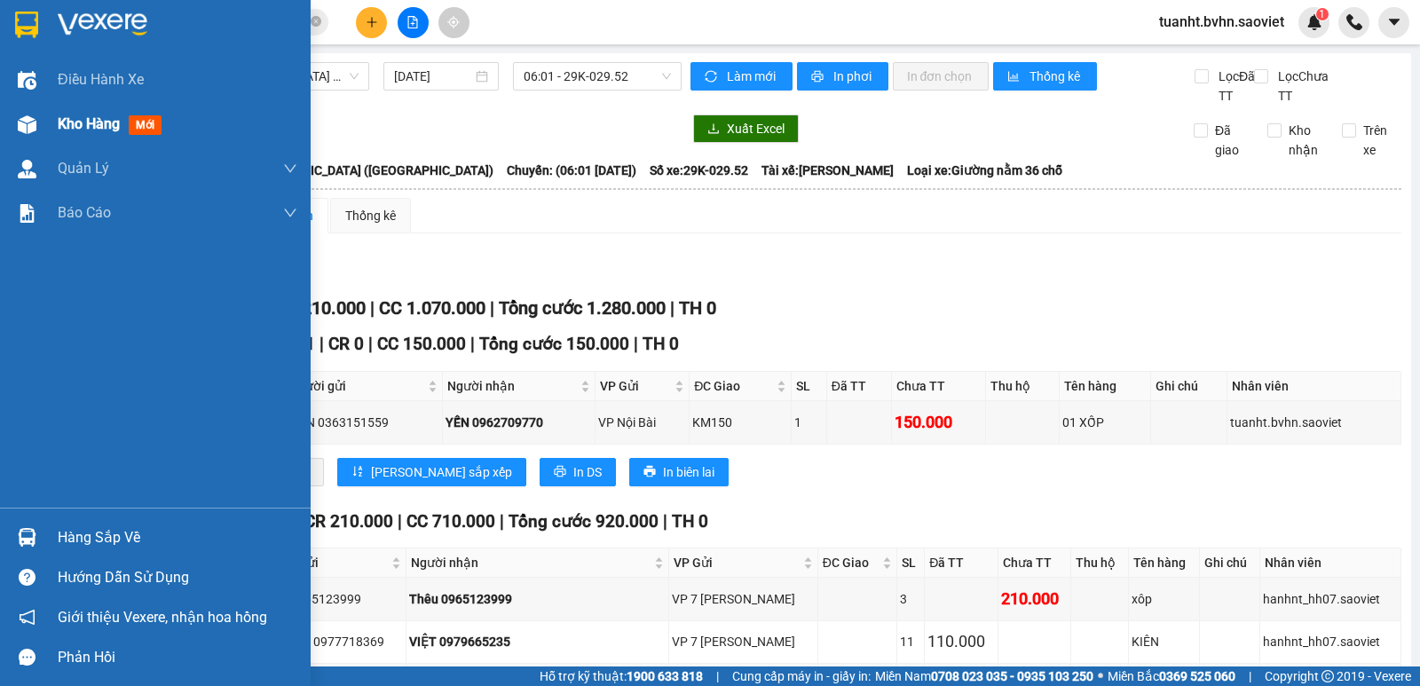
drag, startPoint x: 20, startPoint y: 127, endPoint x: 37, endPoint y: 117, distance: 20.3
click at [20, 127] on img at bounding box center [27, 124] width 19 height 19
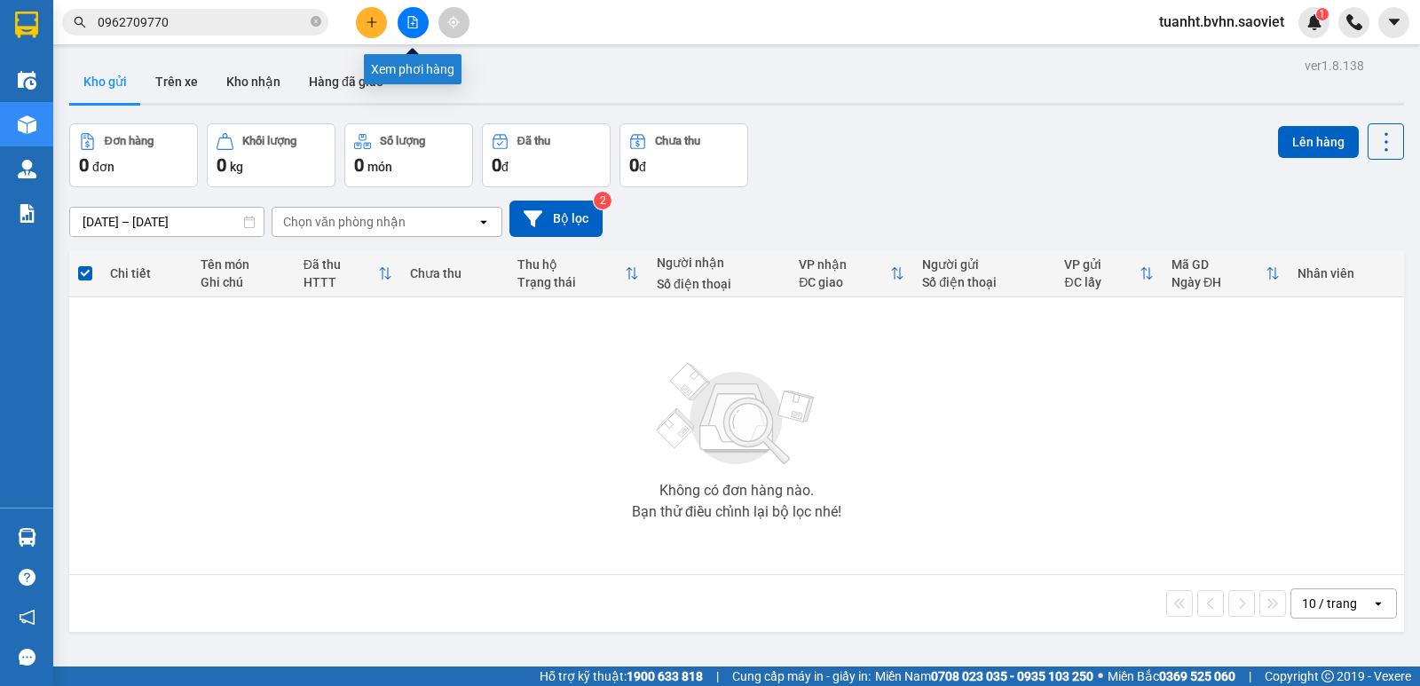
click at [413, 20] on icon "file-add" at bounding box center [412, 22] width 12 height 12
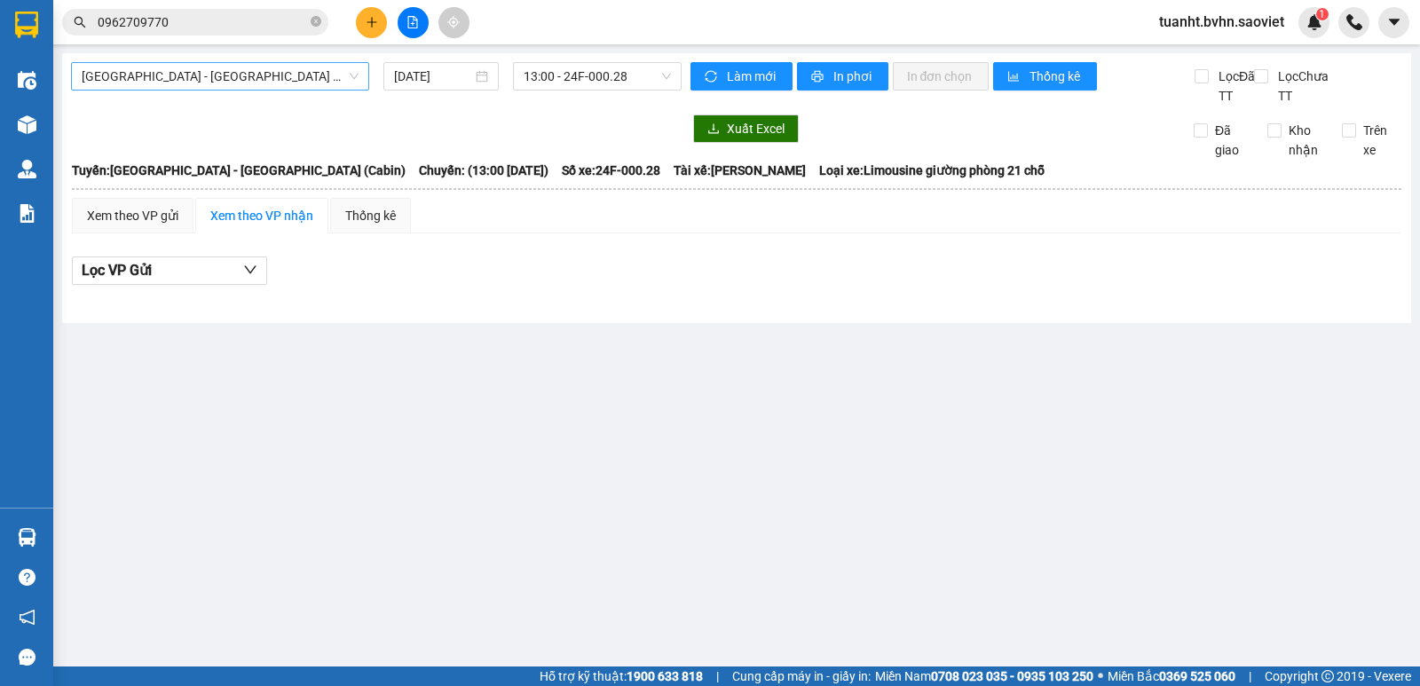
click at [243, 80] on span "[GEOGRAPHIC_DATA] - [GEOGRAPHIC_DATA] (Cabin)" at bounding box center [220, 76] width 277 height 27
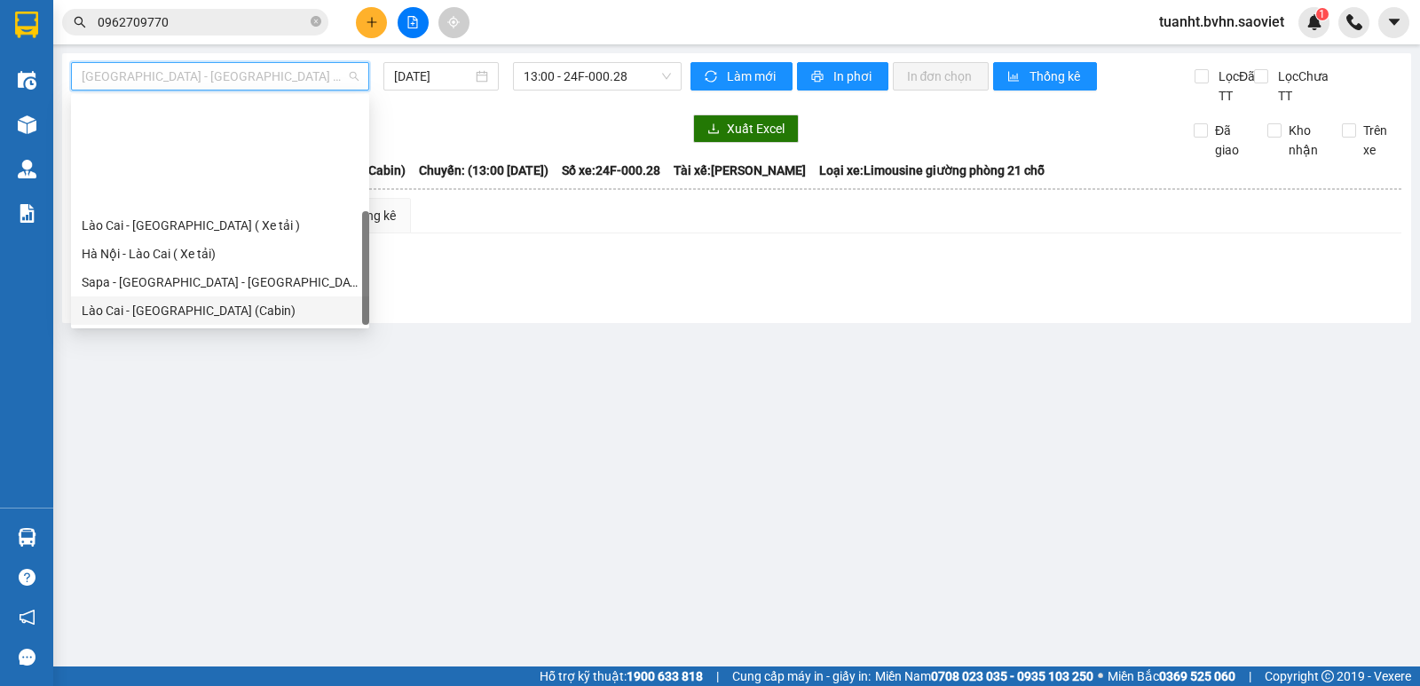
scroll to position [142, 0]
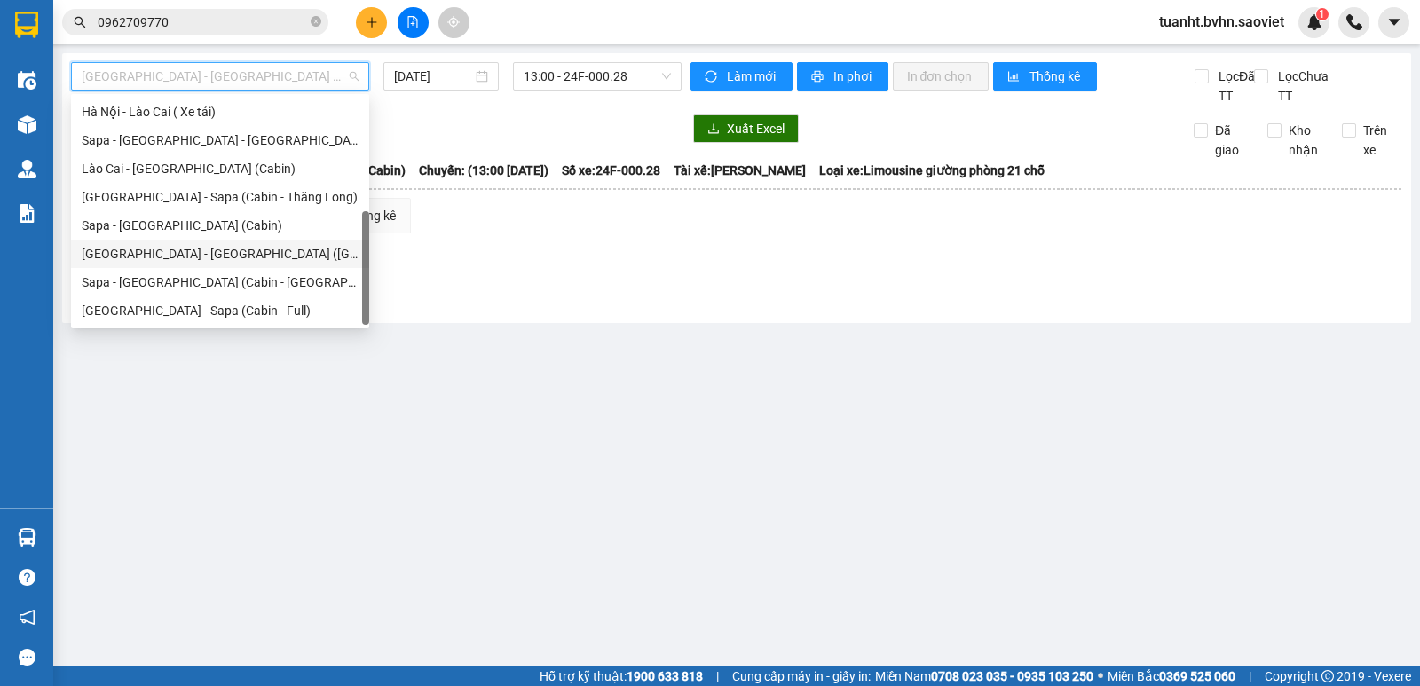
click at [251, 262] on div "[GEOGRAPHIC_DATA] - [GEOGRAPHIC_DATA] ([GEOGRAPHIC_DATA])" at bounding box center [220, 254] width 277 height 20
type input "[DATE]"
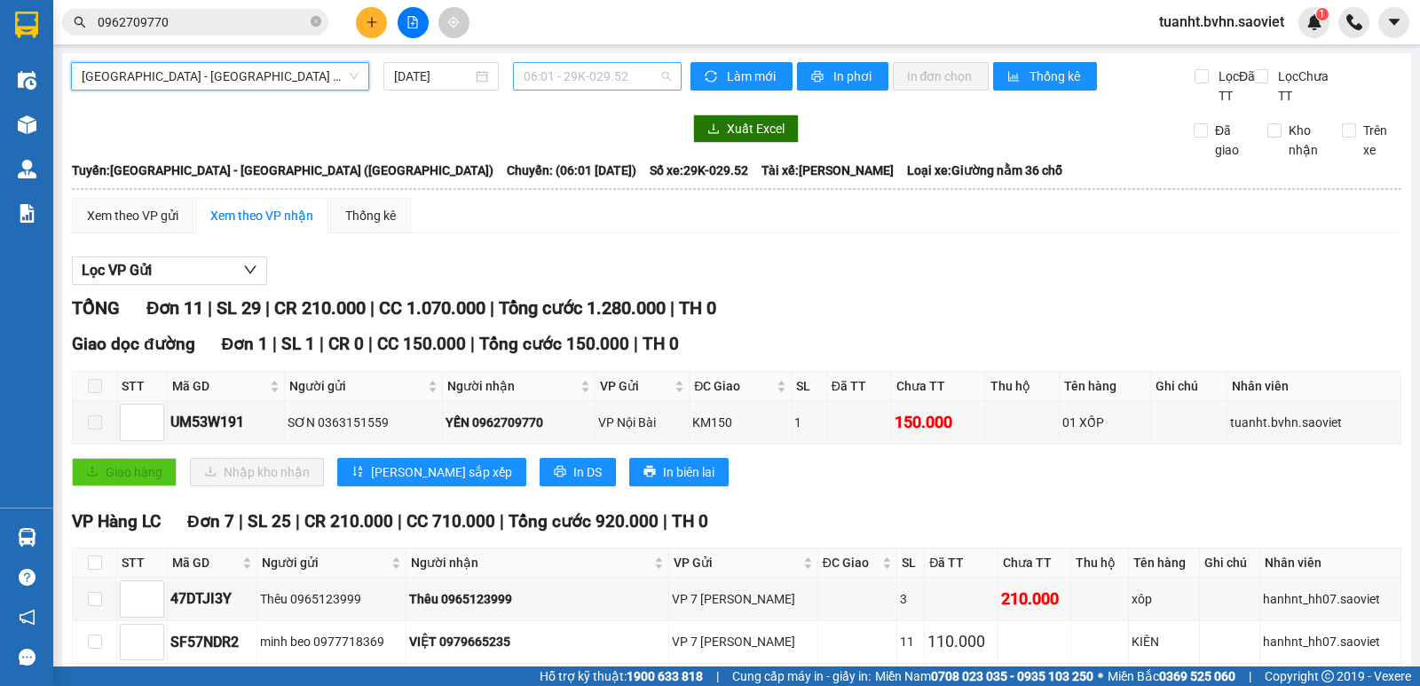
click at [594, 82] on span "06:01 - 29K-029.52" at bounding box center [596, 76] width 146 height 27
click at [853, 83] on span "In phơi" at bounding box center [853, 77] width 41 height 20
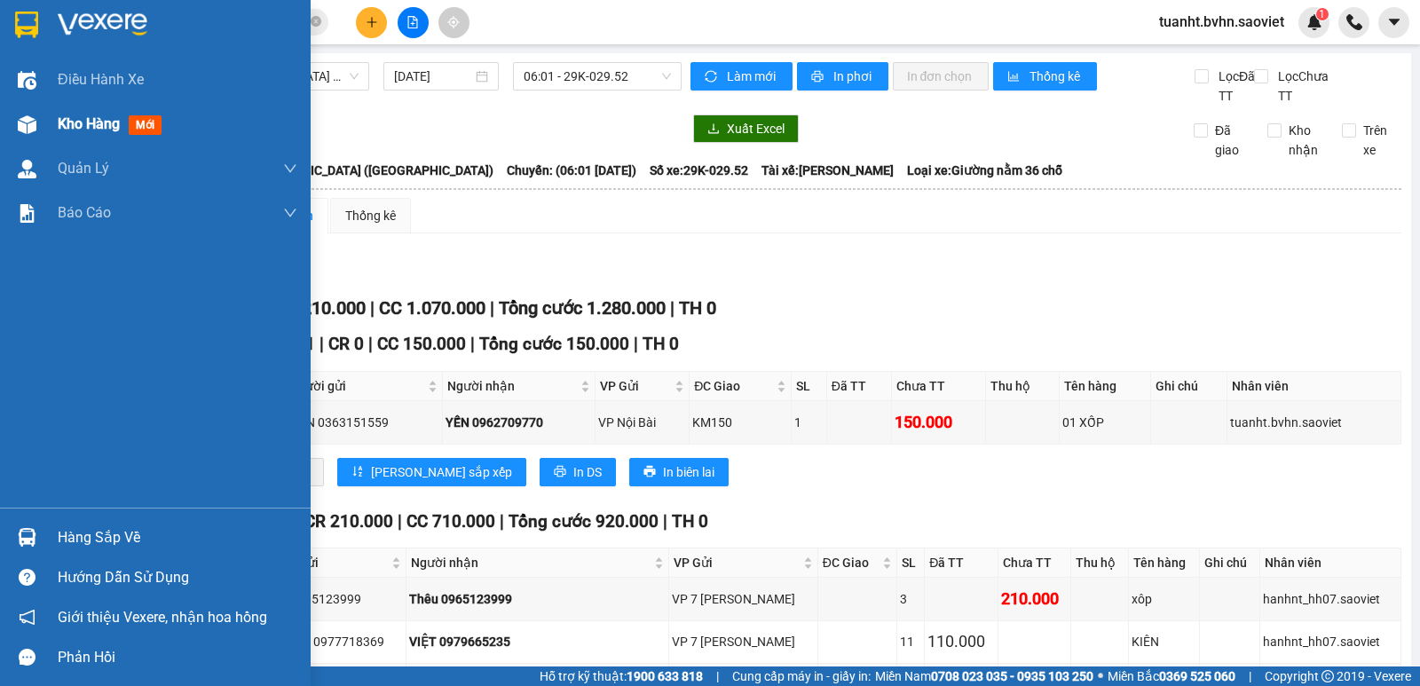
click at [18, 127] on img at bounding box center [27, 124] width 19 height 19
